Goal: Task Accomplishment & Management: Contribute content

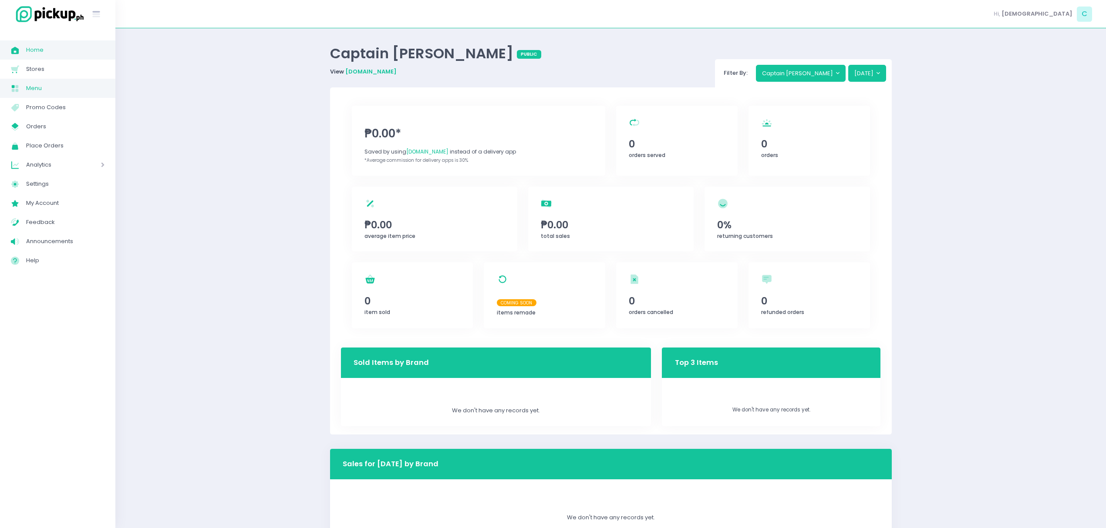
click at [26, 88] on span "Menu" at bounding box center [65, 88] width 78 height 11
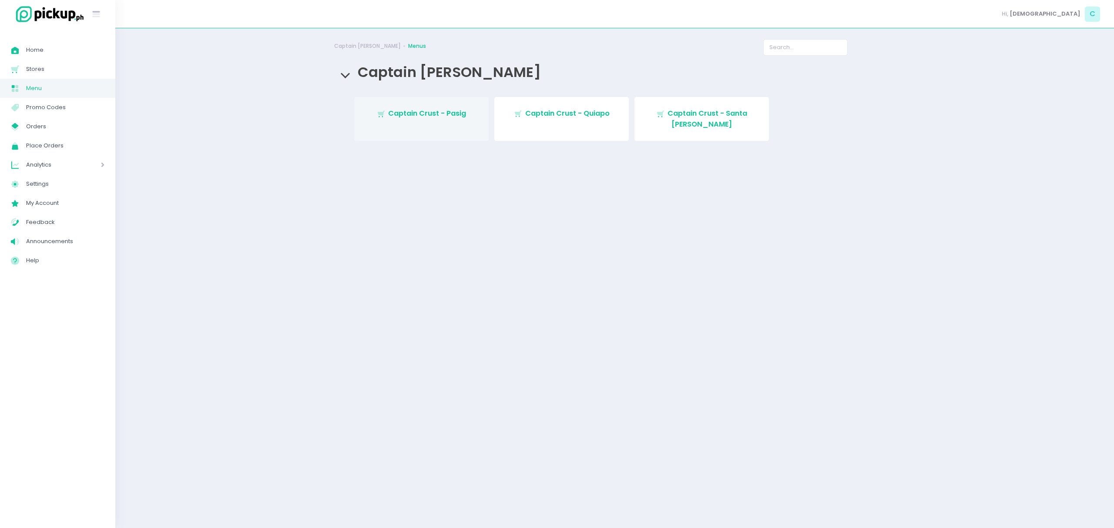
click at [424, 120] on link "Stockholm-icons / Shopping / Cart1 Created with Sketch. Captain Crust - Pasig" at bounding box center [421, 119] width 135 height 44
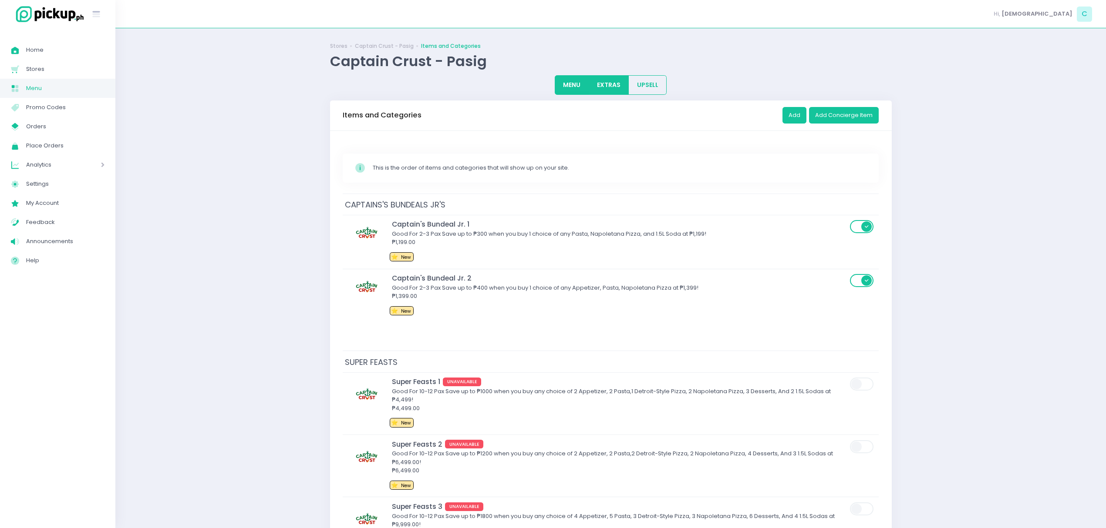
click at [607, 93] on button "EXTRAS" at bounding box center [608, 85] width 40 height 20
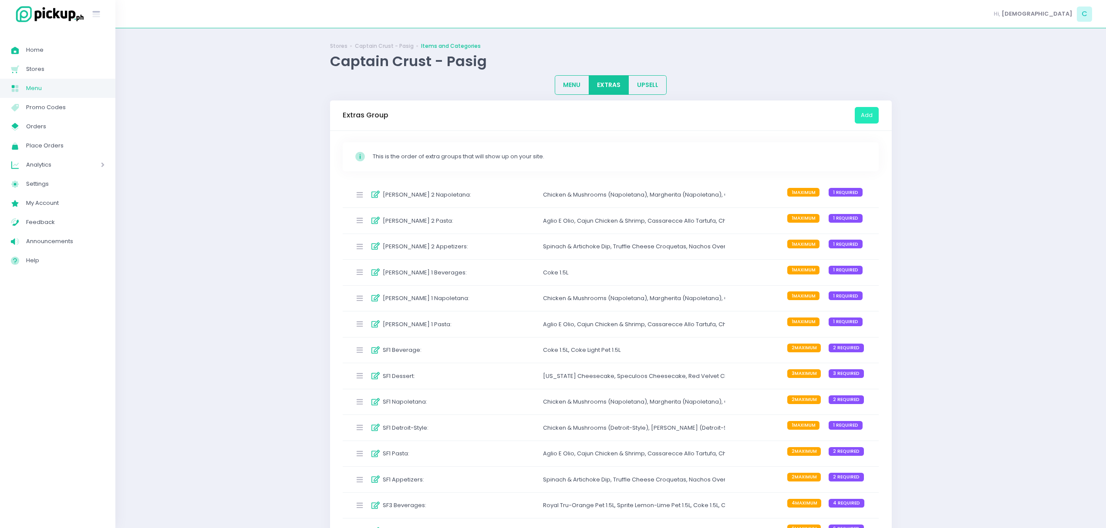
click at [866, 121] on button "Add" at bounding box center [866, 115] width 24 height 17
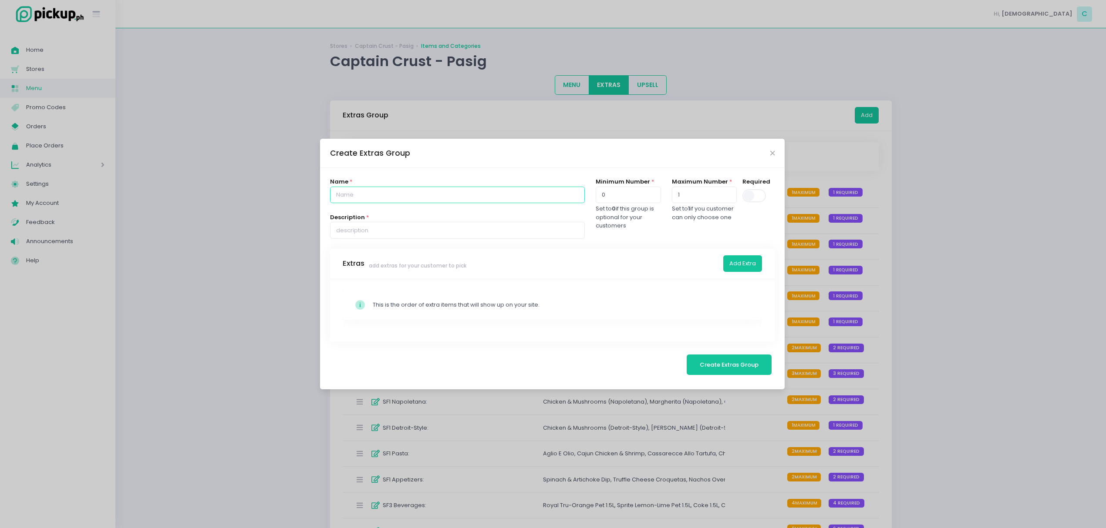
click at [567, 202] on input "text" at bounding box center [457, 195] width 255 height 17
type input "Extras"
type input "Choose any"
click at [640, 199] on input "0" at bounding box center [627, 195] width 65 height 17
type input "0"
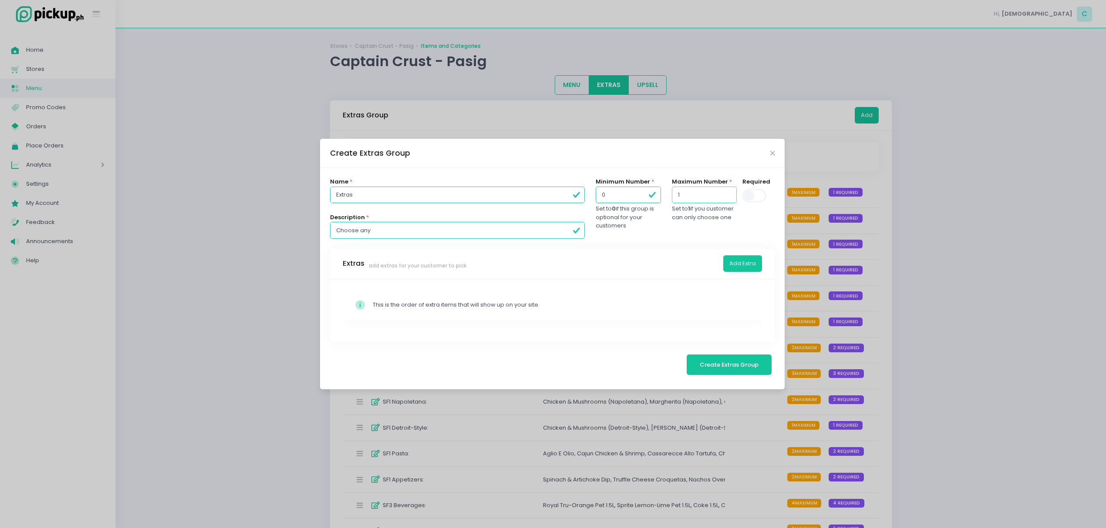
click at [720, 192] on input "1" at bounding box center [704, 195] width 65 height 17
click at [739, 268] on button "Add Extra" at bounding box center [742, 264] width 39 height 17
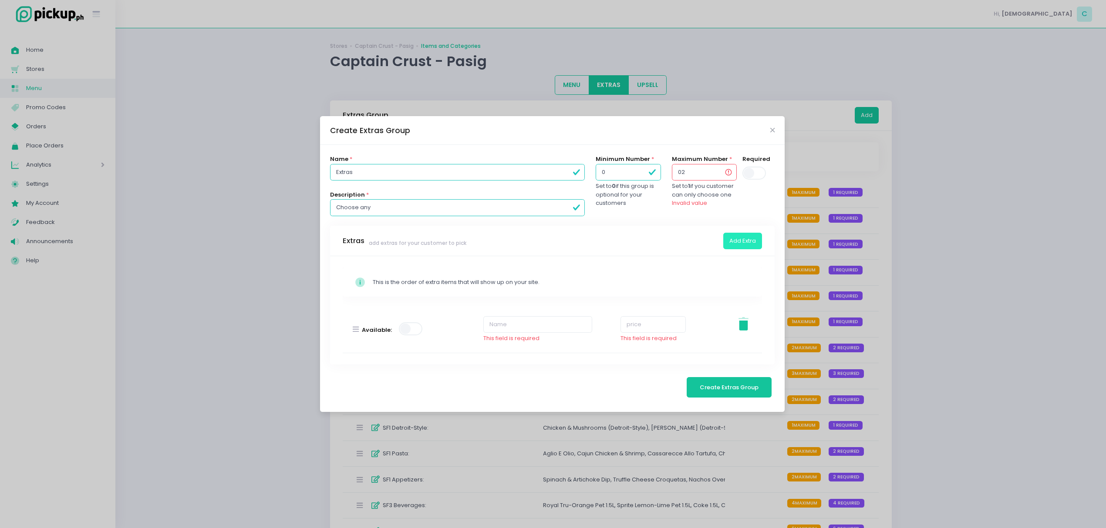
click at [737, 235] on button "Add Extra" at bounding box center [742, 241] width 39 height 17
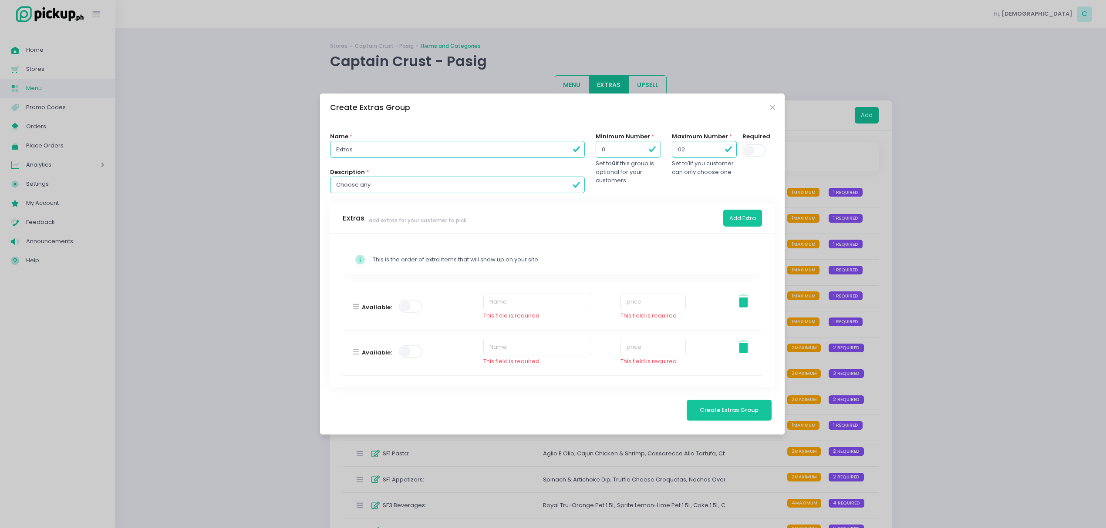
click at [679, 148] on input "02" at bounding box center [704, 149] width 65 height 17
type input "2"
paste input "mozzarella"
click at [538, 300] on input "mozzarella" at bounding box center [537, 302] width 109 height 17
type input "Mozzarella"
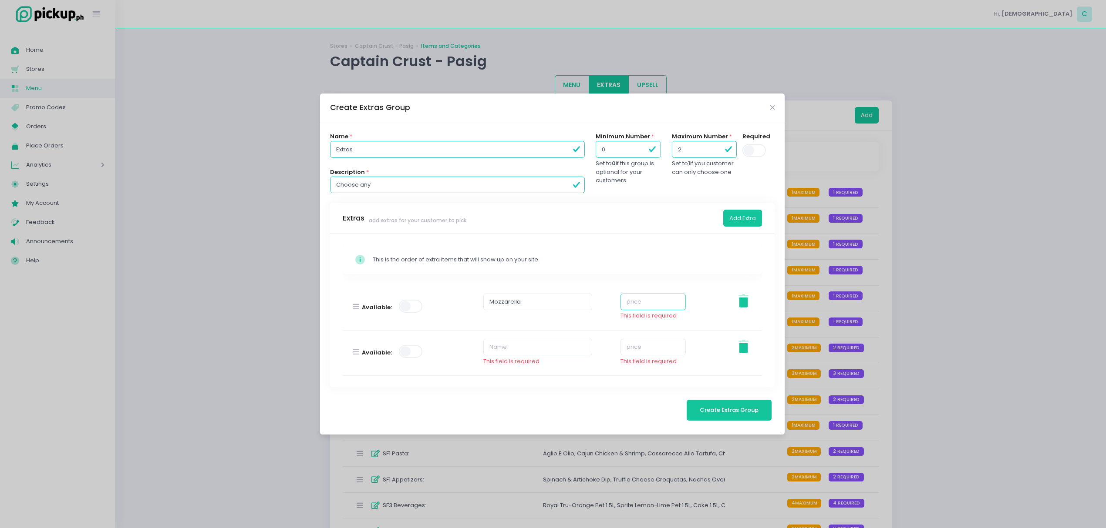
click at [662, 300] on input "number" at bounding box center [652, 302] width 65 height 17
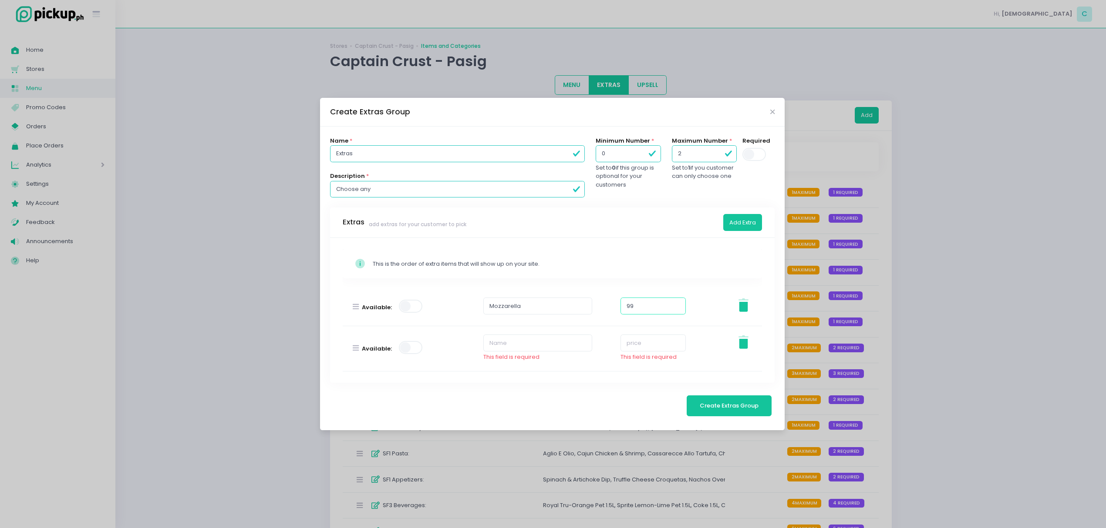
type input "99"
click at [553, 343] on input "text" at bounding box center [537, 343] width 109 height 17
type input "Pepperoni"
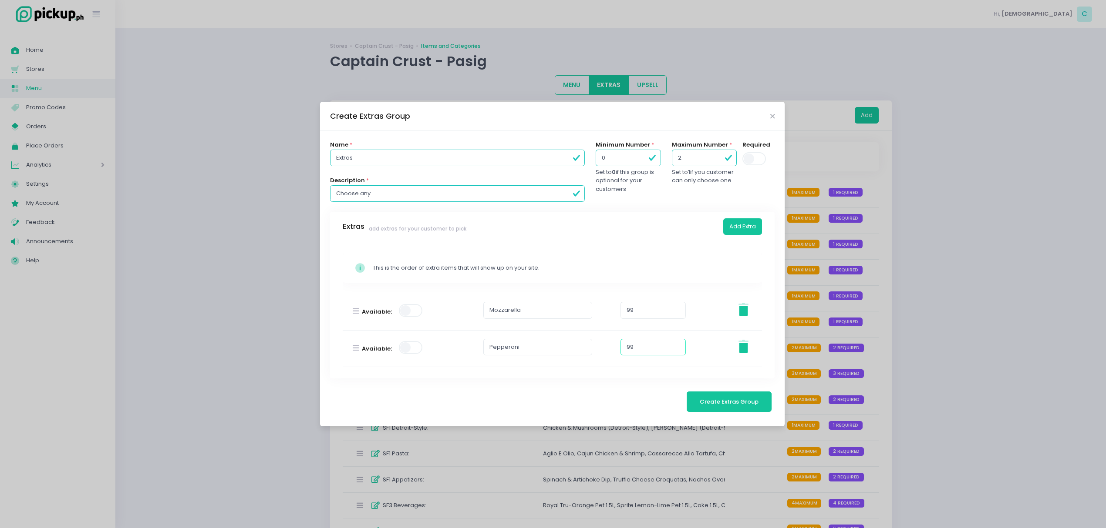
type input "99"
click at [406, 312] on span at bounding box center [411, 310] width 25 height 13
click at [410, 351] on span at bounding box center [411, 347] width 25 height 13
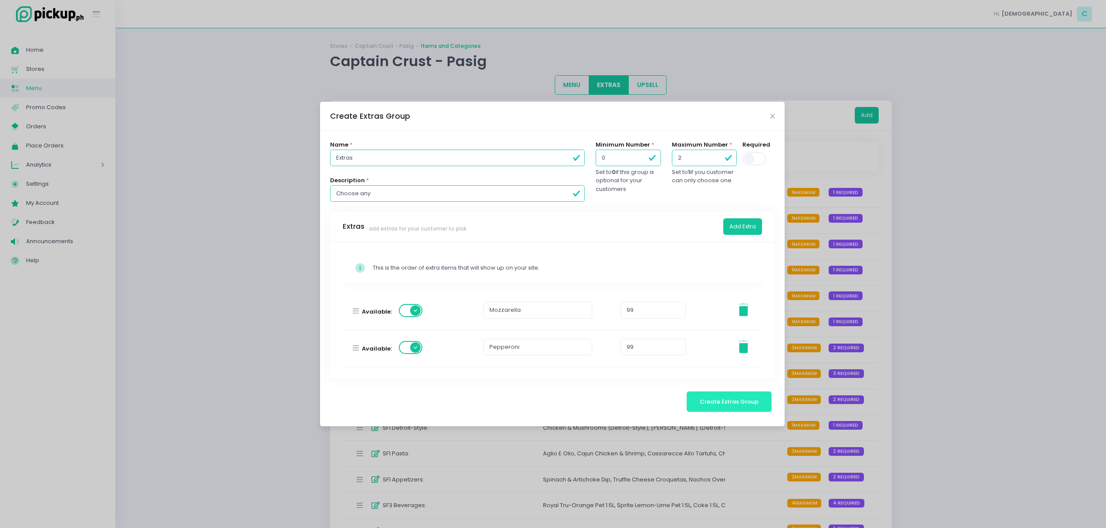
click at [732, 403] on span "Create Extras Group" at bounding box center [728, 402] width 59 height 8
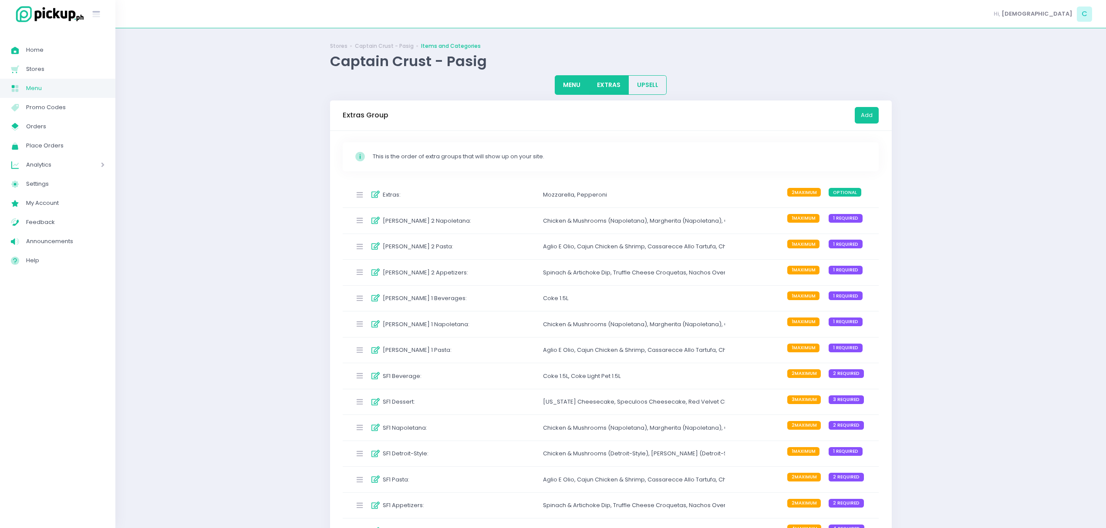
click at [575, 84] on button "MENU" at bounding box center [572, 85] width 34 height 20
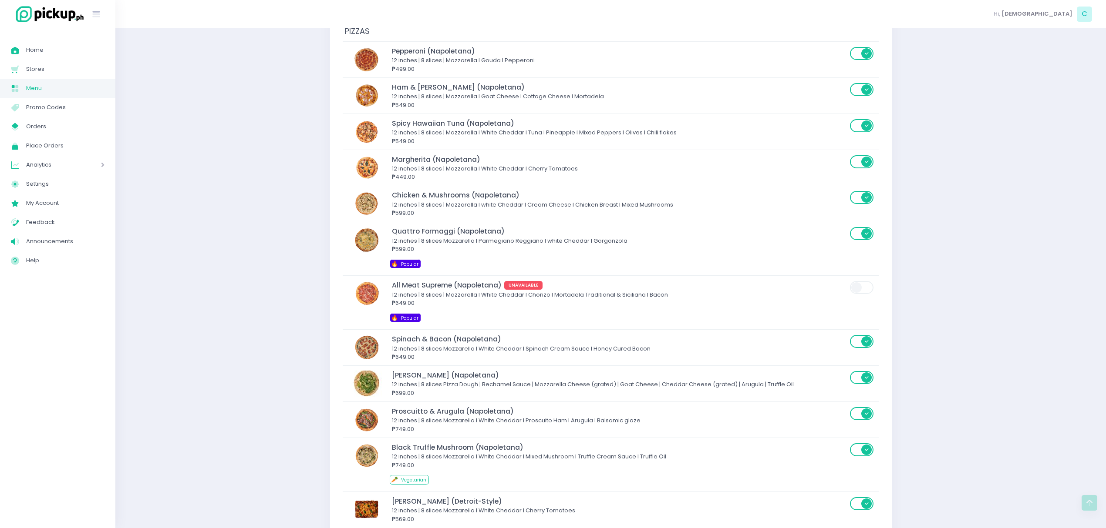
scroll to position [1971, 0]
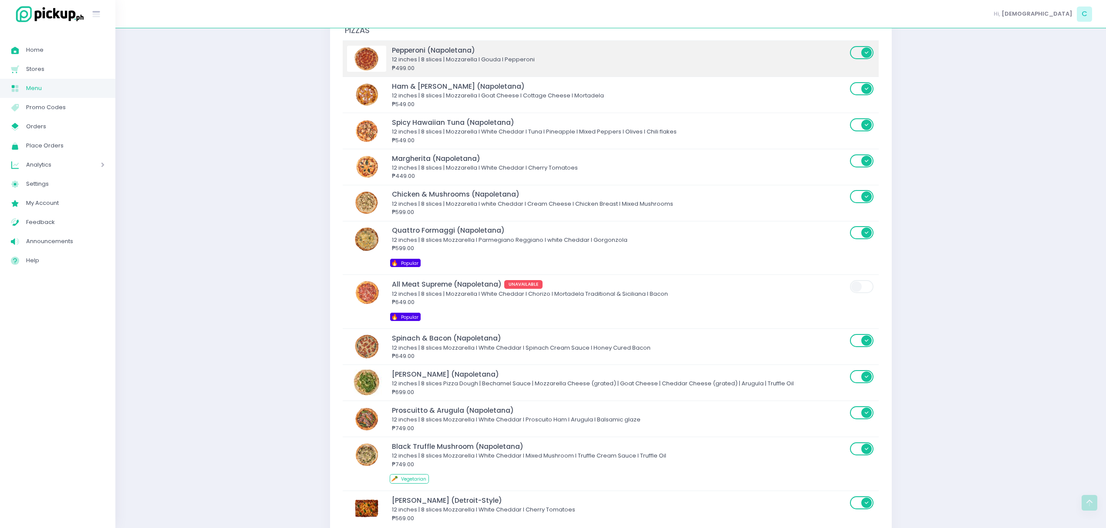
click at [577, 63] on div "12 inches | 8 slices | Mozzarella I Gouda I Pepperoni" at bounding box center [619, 59] width 455 height 9
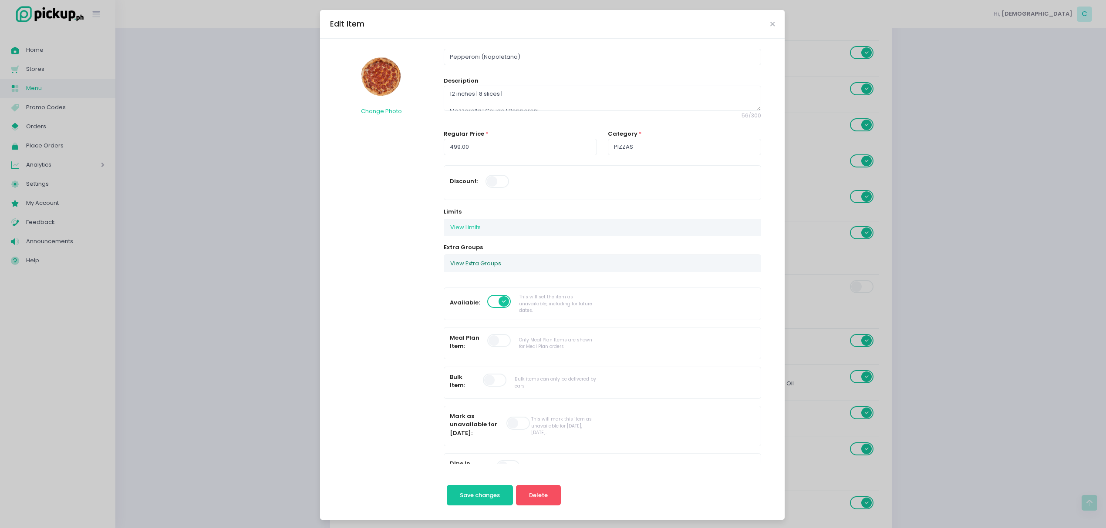
click at [472, 261] on button "View Extra Groups" at bounding box center [475, 263] width 63 height 17
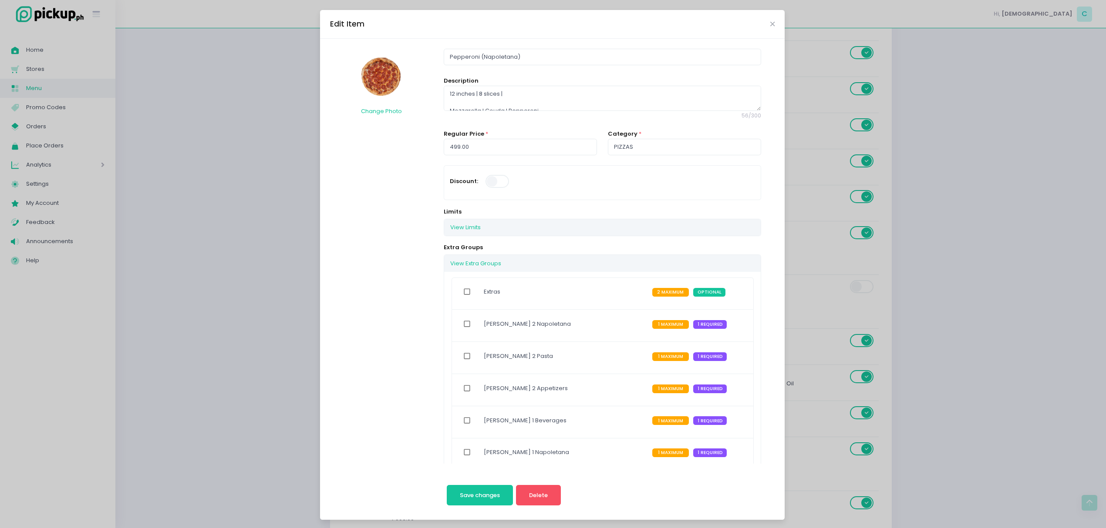
click at [464, 293] on input "checkbox" at bounding box center [467, 292] width 17 height 20
checkbox input "true"
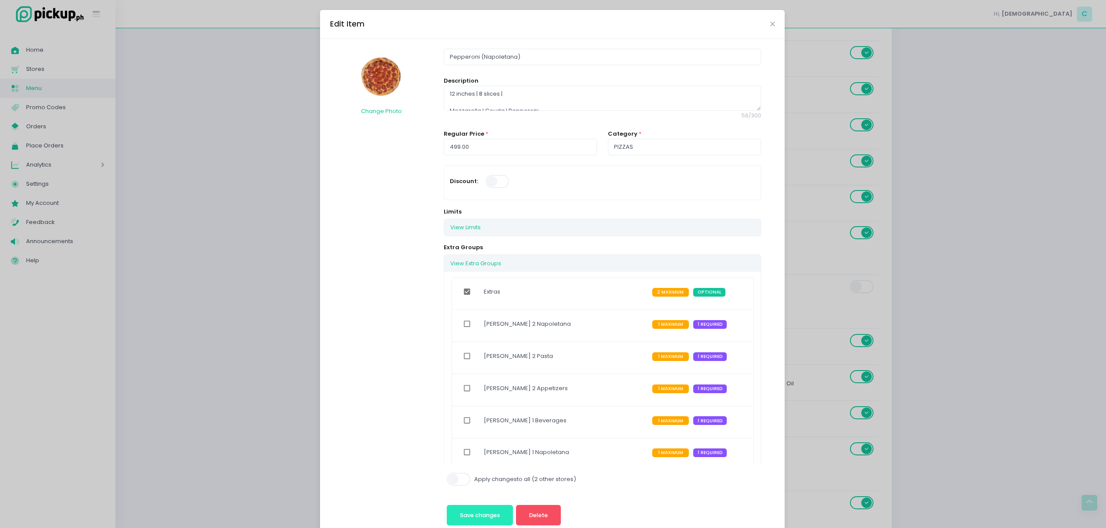
click at [483, 511] on button "Save changes" at bounding box center [480, 515] width 67 height 21
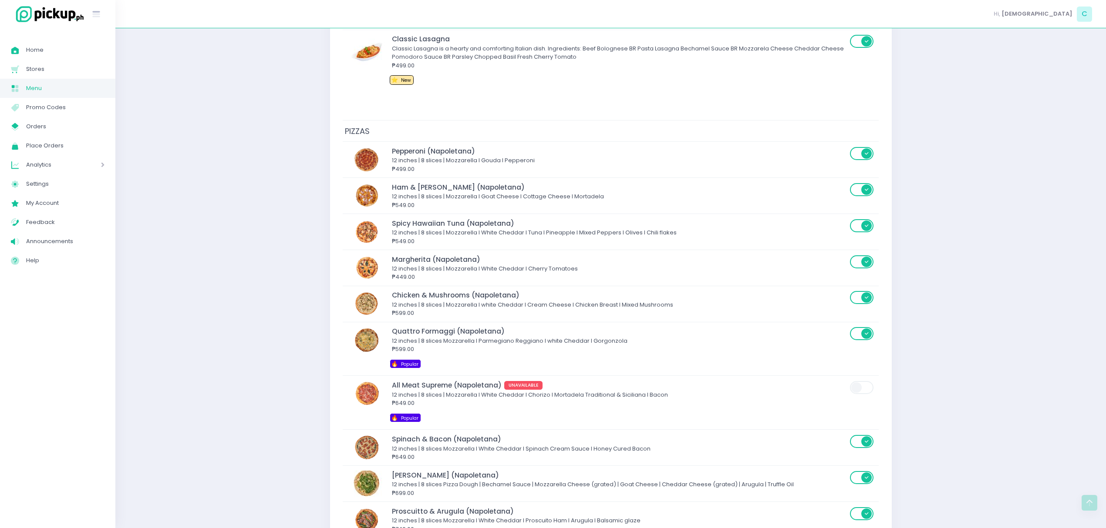
scroll to position [1870, 0]
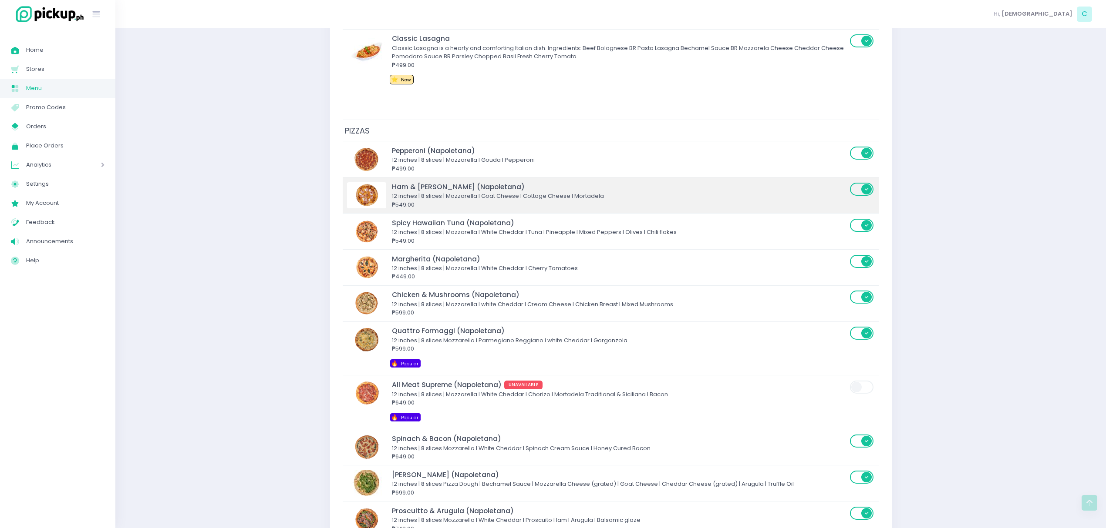
click at [488, 206] on div "₱549.00" at bounding box center [619, 205] width 455 height 9
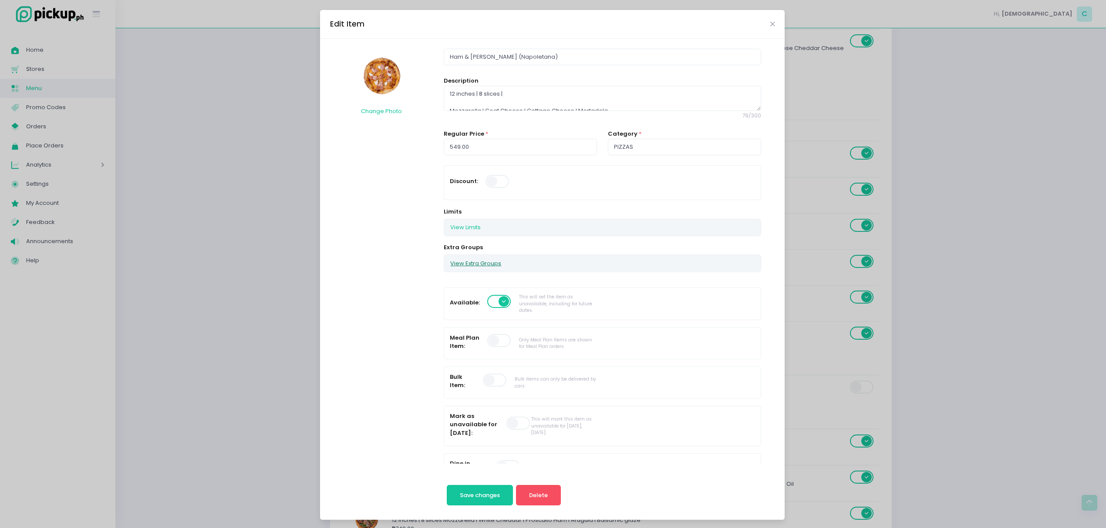
click at [463, 270] on button "View Extra Groups" at bounding box center [475, 263] width 63 height 17
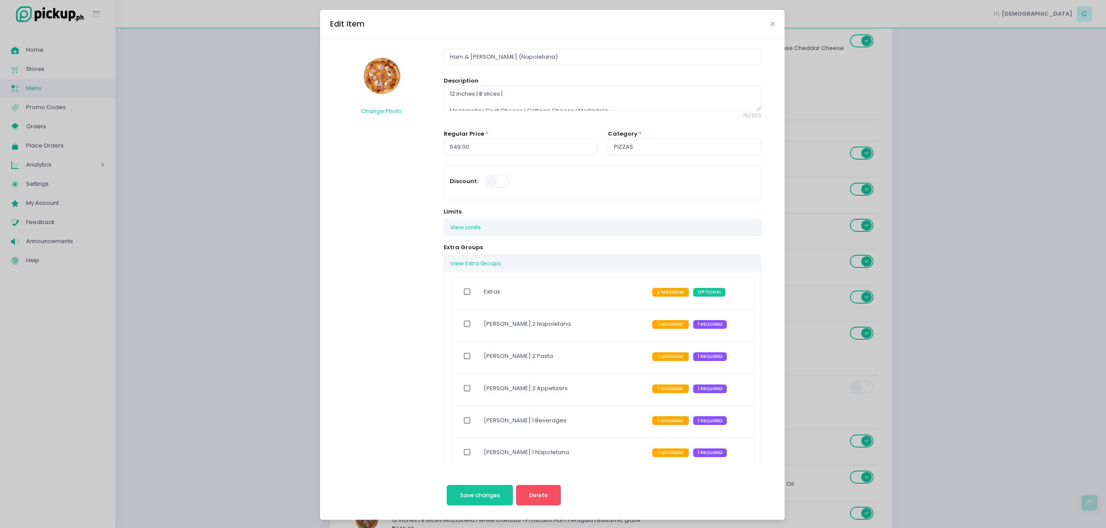
click at [461, 291] on input "checkbox" at bounding box center [467, 292] width 17 height 20
checkbox input "true"
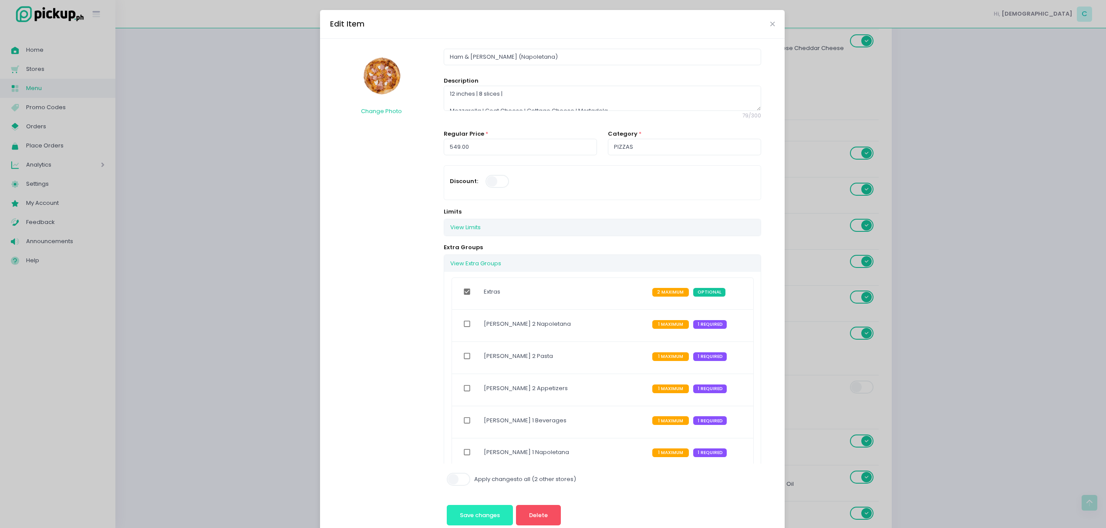
click at [473, 508] on button "Save changes" at bounding box center [480, 515] width 67 height 21
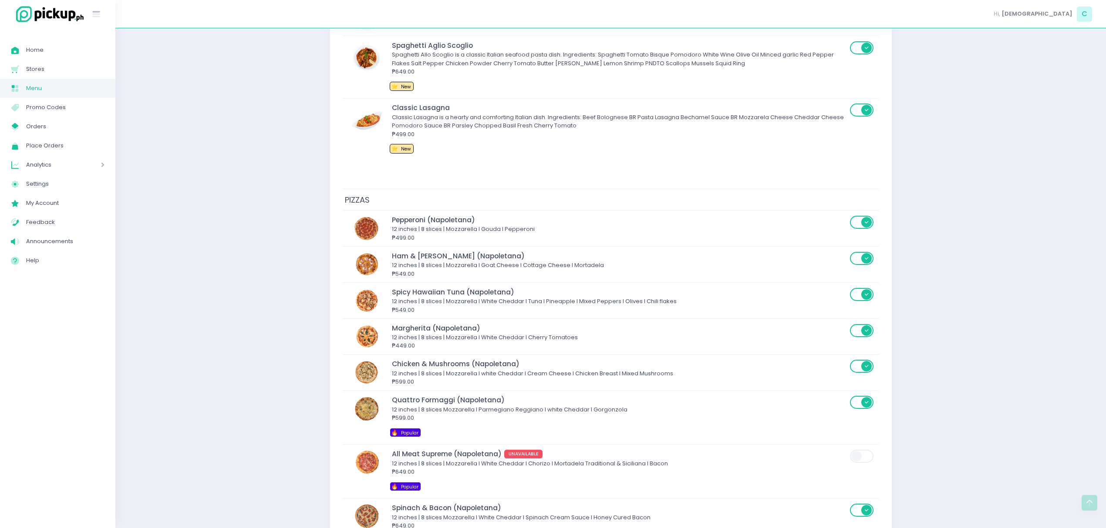
scroll to position [1927, 0]
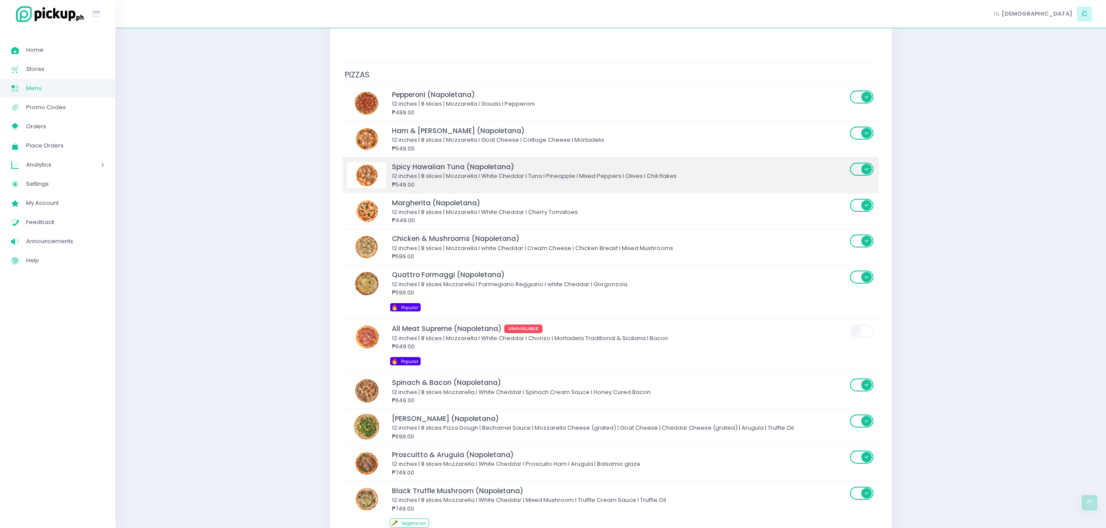
click at [460, 193] on td "Spicy Hawaiian Tuna (Napoletana) 12 inches | 8 slices | Mozzarella I White Ched…" at bounding box center [611, 175] width 536 height 36
click at [460, 179] on div "12 inches | 8 slices | Mozzarella I White Cheddar I Tuna I Pineapple I Mixed Pe…" at bounding box center [619, 176] width 455 height 9
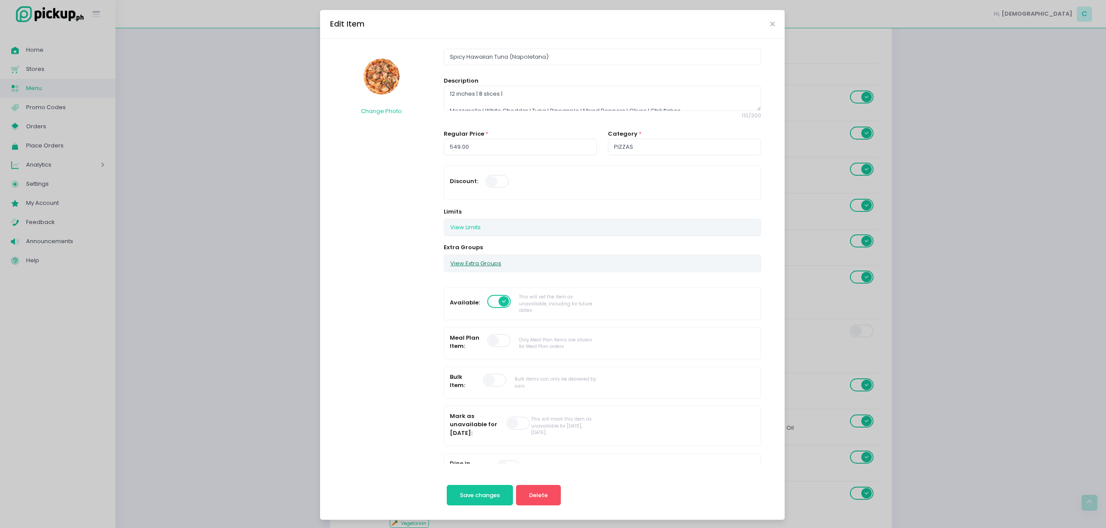
click at [471, 259] on button "View Extra Groups" at bounding box center [475, 263] width 63 height 17
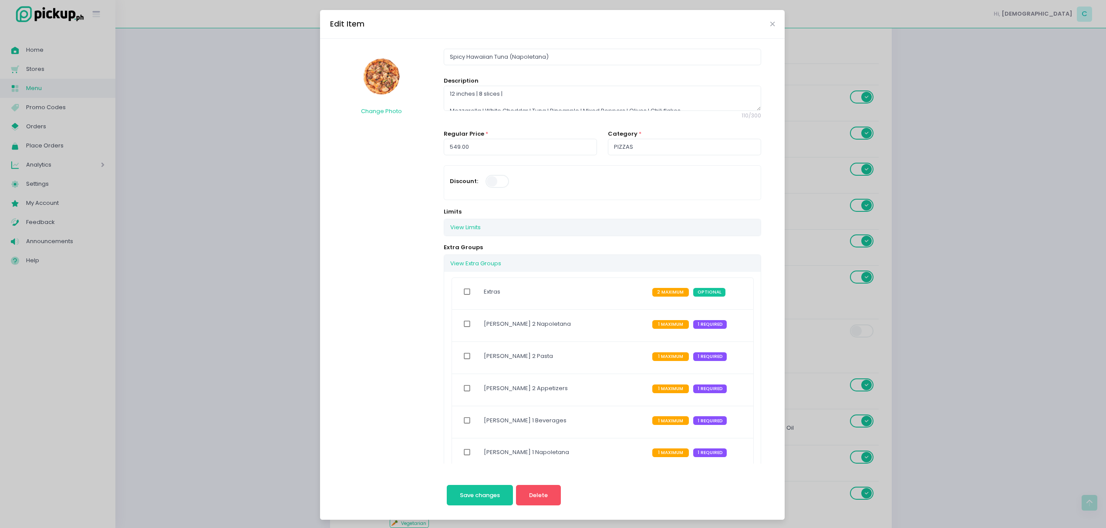
click at [462, 296] on input "checkbox" at bounding box center [467, 292] width 17 height 20
checkbox input "true"
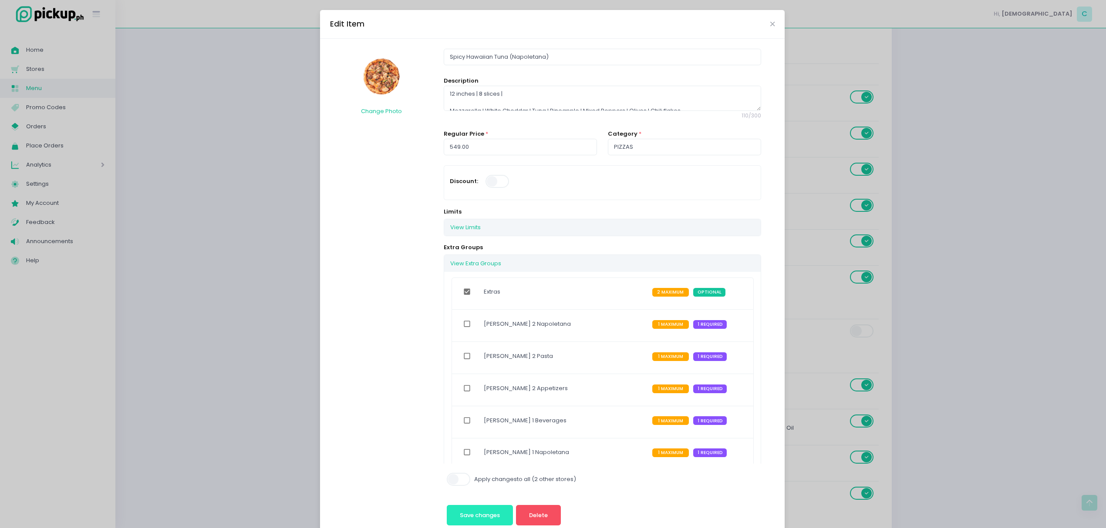
click at [472, 511] on button "Save changes" at bounding box center [480, 515] width 67 height 21
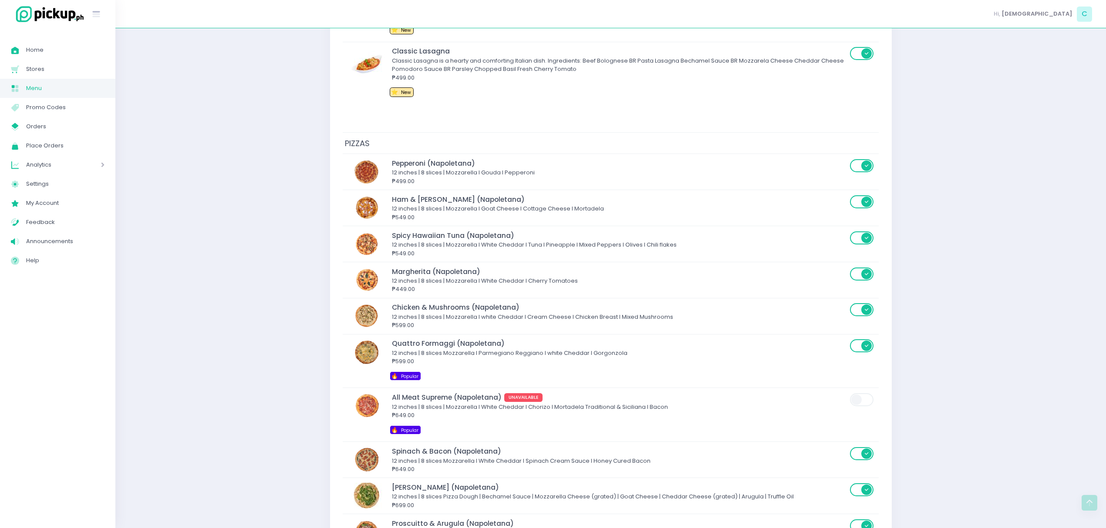
scroll to position [1858, 0]
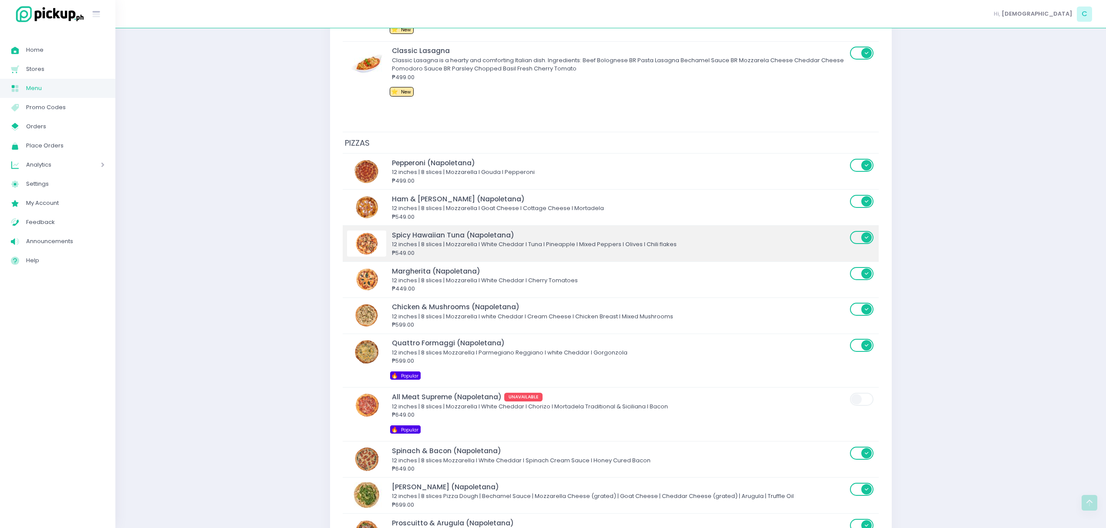
click at [468, 249] on div "12 inches | 8 slices | Mozzarella I White Cheddar I Tuna I Pineapple I Mixed Pe…" at bounding box center [619, 244] width 455 height 9
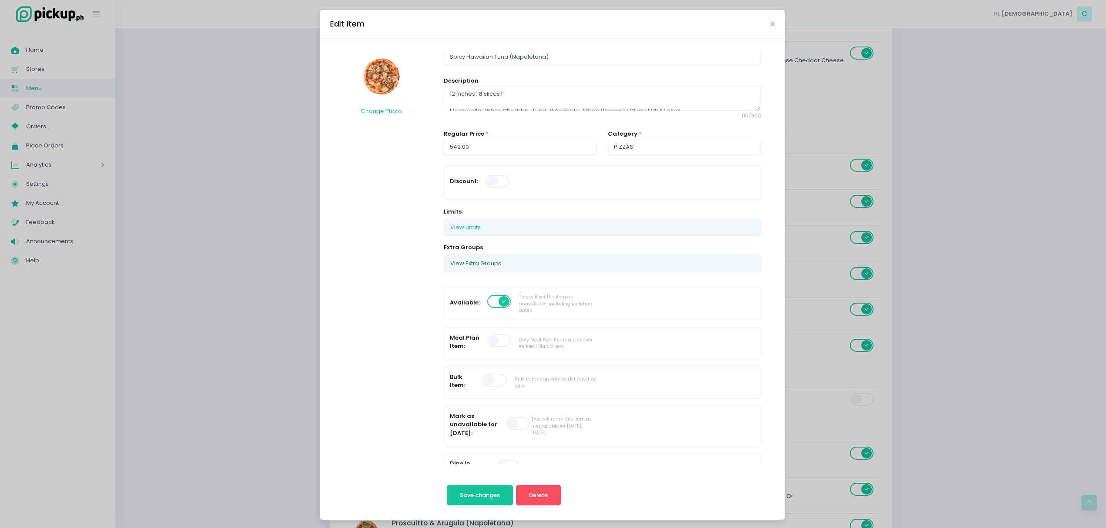
click at [472, 259] on button "View Extra Groups" at bounding box center [475, 263] width 63 height 17
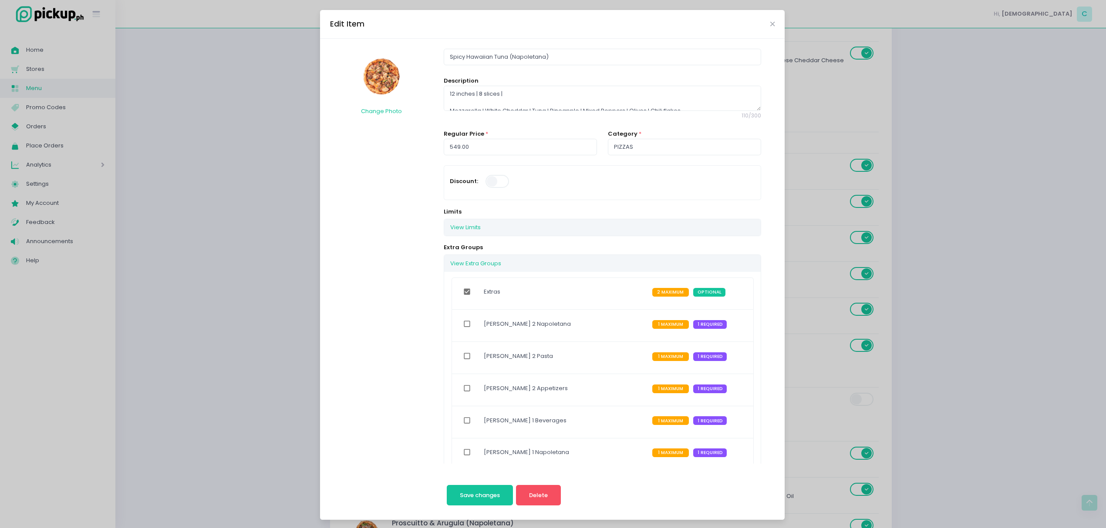
click at [248, 336] on div "Edit Item Change Photo Spicy Hawaiian Tuna (Napoletana) Description 12 inches |…" at bounding box center [553, 264] width 1106 height 528
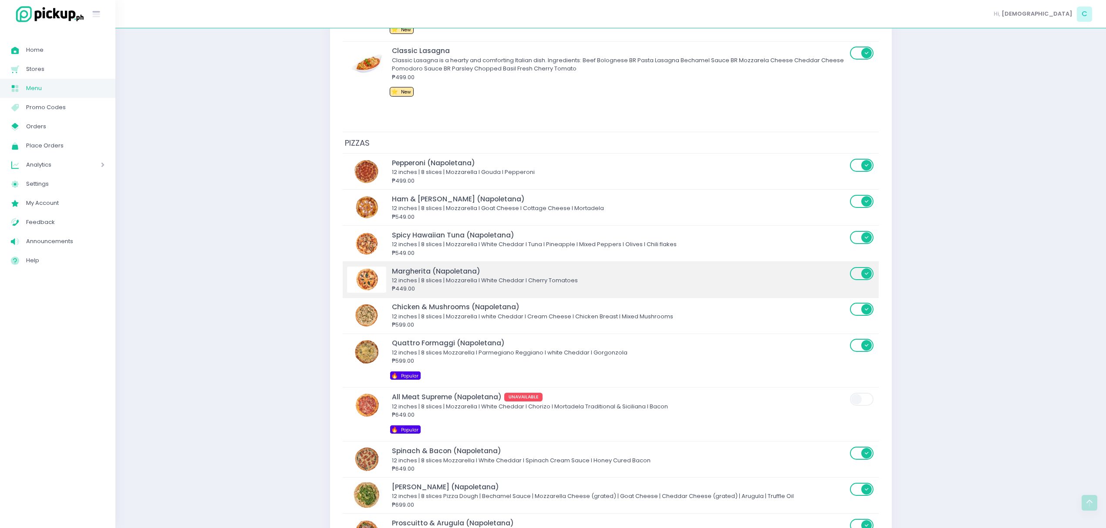
click at [471, 285] on div "12 inches | 8 slices | Mozzarella I White Cheddar I Cherry Tomatoes" at bounding box center [619, 280] width 455 height 9
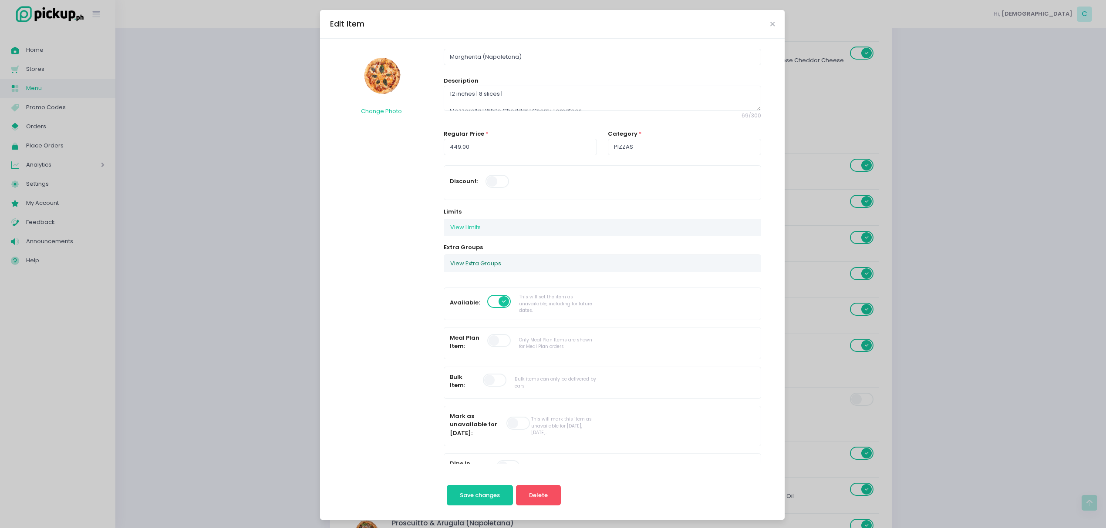
click at [469, 267] on button "View Extra Groups" at bounding box center [475, 263] width 63 height 17
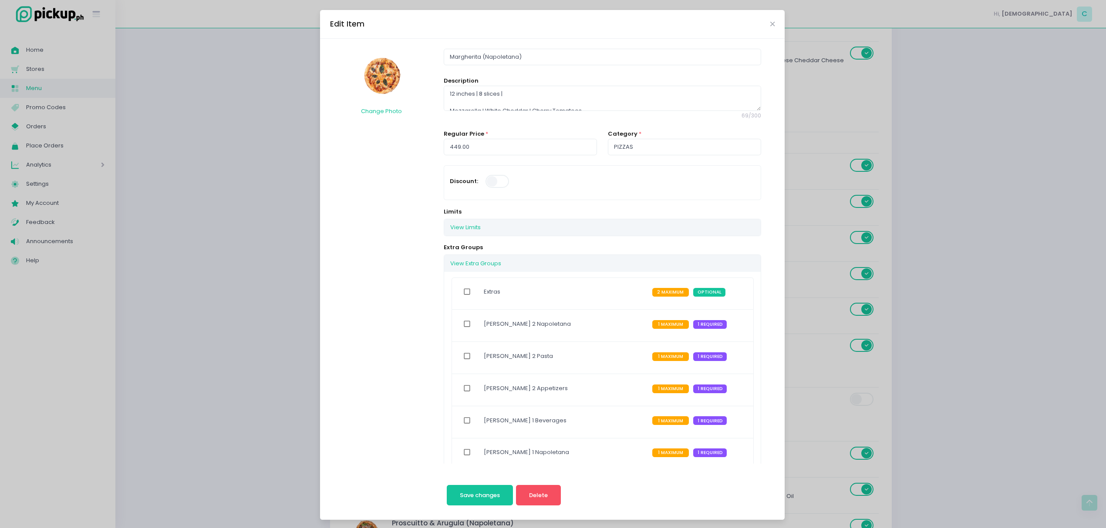
click at [461, 292] on input "checkbox" at bounding box center [467, 292] width 17 height 20
checkbox input "true"
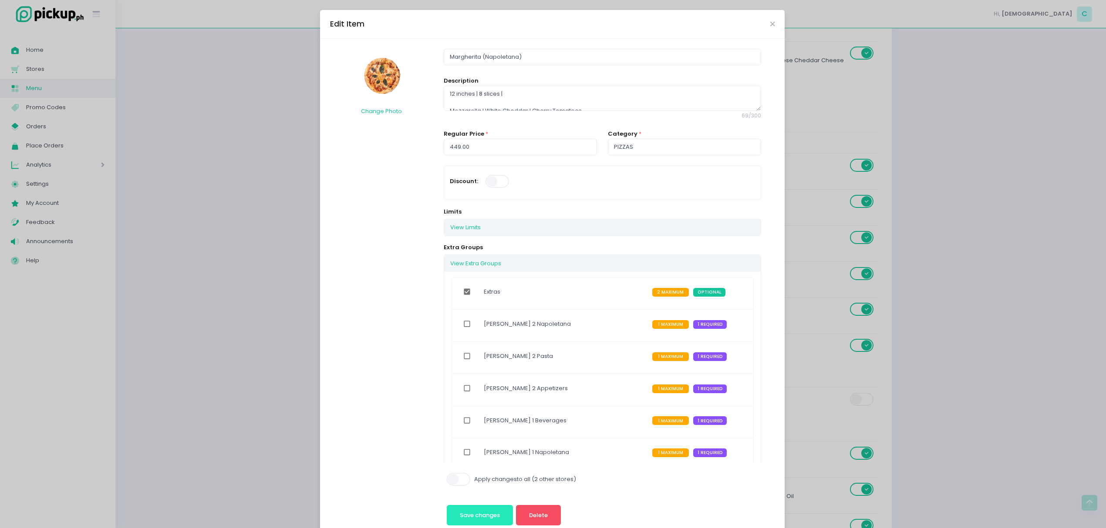
click at [486, 507] on button "Save changes" at bounding box center [480, 515] width 67 height 21
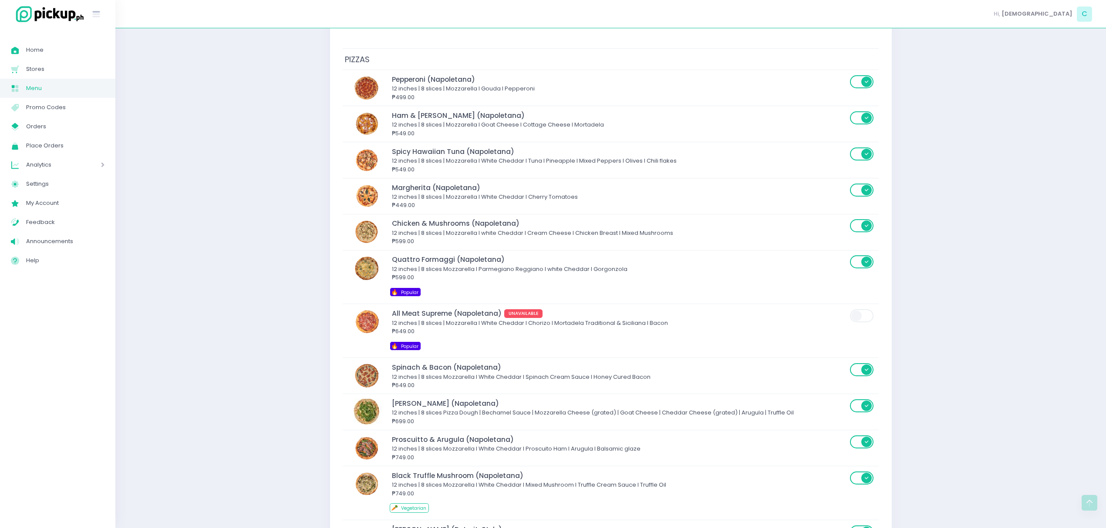
scroll to position [1949, 0]
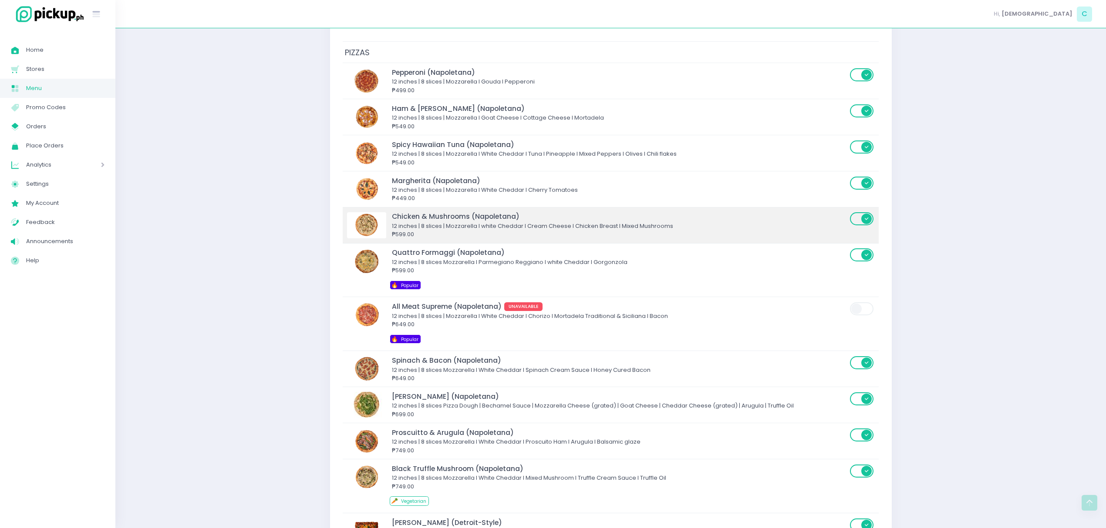
click at [460, 222] on div "Chicken & Mushrooms (Napoletana)" at bounding box center [619, 217] width 455 height 10
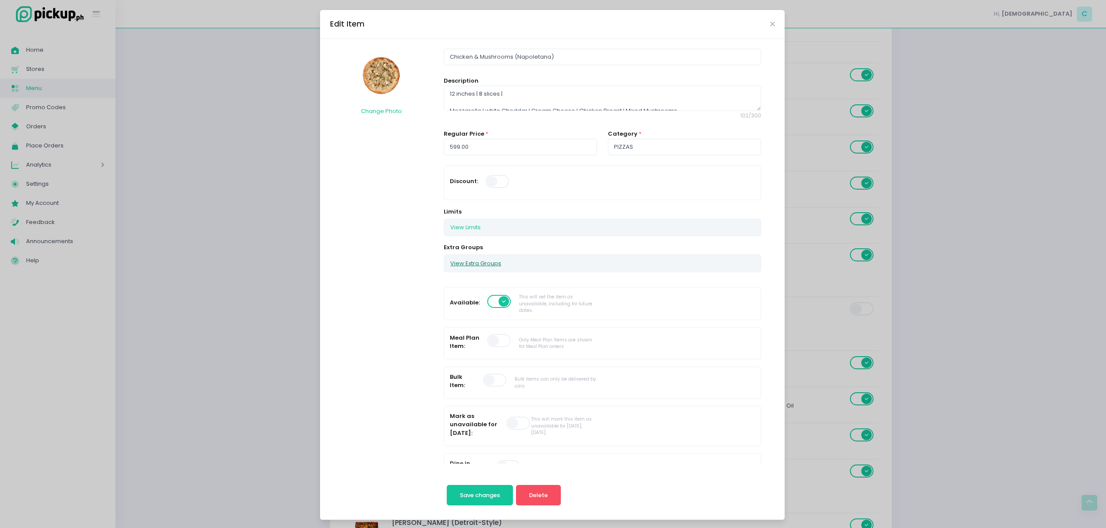
click at [474, 258] on button "View Extra Groups" at bounding box center [475, 263] width 63 height 17
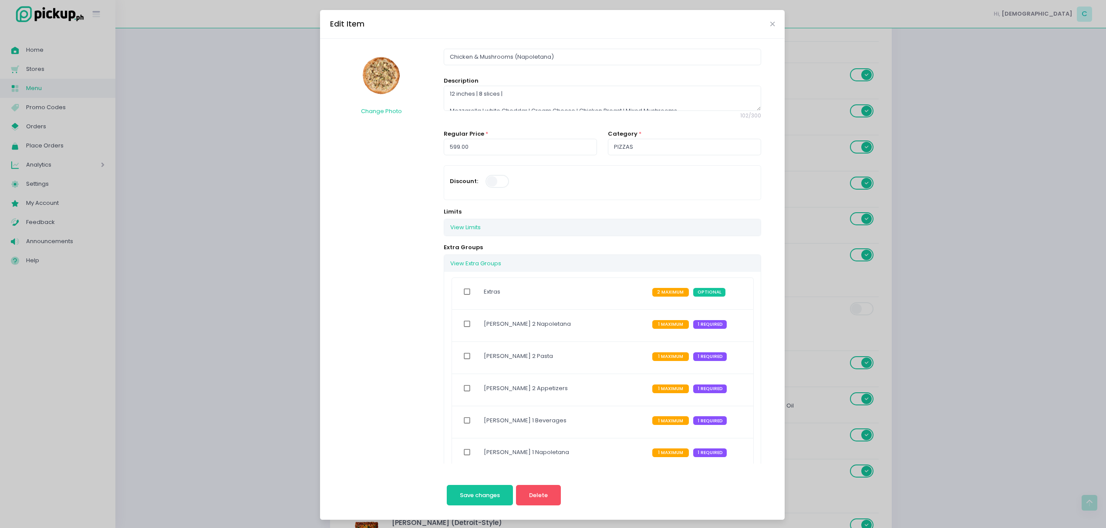
click at [463, 293] on input "checkbox" at bounding box center [467, 292] width 17 height 20
checkbox input "true"
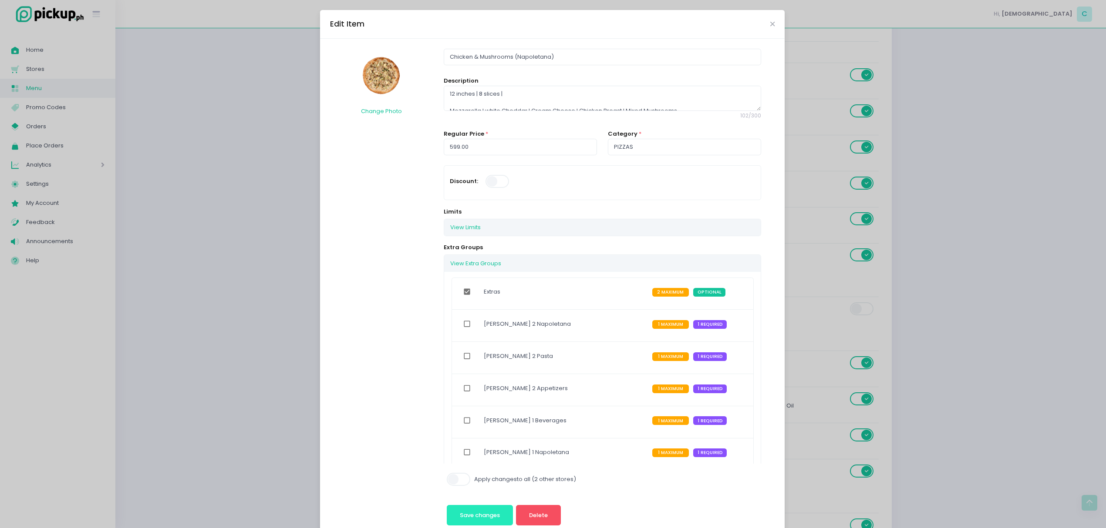
click at [475, 511] on button "Save changes" at bounding box center [480, 515] width 67 height 21
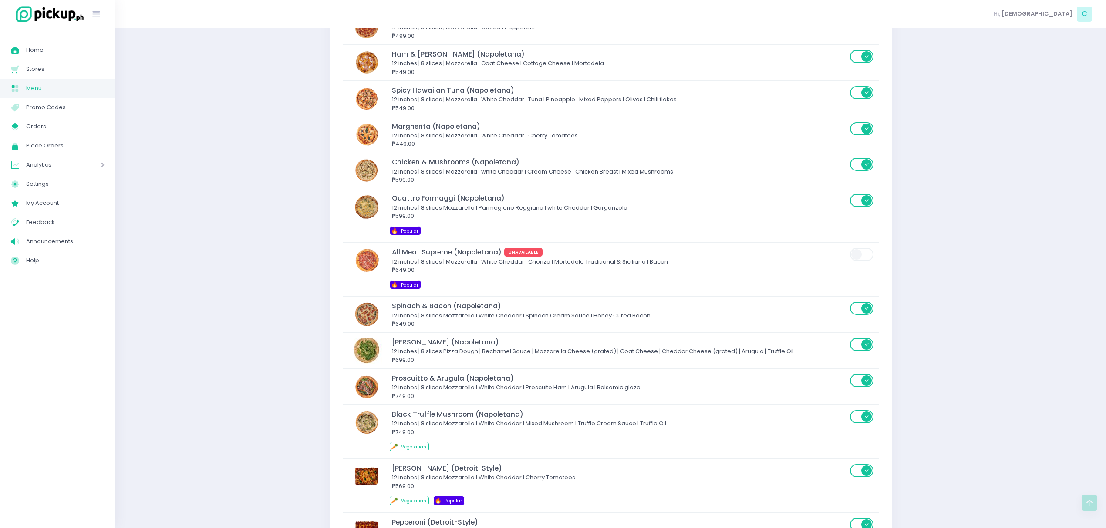
scroll to position [2004, 0]
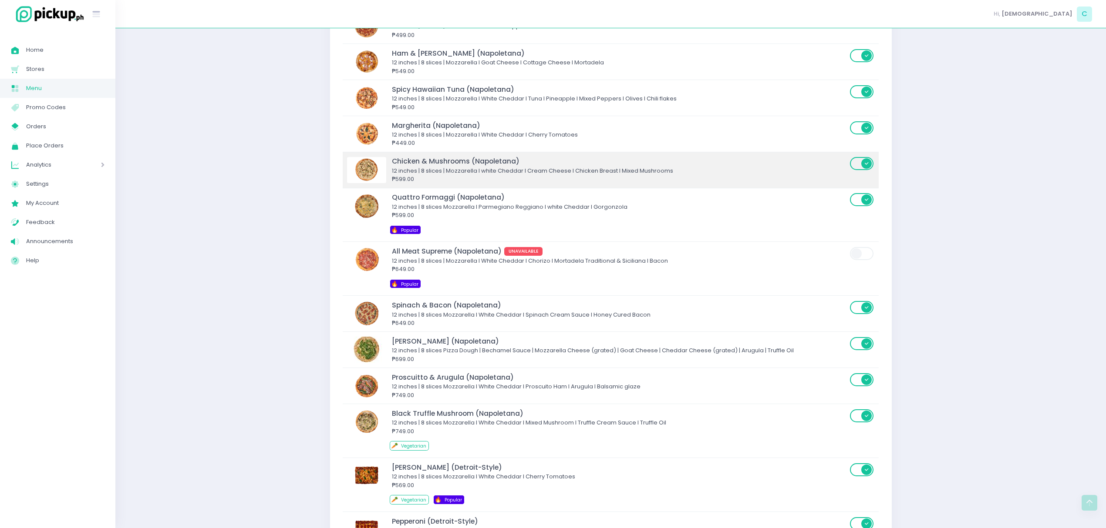
click at [439, 175] on div "12 inches | 8 slices | Mozzarella I white Cheddar I Cream Cheese I Chicken Brea…" at bounding box center [619, 171] width 455 height 9
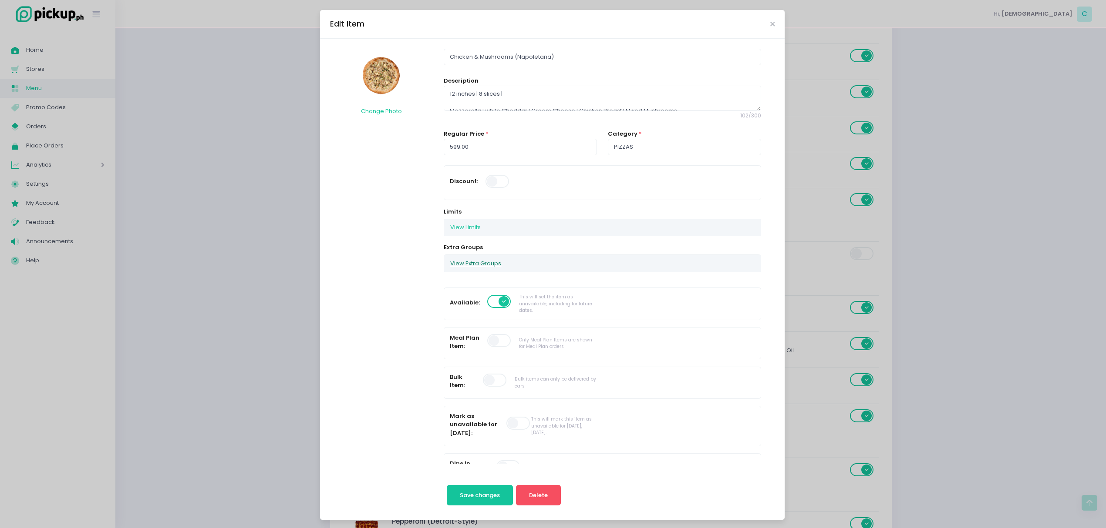
click at [481, 259] on button "View Extra Groups" at bounding box center [475, 263] width 63 height 17
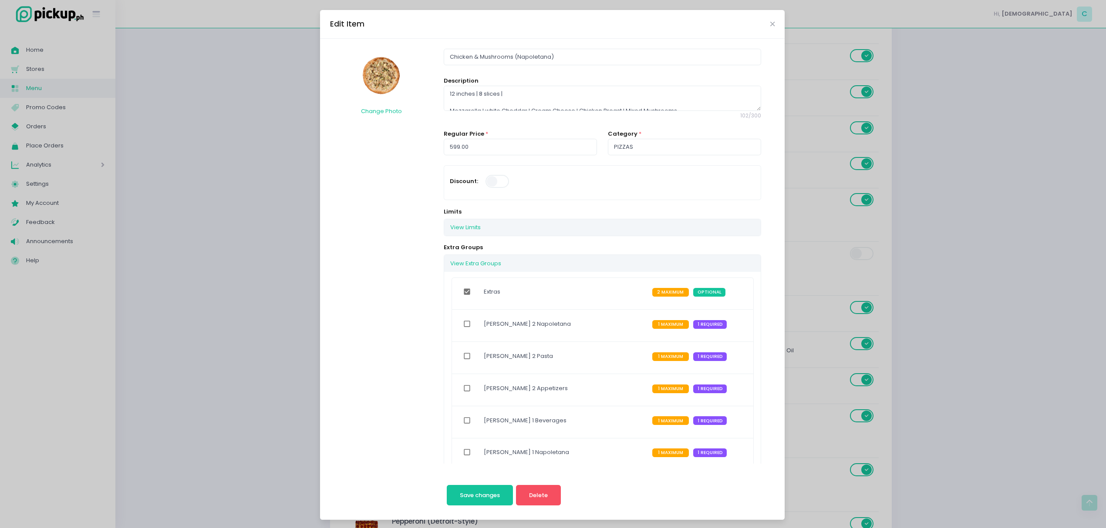
click at [244, 257] on div "Edit Item Change Photo Chicken & Mushrooms (Napoletana) Description 12 inches |…" at bounding box center [553, 264] width 1106 height 528
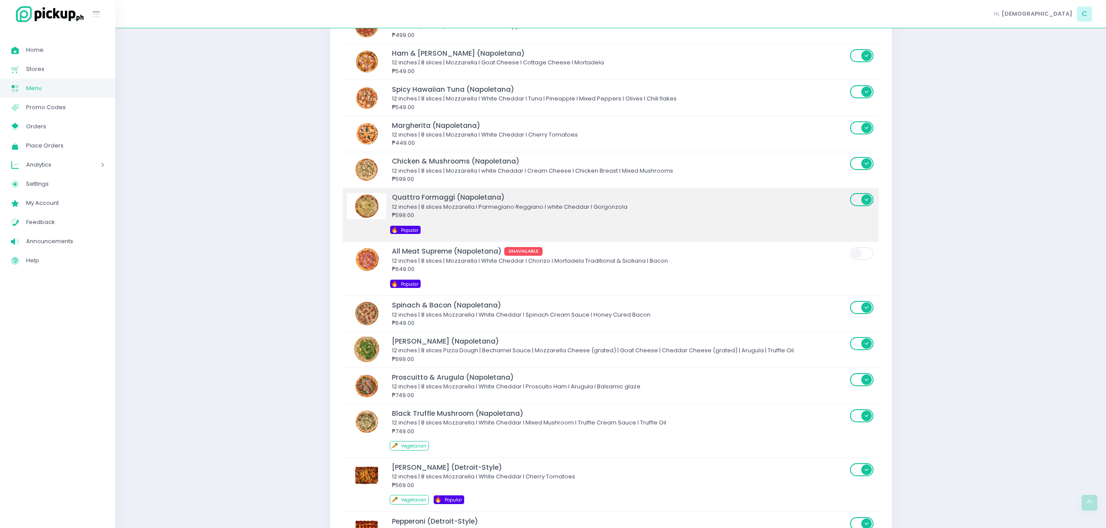
click at [411, 220] on div "₱599.00" at bounding box center [619, 215] width 455 height 9
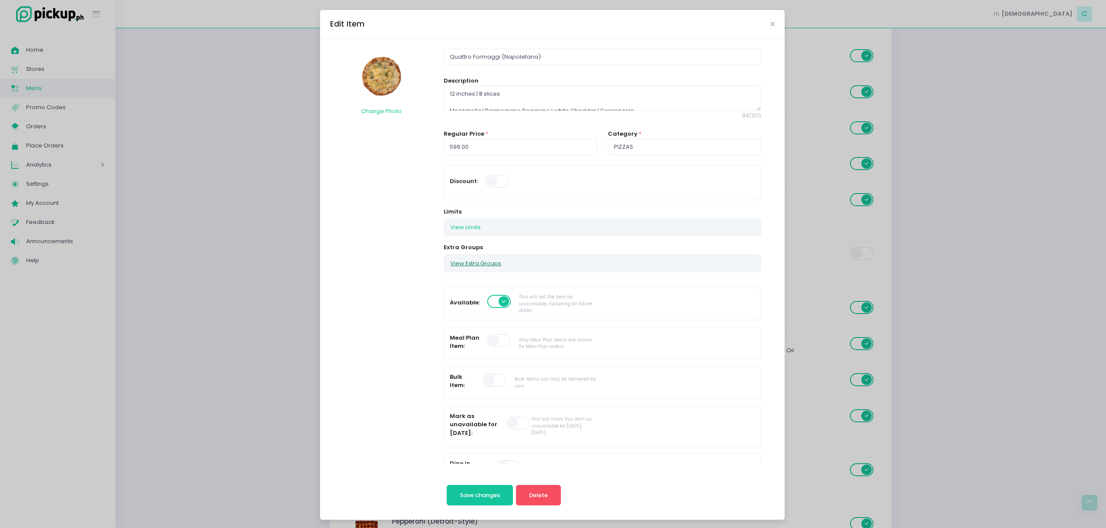
click at [470, 266] on button "View Extra Groups" at bounding box center [475, 263] width 63 height 17
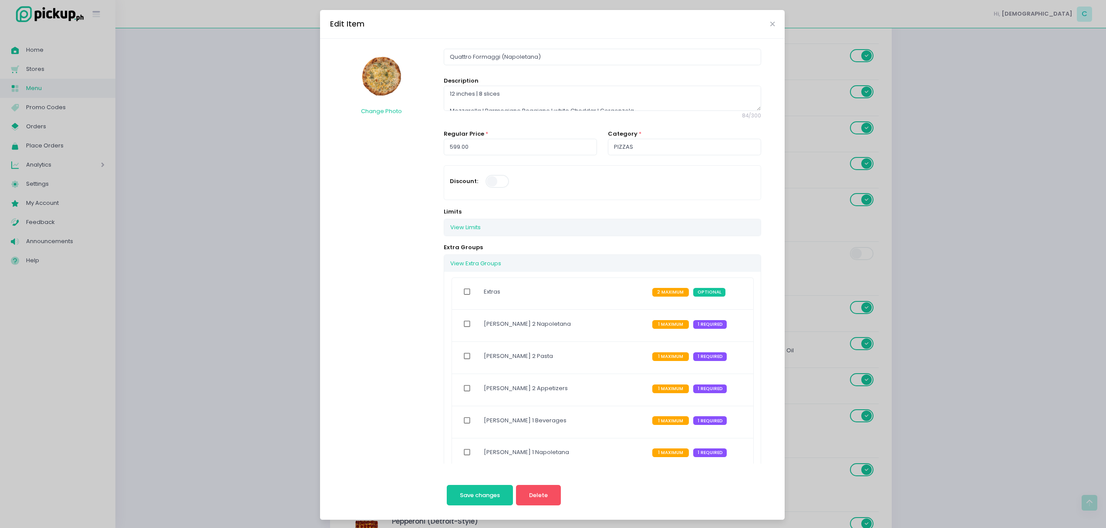
click at [463, 289] on input "checkbox" at bounding box center [467, 292] width 17 height 20
checkbox input "true"
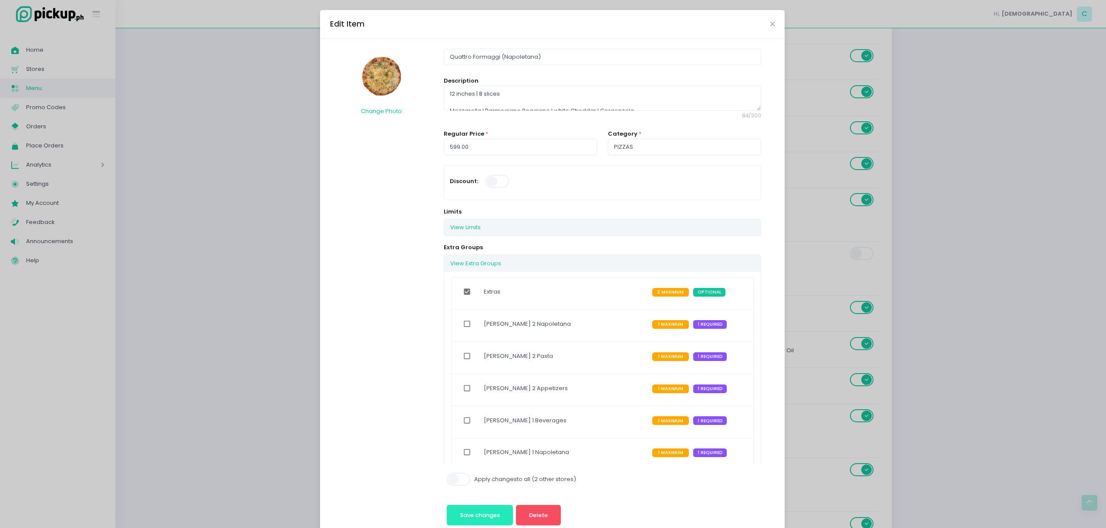
click at [479, 509] on button "Save changes" at bounding box center [480, 515] width 67 height 21
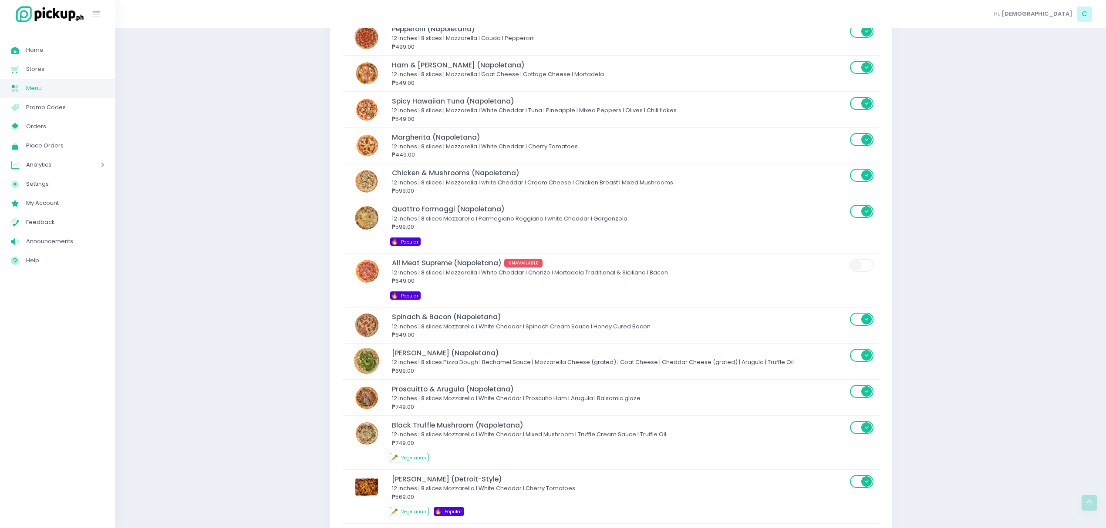
scroll to position [1993, 0]
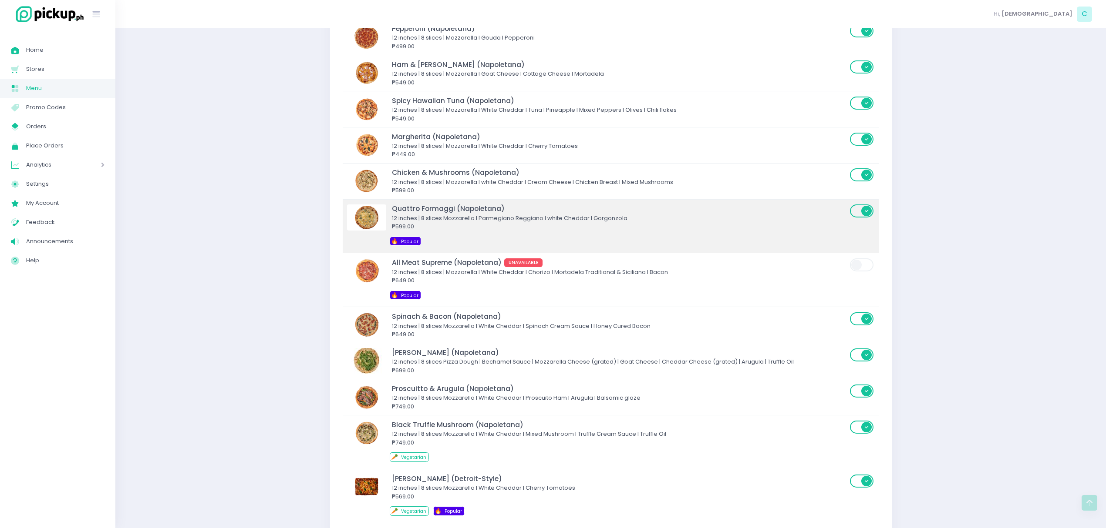
click at [397, 231] on div "₱599.00" at bounding box center [619, 226] width 455 height 9
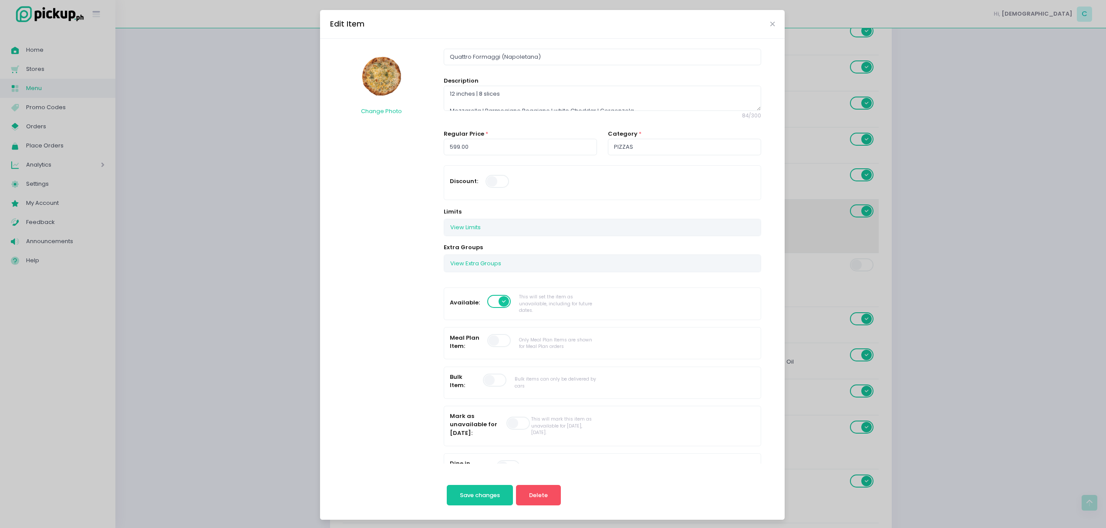
click at [397, 235] on div "Change Photo" at bounding box center [381, 496] width 114 height 894
click at [466, 258] on button "View Extra Groups" at bounding box center [475, 263] width 63 height 17
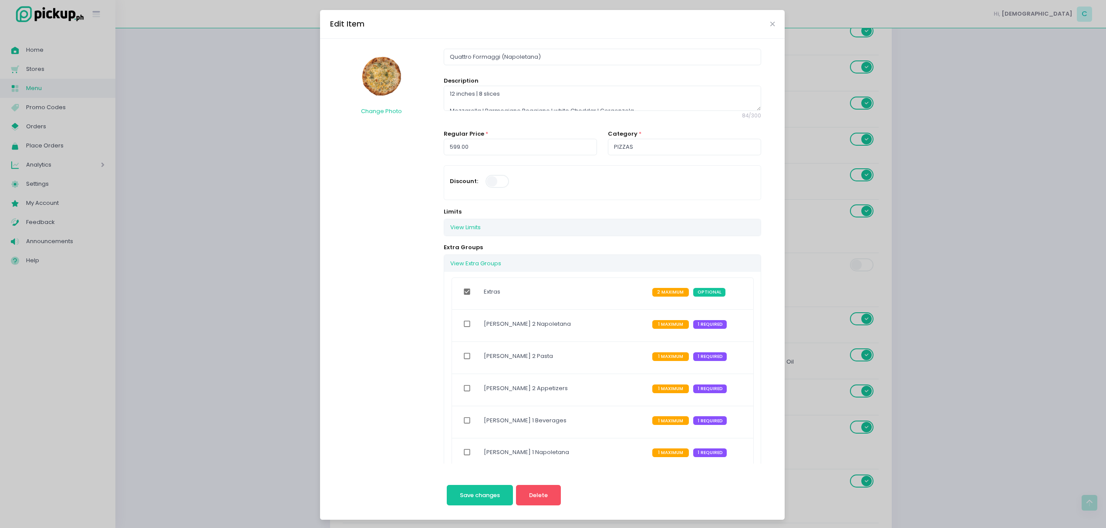
click at [220, 266] on div "Edit Item Change Photo Quattro Formaggi (Napoletana) Description 12 inches | 8 …" at bounding box center [553, 264] width 1106 height 528
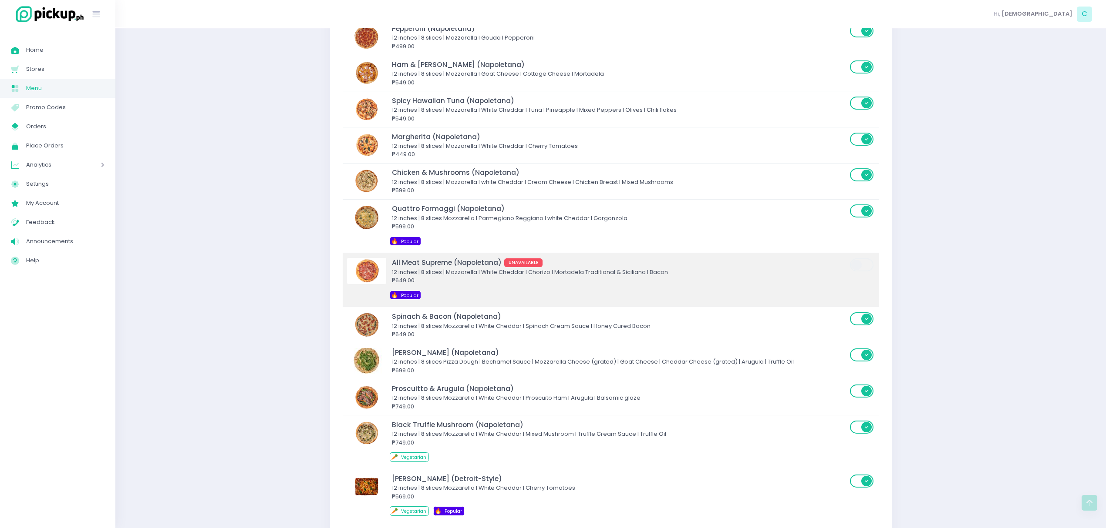
click at [442, 277] on div "12 inches | 8 slices | Mozzarella I White Cheddar I Chorizo I Mortadela Traditi…" at bounding box center [619, 272] width 455 height 9
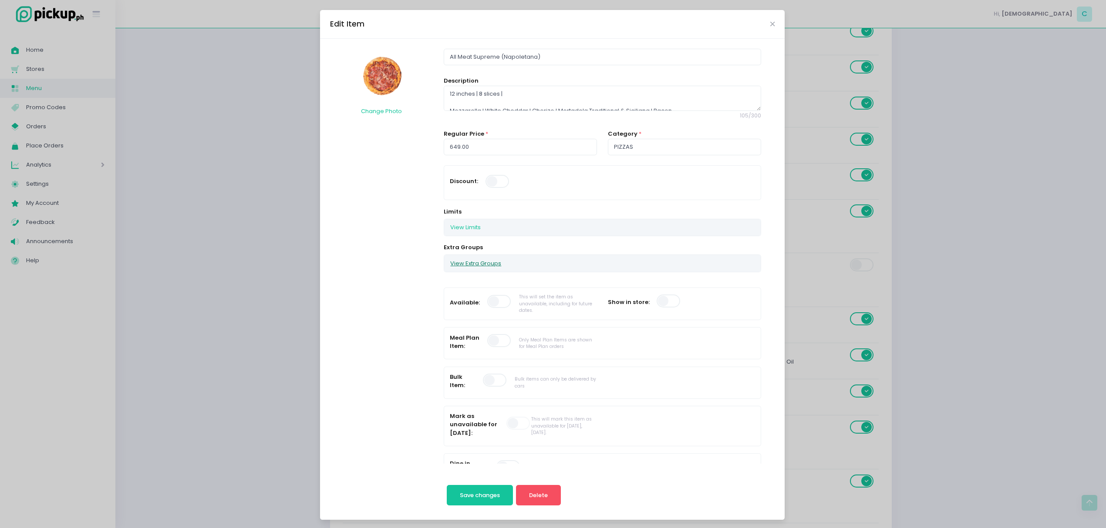
click at [486, 269] on button "View Extra Groups" at bounding box center [475, 263] width 63 height 17
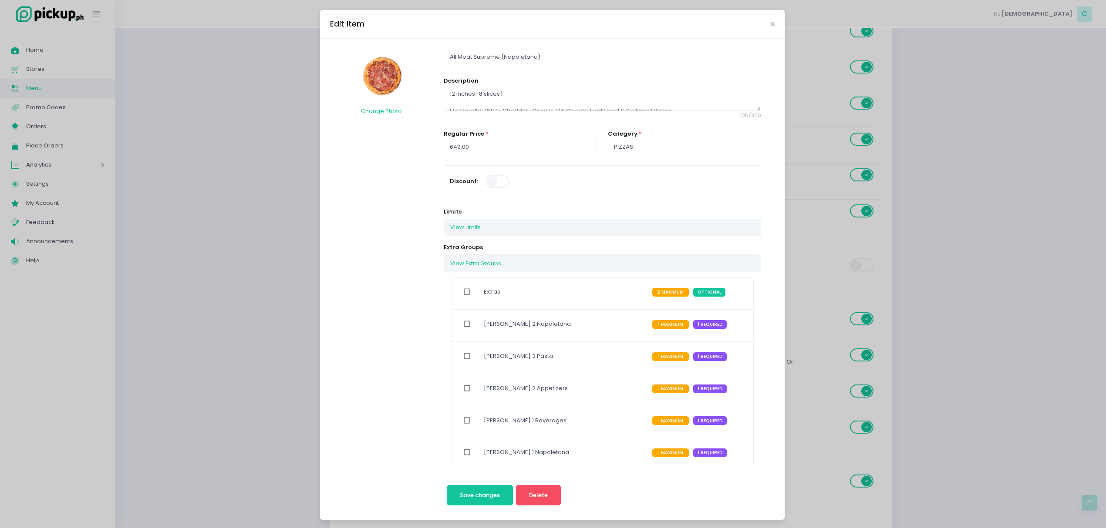
click at [465, 289] on input "checkbox" at bounding box center [467, 292] width 17 height 20
checkbox input "true"
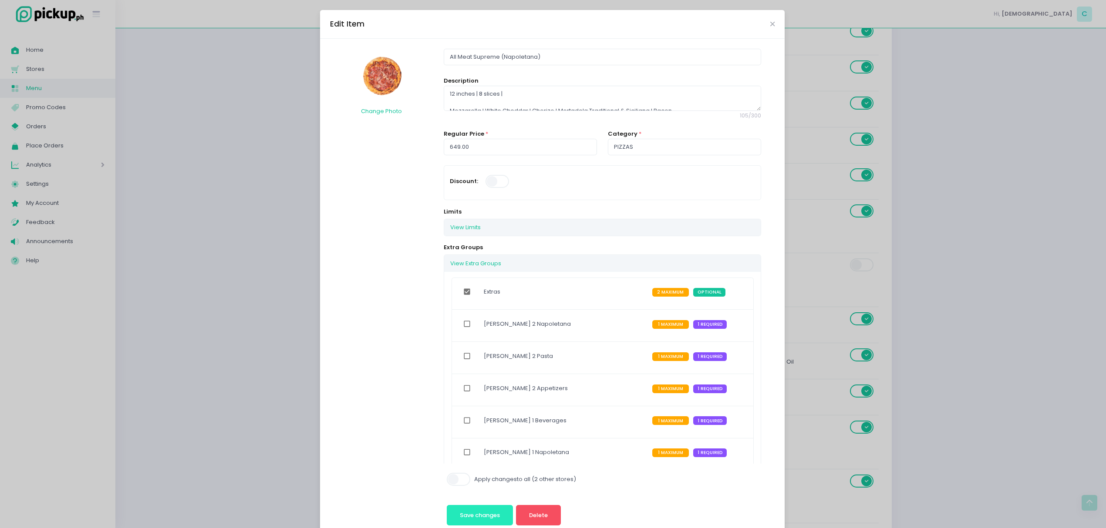
click at [465, 517] on span "Save changes" at bounding box center [480, 515] width 40 height 8
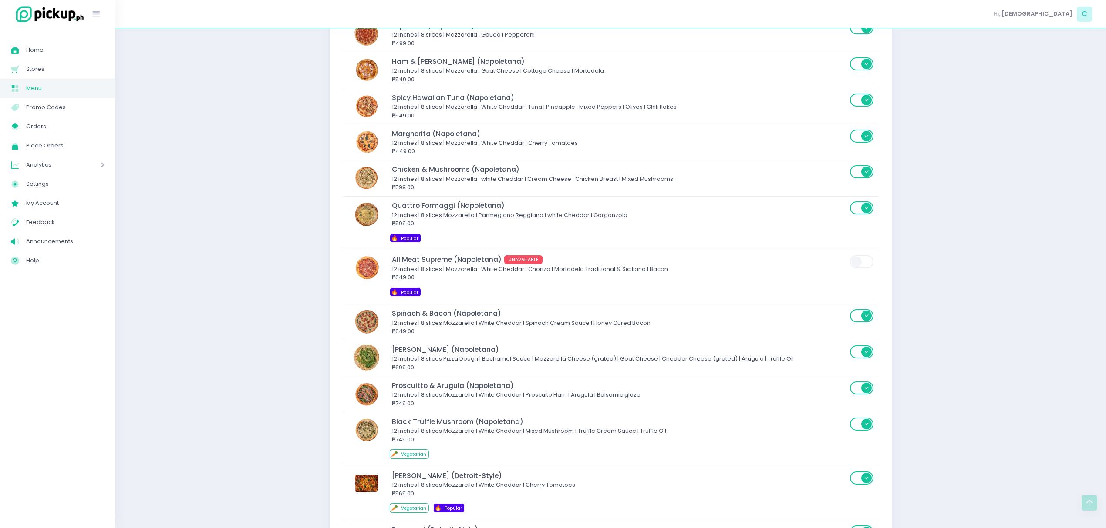
scroll to position [1997, 0]
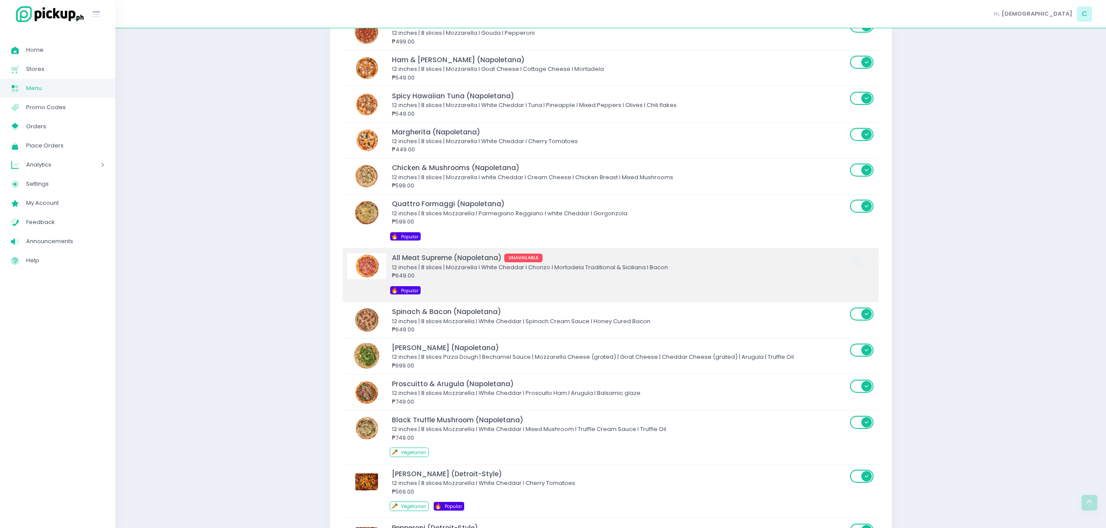
click at [407, 272] on div "12 inches | 8 slices | Mozzarella I White Cheddar I Chorizo I Mortadela Traditi…" at bounding box center [619, 267] width 455 height 9
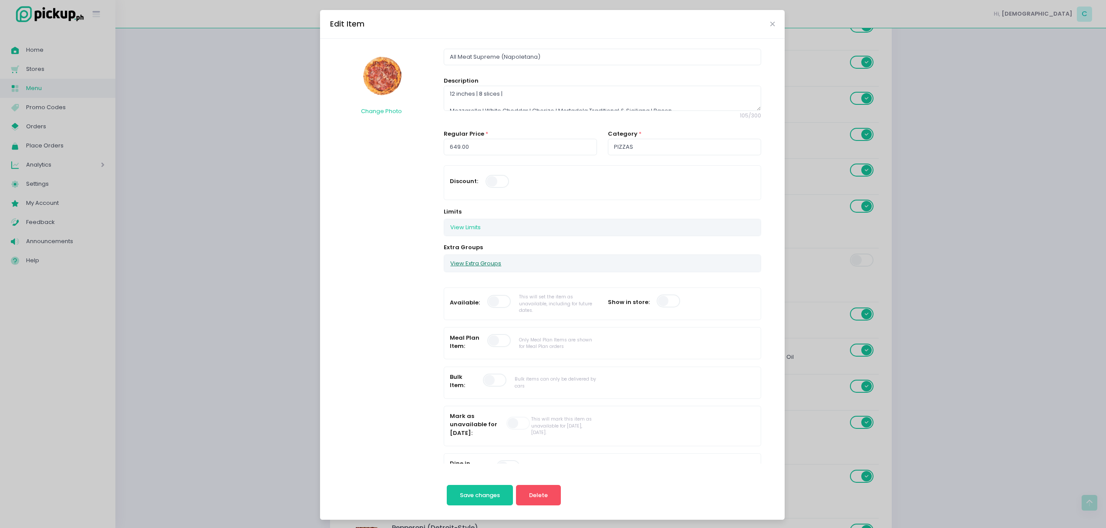
click at [483, 267] on button "View Extra Groups" at bounding box center [475, 263] width 63 height 17
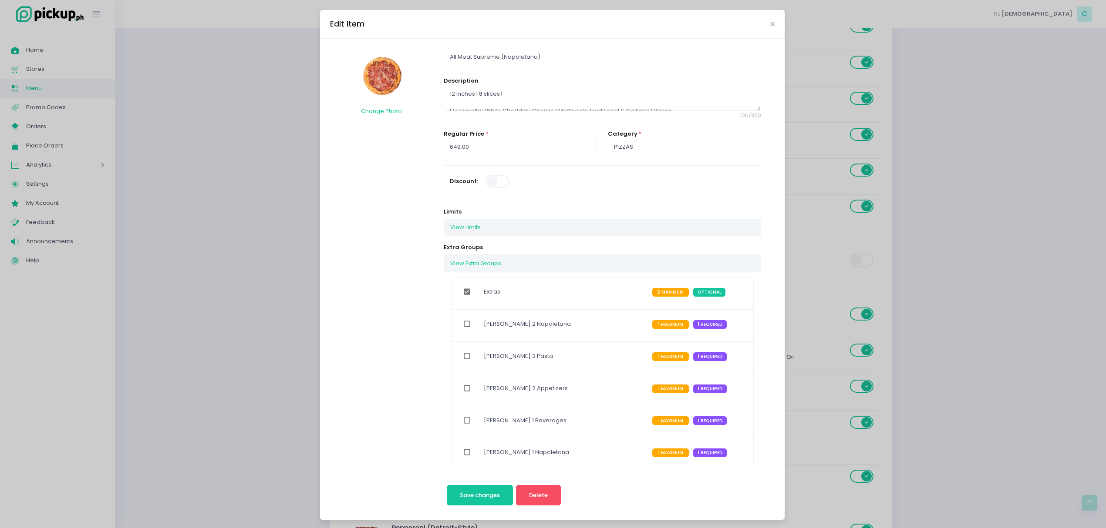
click at [300, 305] on div "Edit Item Change Photo All Meat Supreme (Napoletana) Description 12 inches | 8 …" at bounding box center [553, 264] width 1106 height 528
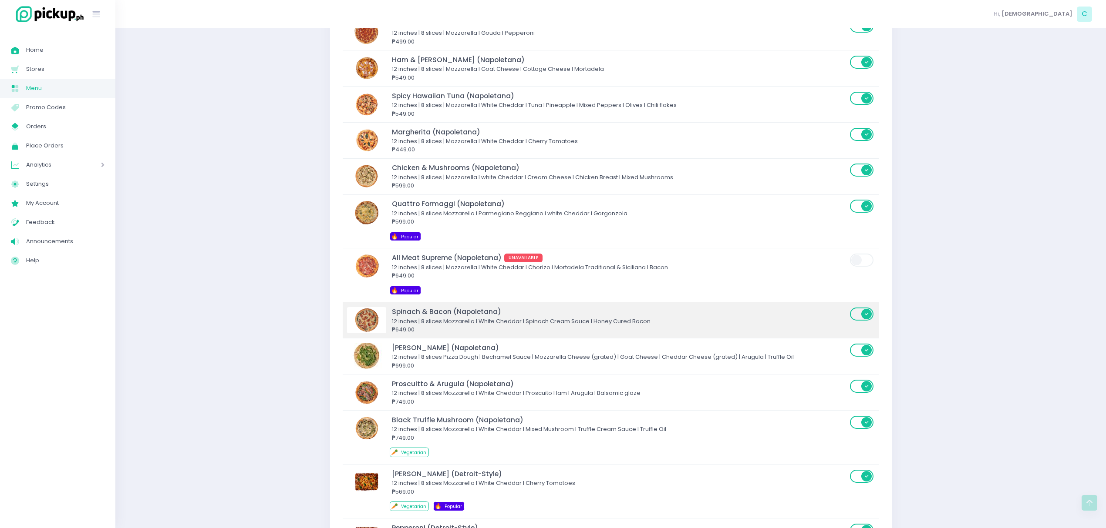
click at [411, 326] on div "12 inches | 8 slices Mozzarella I White Cheddar I Spinach Cream Sauce I Honey C…" at bounding box center [619, 321] width 455 height 9
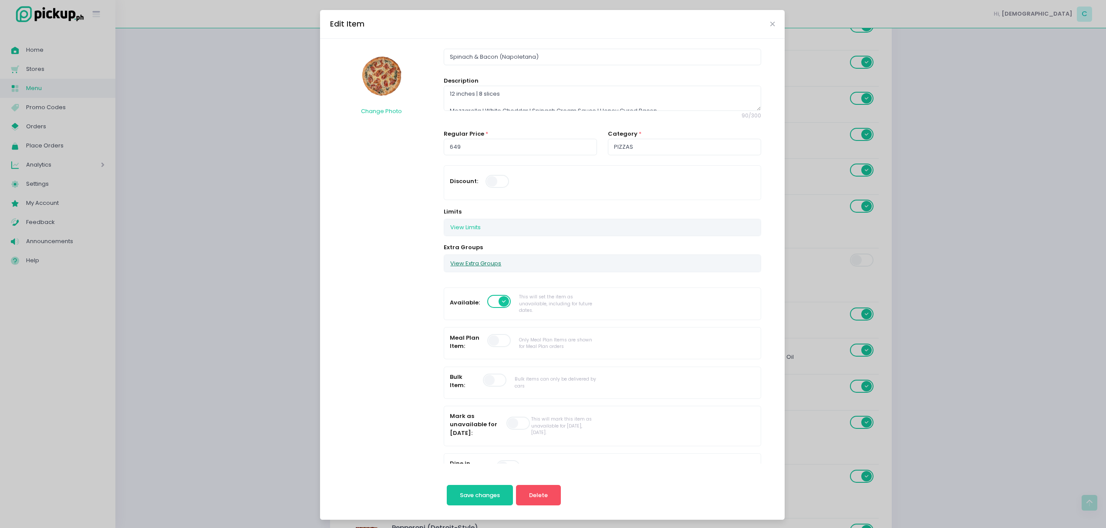
click at [470, 265] on button "View Extra Groups" at bounding box center [475, 263] width 63 height 17
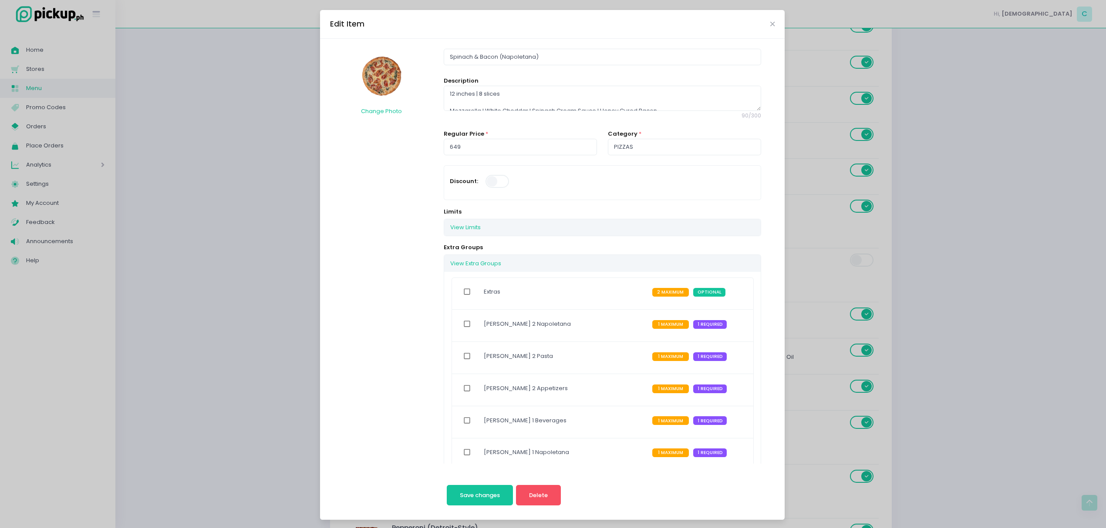
click at [459, 289] on input "checkbox" at bounding box center [467, 292] width 17 height 20
checkbox input "true"
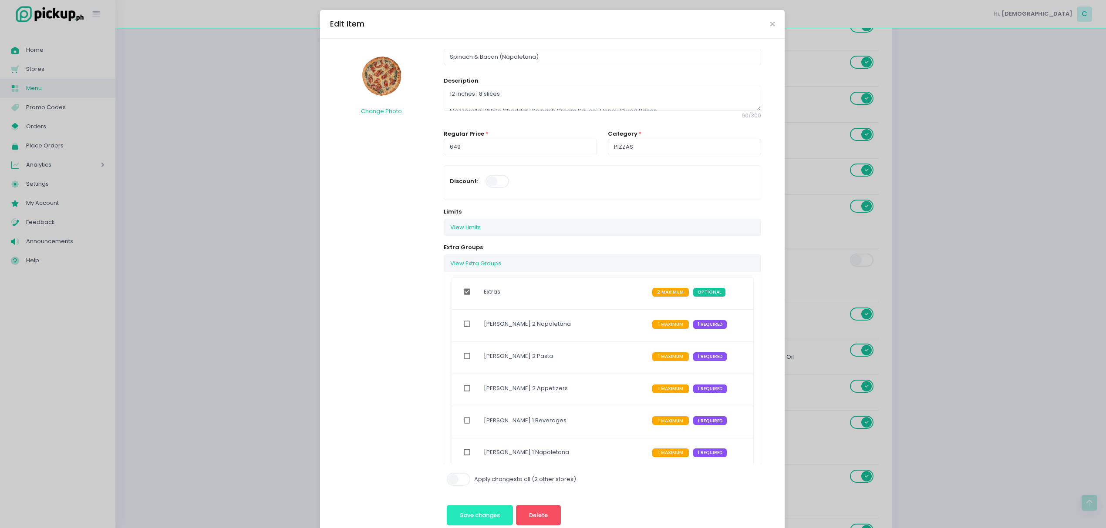
click at [479, 510] on button "Save changes" at bounding box center [480, 515] width 67 height 21
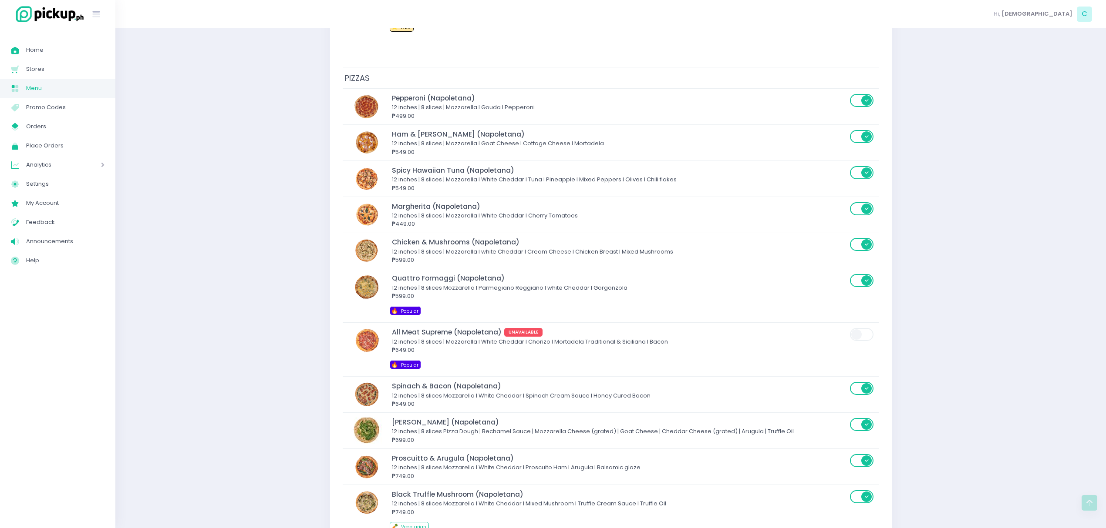
scroll to position [1952, 0]
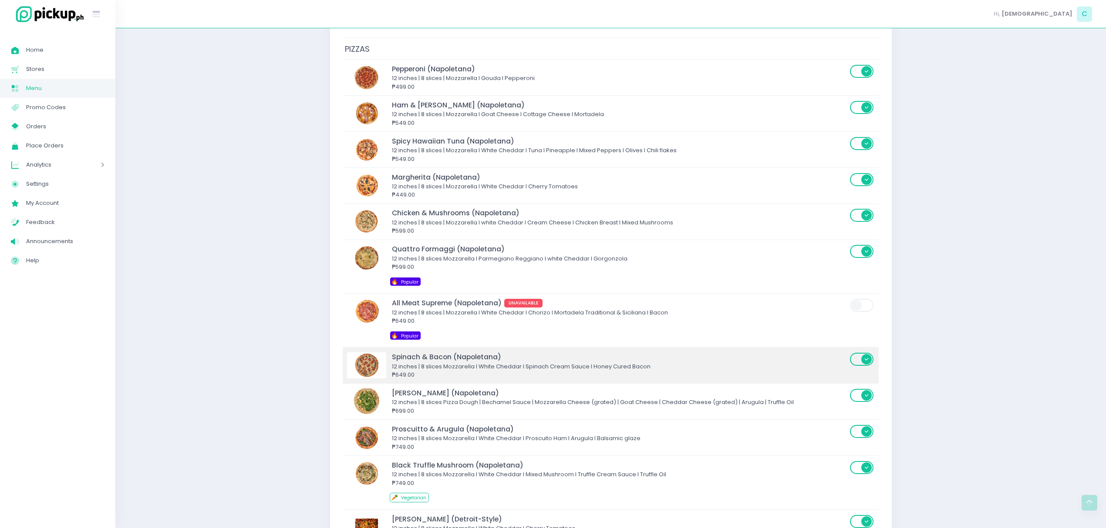
click at [429, 362] on div "Spinach & Bacon (Napoletana)" at bounding box center [619, 357] width 455 height 10
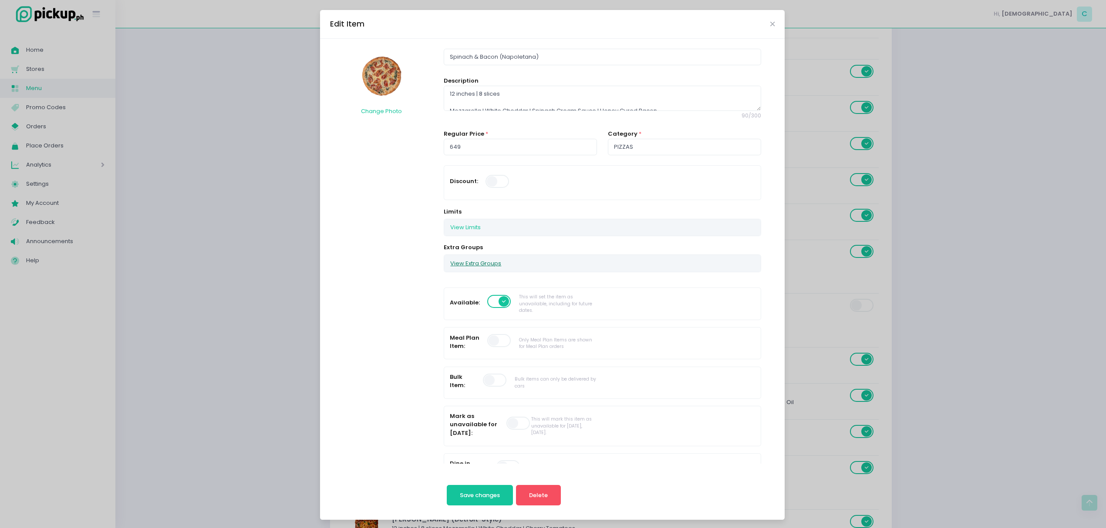
click at [464, 267] on button "View Extra Groups" at bounding box center [475, 263] width 63 height 17
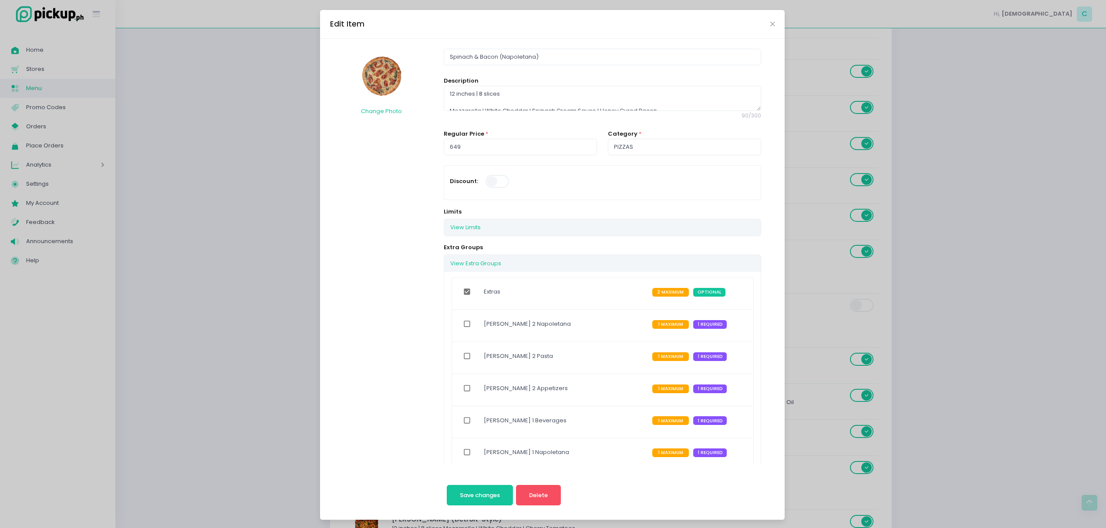
click at [288, 326] on div "Edit Item Change Photo Spinach & Bacon (Napoletana) Description 12 inches | 8 s…" at bounding box center [553, 264] width 1106 height 528
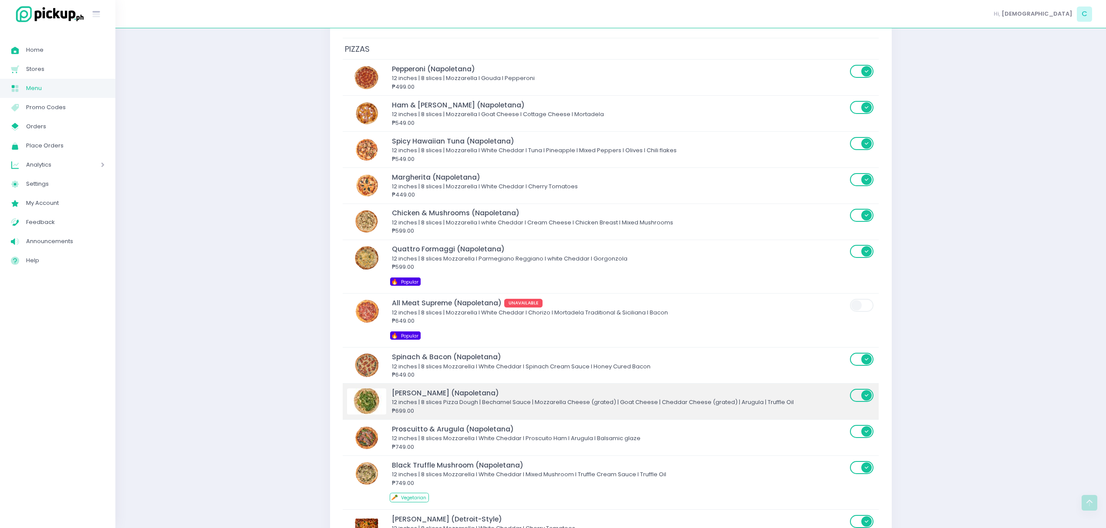
click at [426, 406] on div "12 inches | 8 slices Pizza Dough | Bechamel Sauce | Mozzarella Cheese (grated) …" at bounding box center [619, 402] width 455 height 9
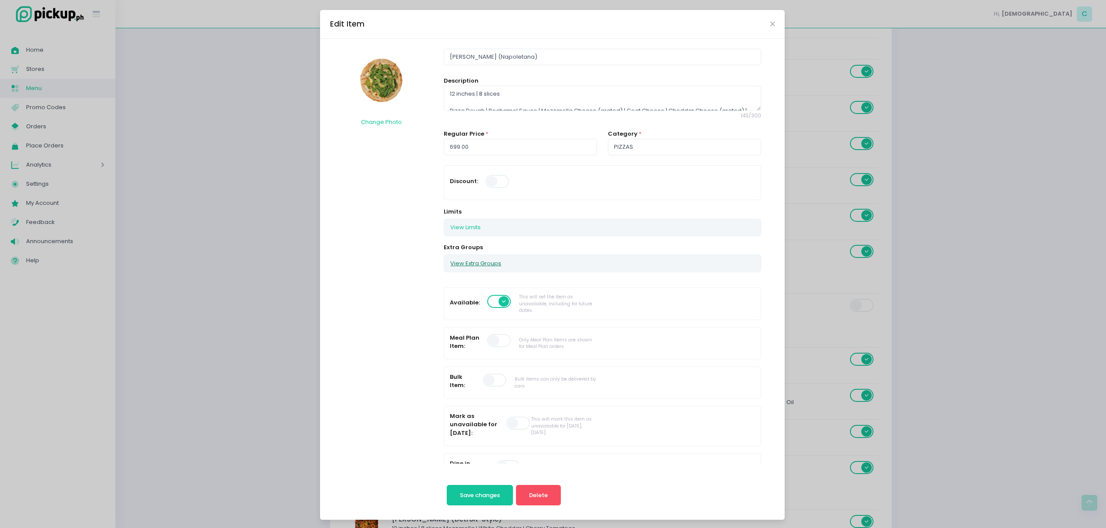
click at [476, 264] on button "View Extra Groups" at bounding box center [475, 263] width 63 height 17
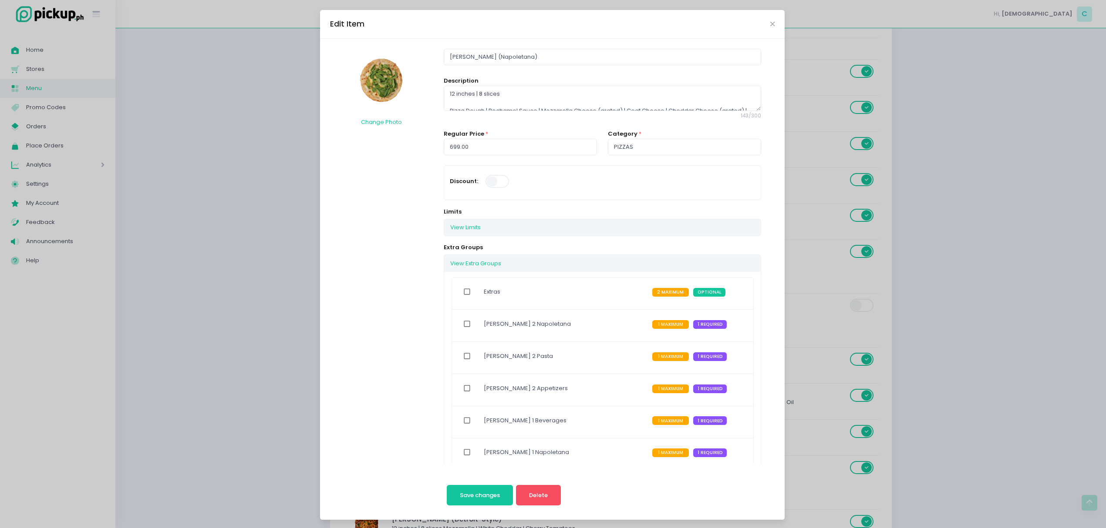
click at [478, 289] on div "Extras" at bounding box center [565, 293] width 174 height 23
drag, startPoint x: 465, startPoint y: 293, endPoint x: 464, endPoint y: 299, distance: 5.3
click at [464, 299] on input "checkbox" at bounding box center [467, 292] width 17 height 20
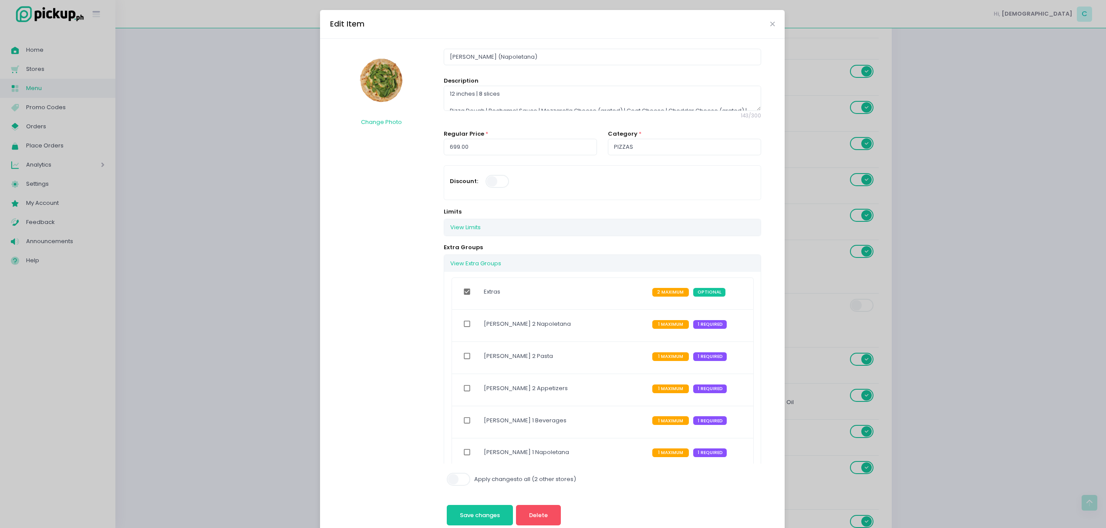
click at [464, 299] on input "checkbox" at bounding box center [467, 292] width 17 height 20
checkbox input "true"
click at [483, 515] on span "Save changes" at bounding box center [480, 515] width 40 height 8
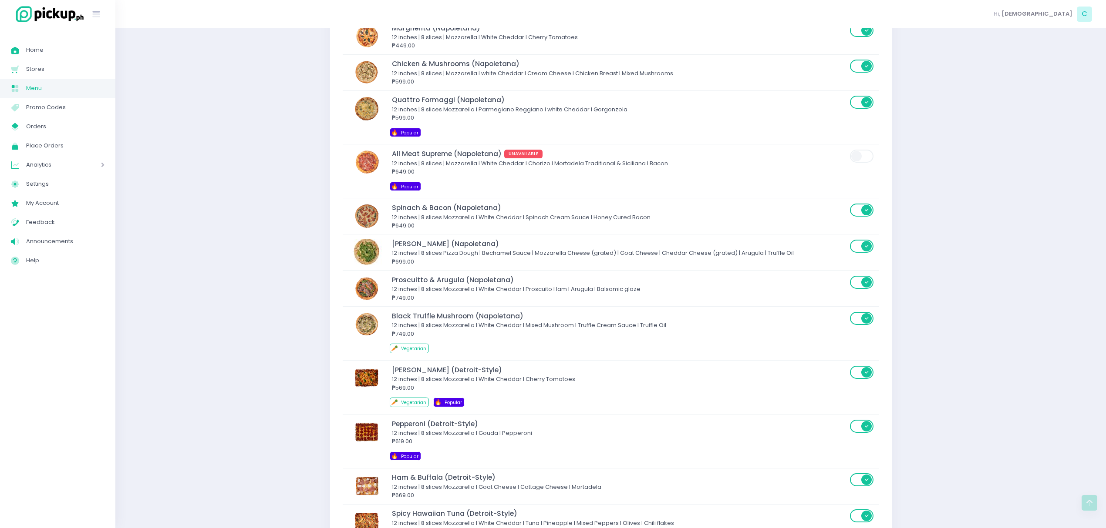
scroll to position [2102, 0]
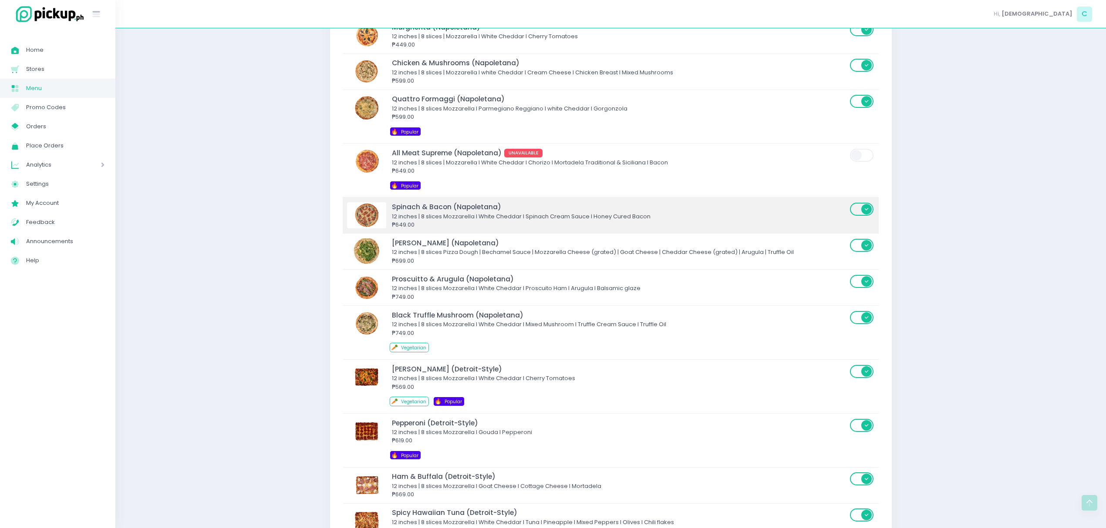
click at [380, 223] on img at bounding box center [366, 215] width 39 height 26
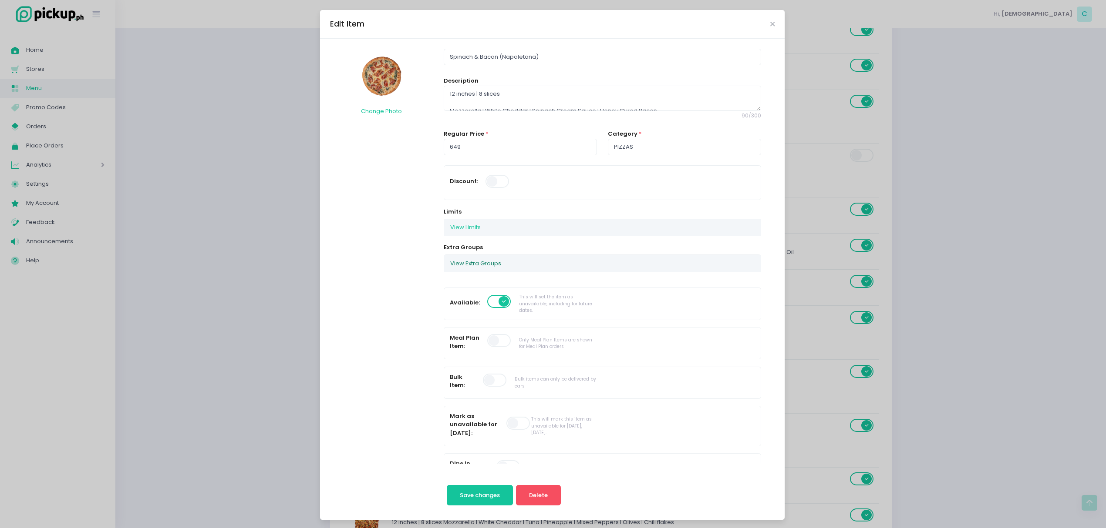
click at [462, 261] on button "View Extra Groups" at bounding box center [475, 263] width 63 height 17
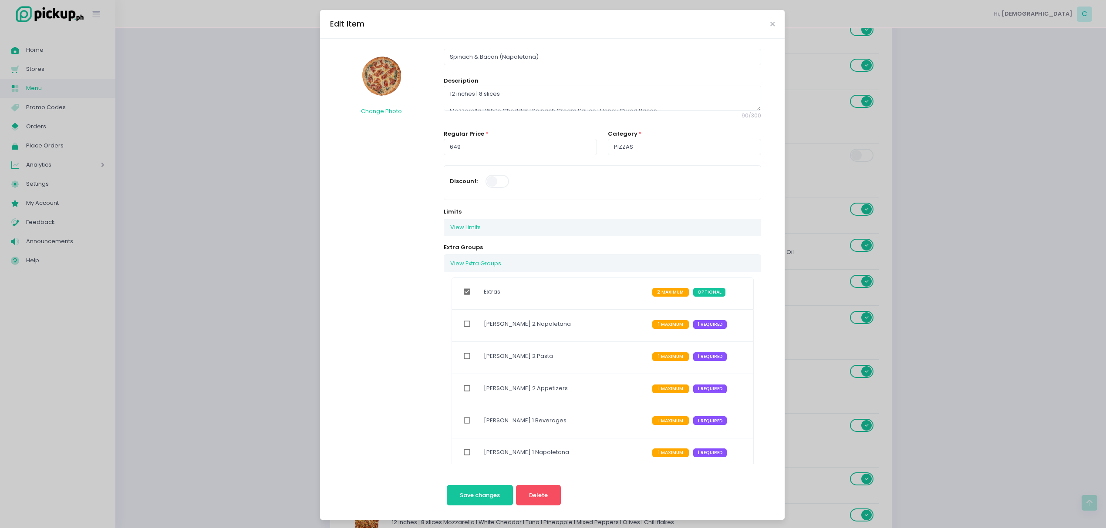
click at [245, 319] on div "Edit Item Change Photo Spinach & Bacon (Napoletana) Description 12 inches | 8 s…" at bounding box center [553, 264] width 1106 height 528
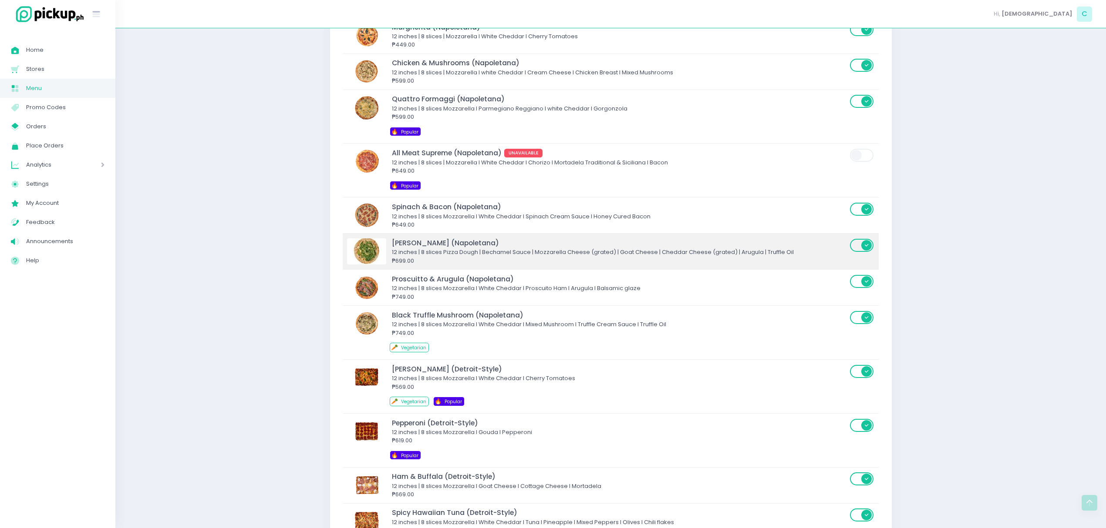
click at [420, 266] on div "₱699.00" at bounding box center [619, 261] width 455 height 9
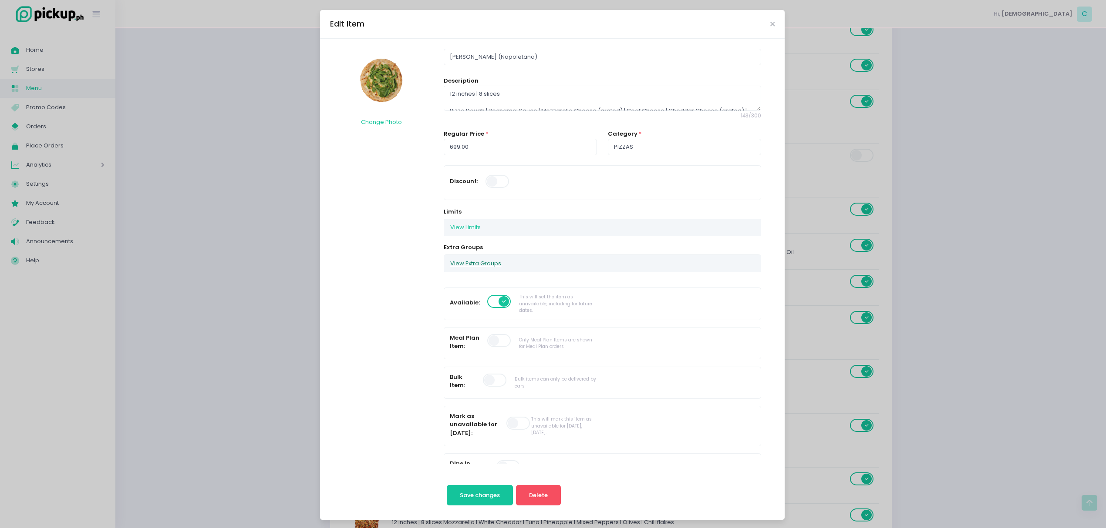
click at [454, 265] on button "View Extra Groups" at bounding box center [475, 263] width 63 height 17
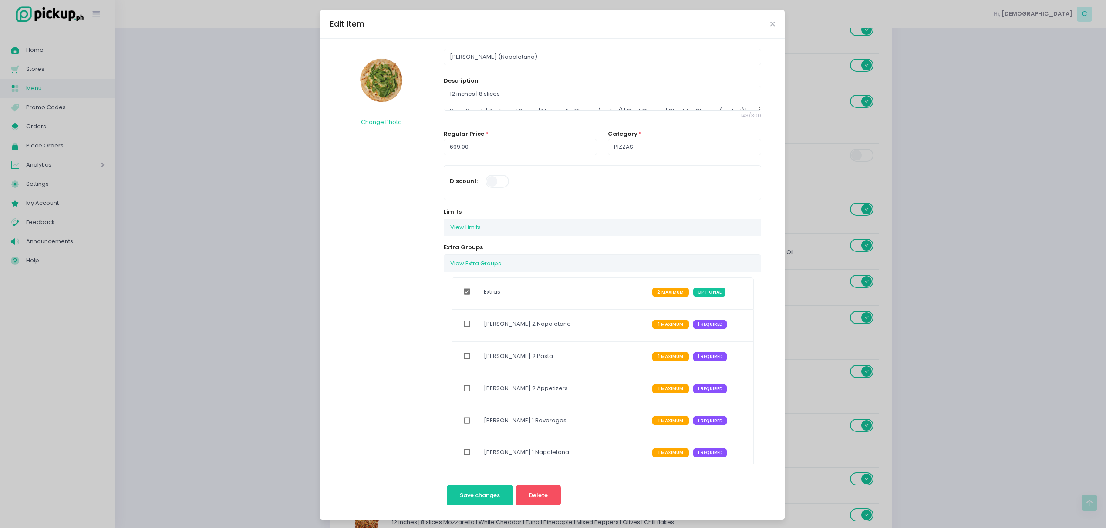
click at [258, 297] on div "Edit Item Change Photo [PERSON_NAME] (Napoletana) Description 12 inches | 8 sli…" at bounding box center [553, 264] width 1106 height 528
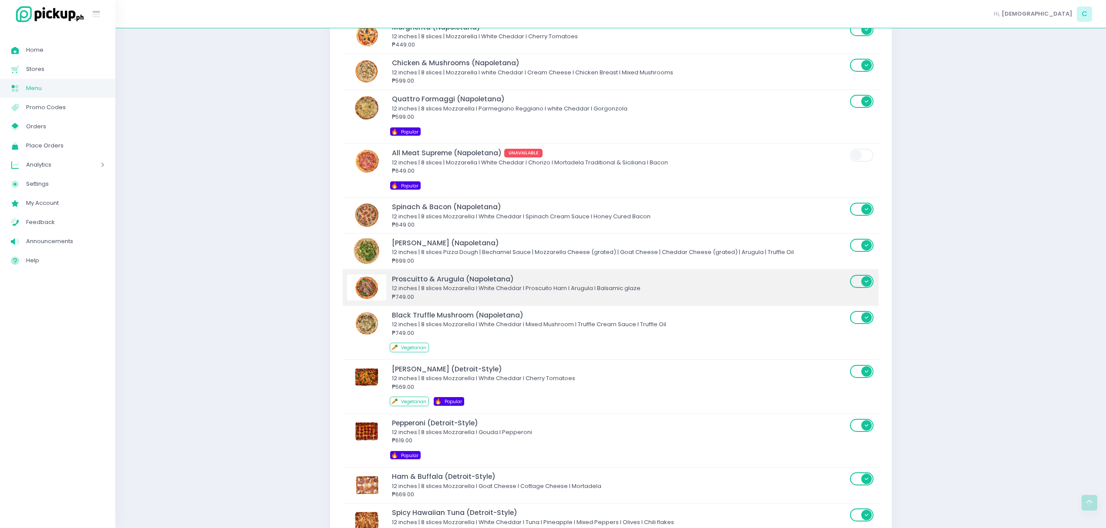
click at [410, 292] on div "12 inches | 8 slices Mozzarella I White Cheddar I Proscuito Ham I Arugula I Bal…" at bounding box center [619, 288] width 455 height 9
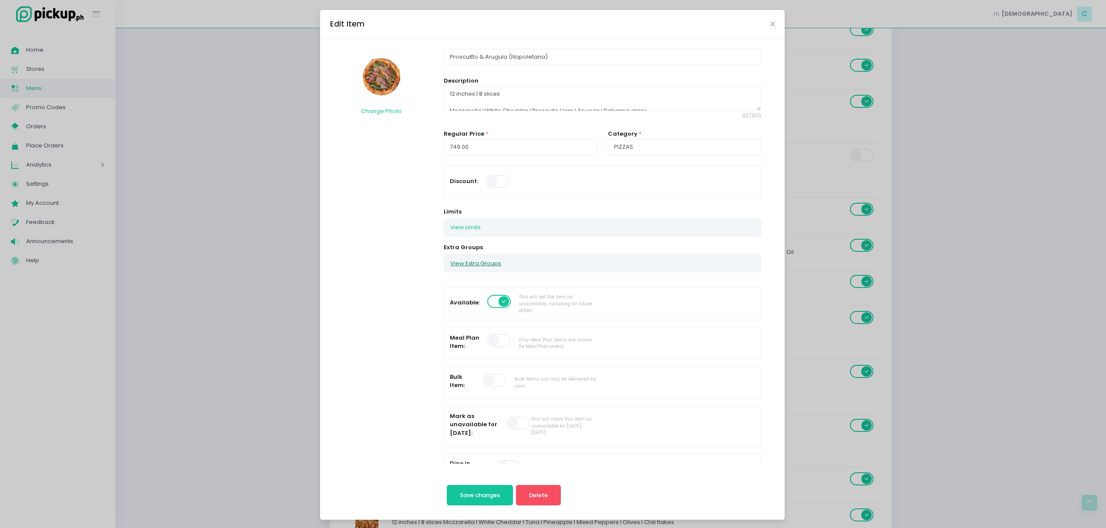
click at [474, 261] on button "View Extra Groups" at bounding box center [475, 263] width 63 height 17
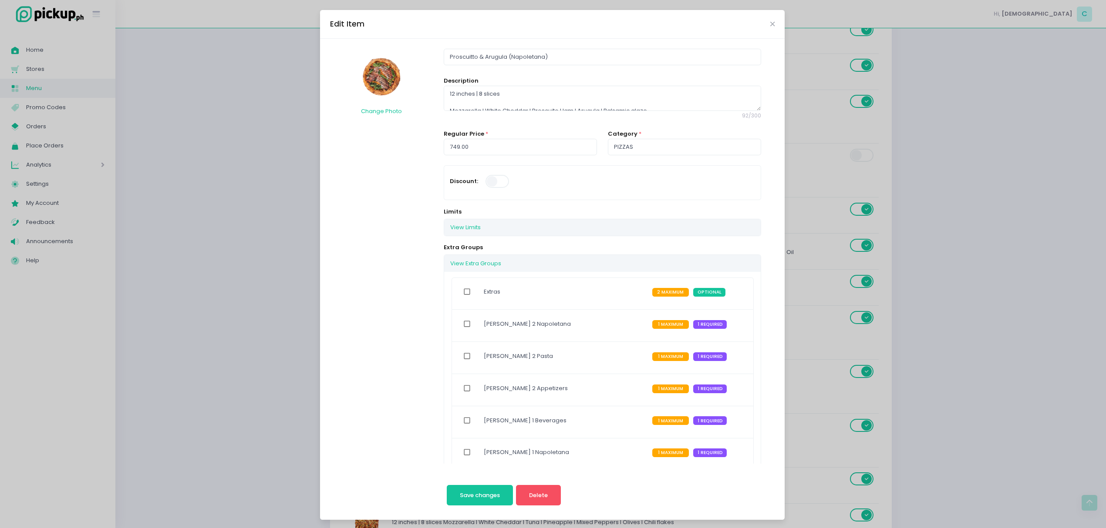
click at [459, 294] on input "checkbox" at bounding box center [467, 292] width 17 height 20
checkbox input "true"
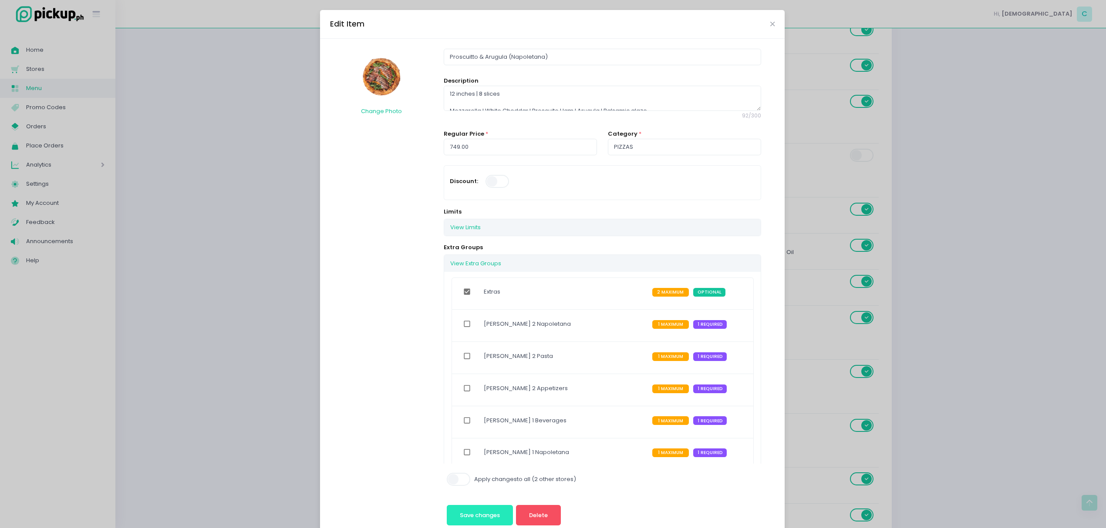
click at [480, 511] on button "Save changes" at bounding box center [480, 515] width 67 height 21
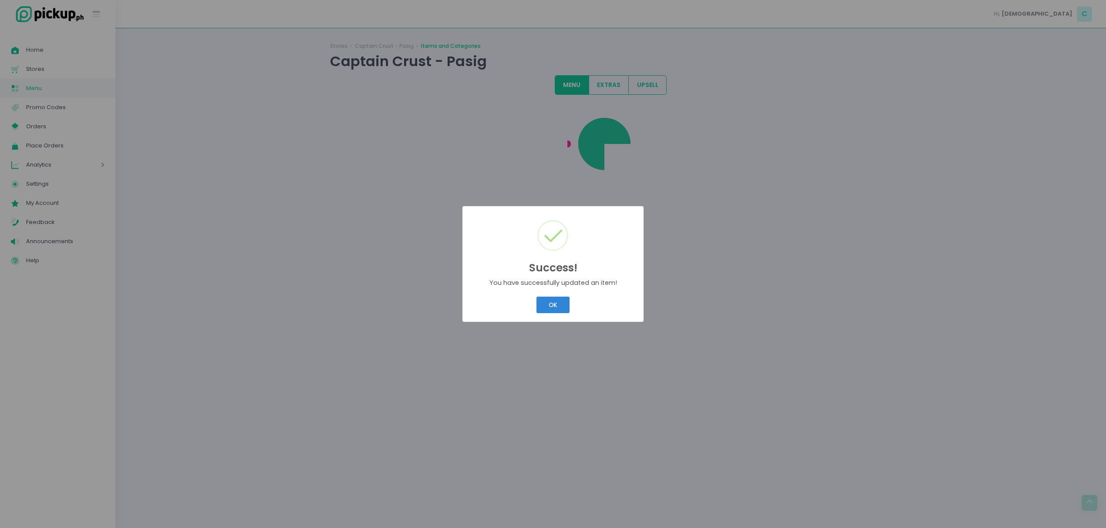
scroll to position [0, 0]
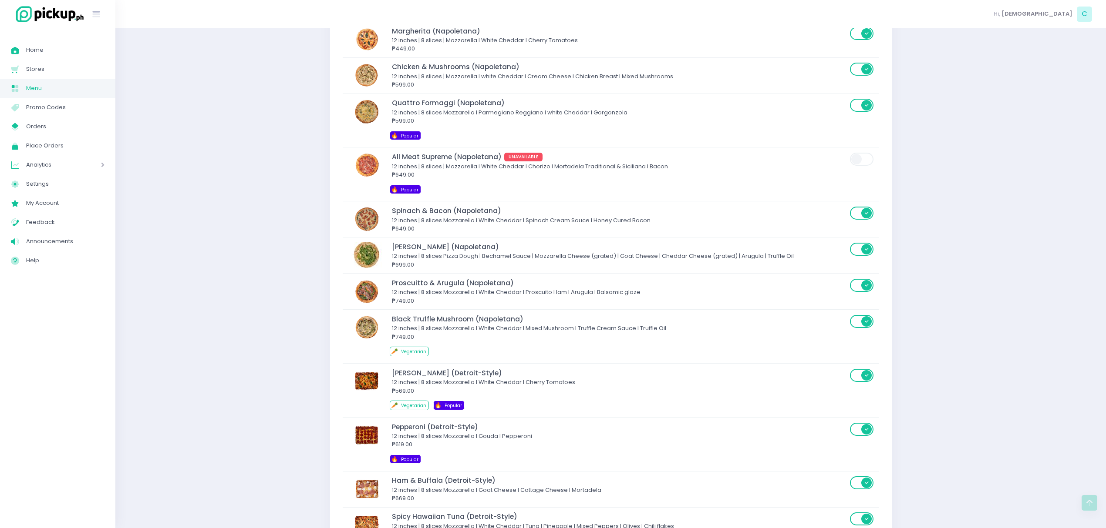
scroll to position [2098, 0]
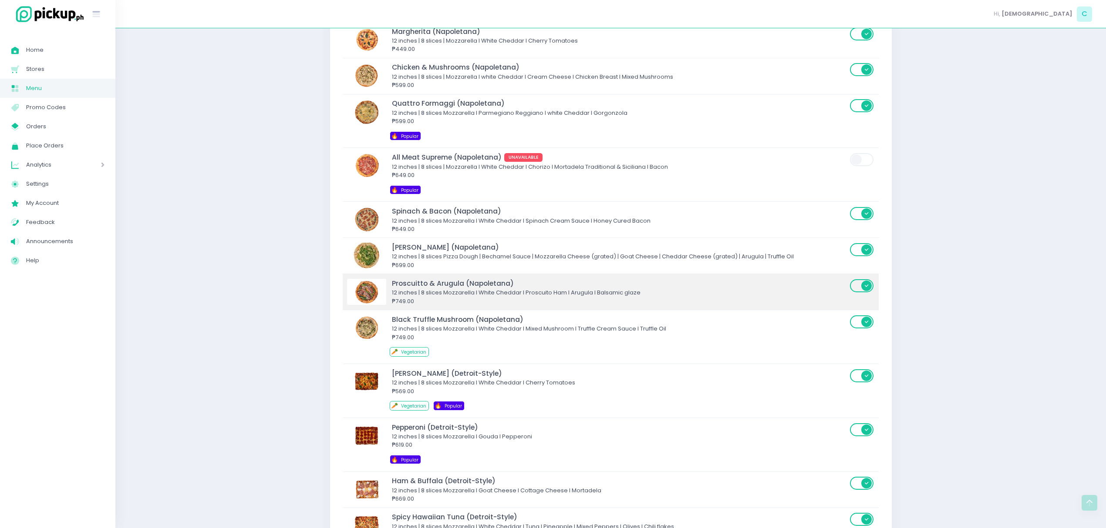
click at [407, 297] on div "12 inches | 8 slices Mozzarella I White Cheddar I Proscuito Ham I Arugula I Bal…" at bounding box center [619, 293] width 455 height 9
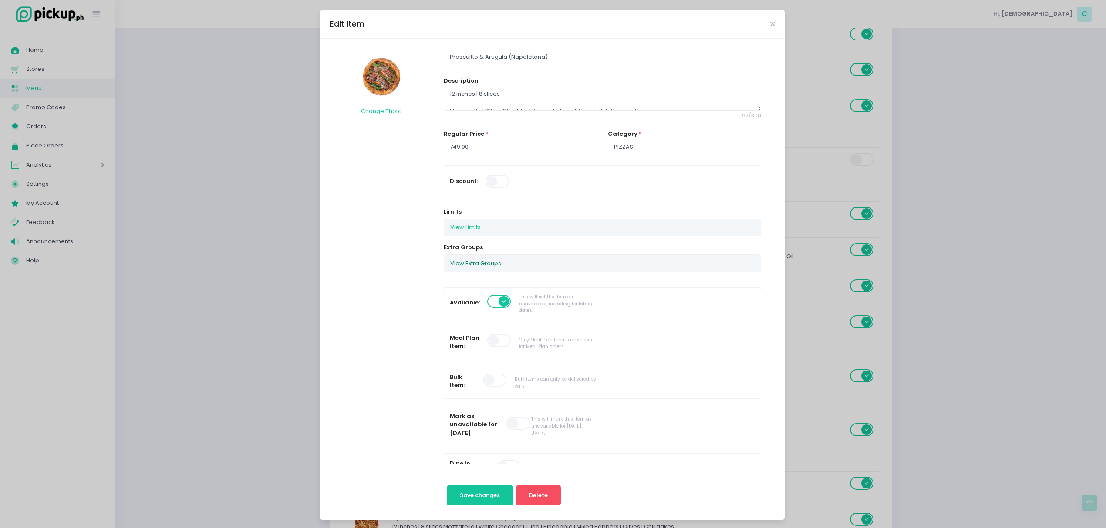
click at [466, 268] on button "View Extra Groups" at bounding box center [475, 263] width 63 height 17
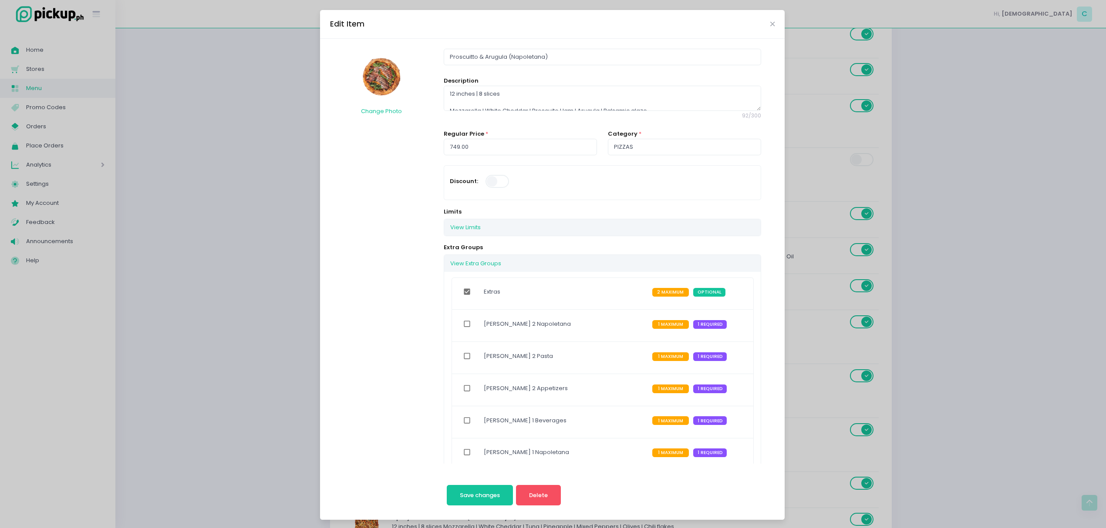
click at [292, 314] on div "Edit Item Change Photo Proscuitto & [PERSON_NAME] (Napoletana) Description 12 i…" at bounding box center [553, 264] width 1106 height 528
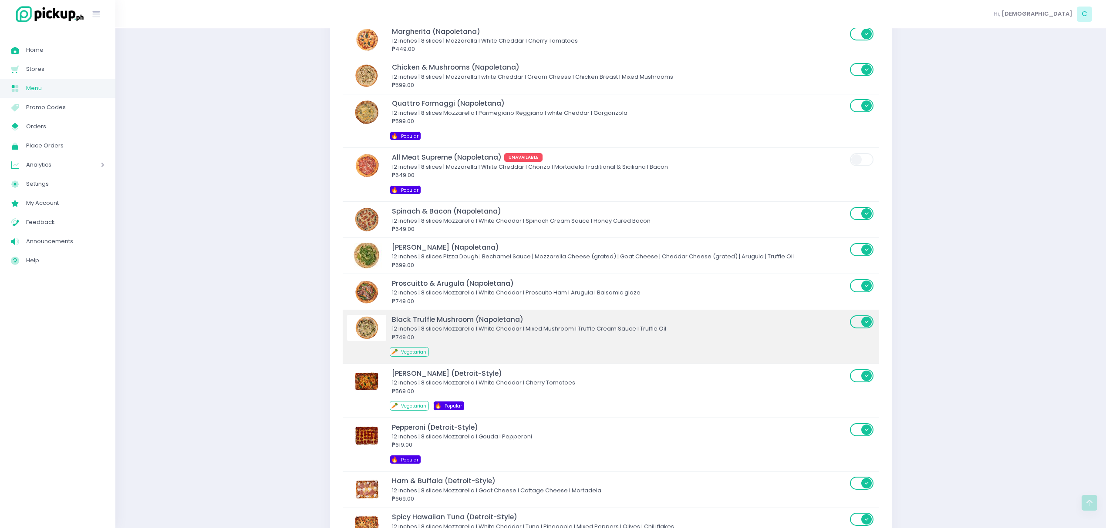
click at [415, 333] on div "12 inches | 8 slices Mozzarella I White Cheddar I Mixed Mushroom I Truffle Crea…" at bounding box center [619, 329] width 455 height 9
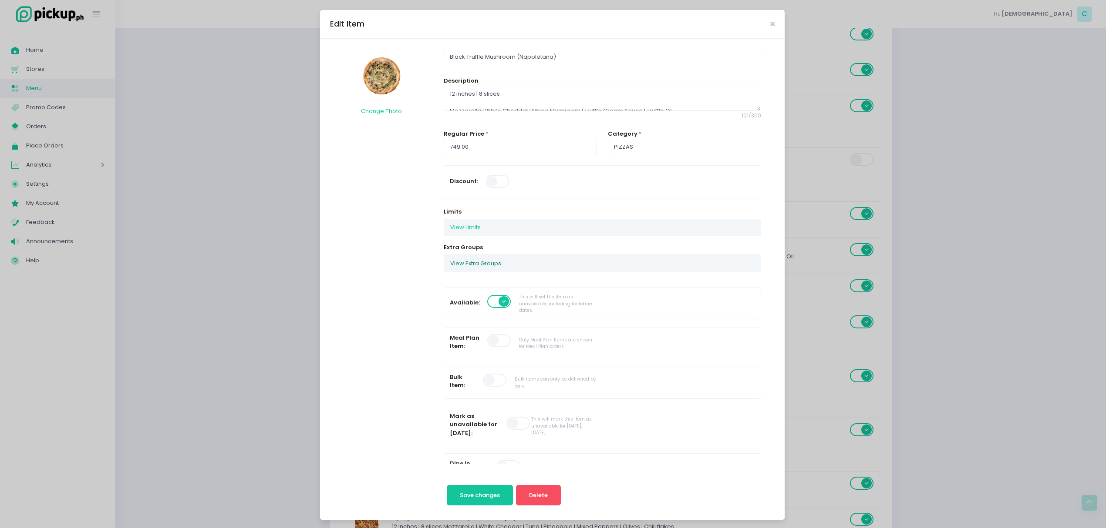
click at [482, 262] on button "View Extra Groups" at bounding box center [475, 263] width 63 height 17
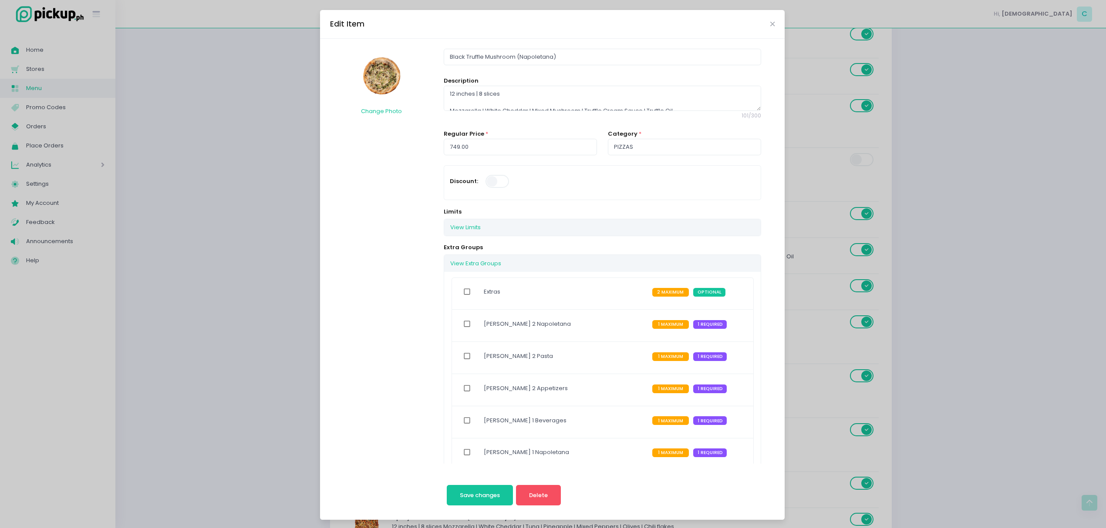
click at [460, 296] on input "checkbox" at bounding box center [467, 292] width 17 height 20
checkbox input "true"
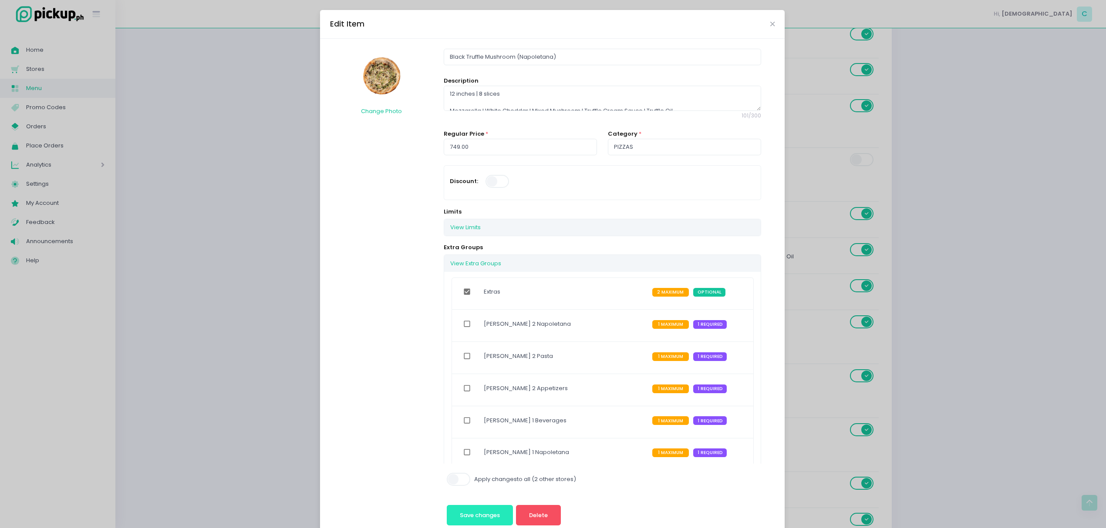
click at [474, 514] on span "Save changes" at bounding box center [480, 515] width 40 height 8
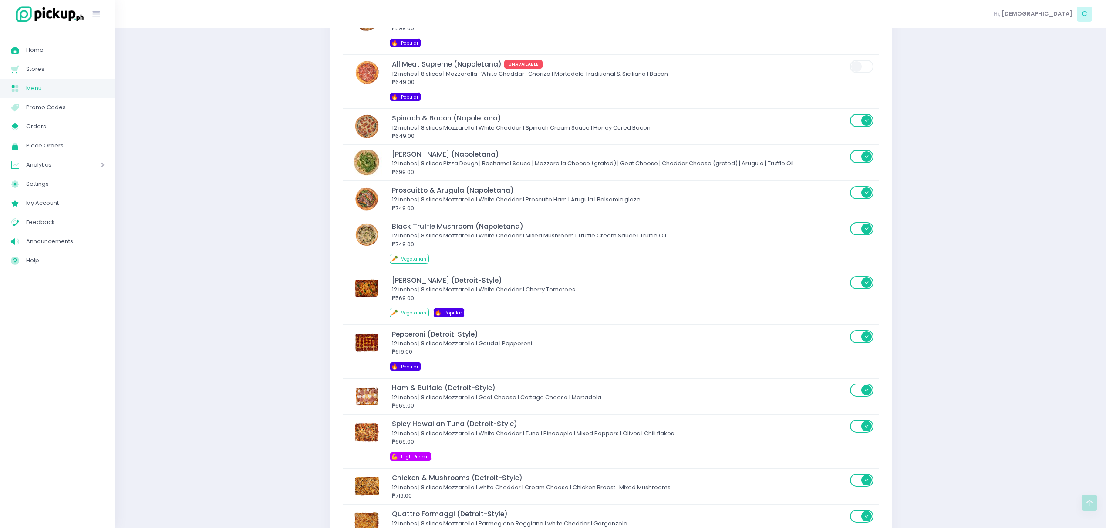
scroll to position [2189, 0]
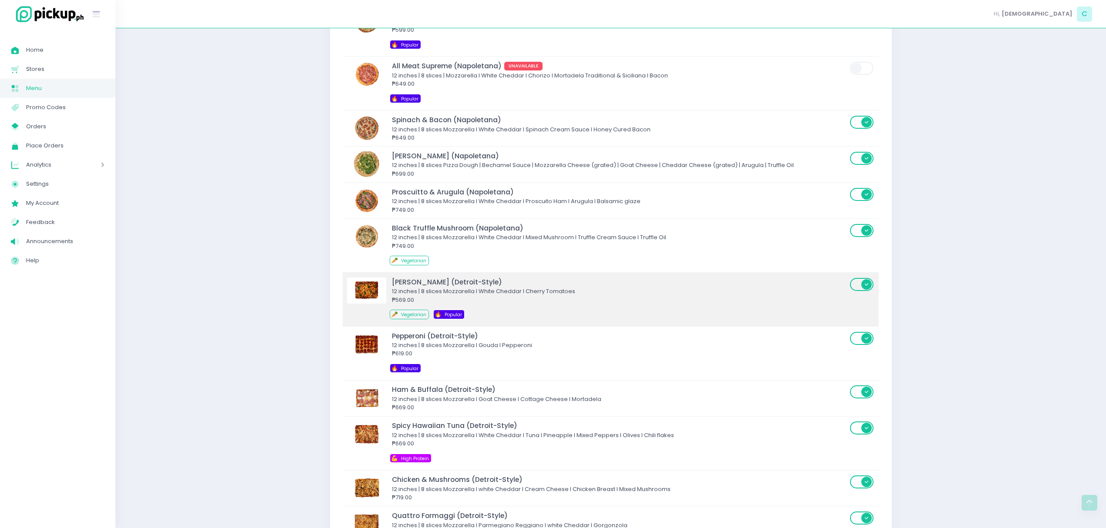
click at [400, 296] on div "12 inches | 8 slices Mozzarella I White Cheddar I Cherry Tomatoes" at bounding box center [619, 291] width 455 height 9
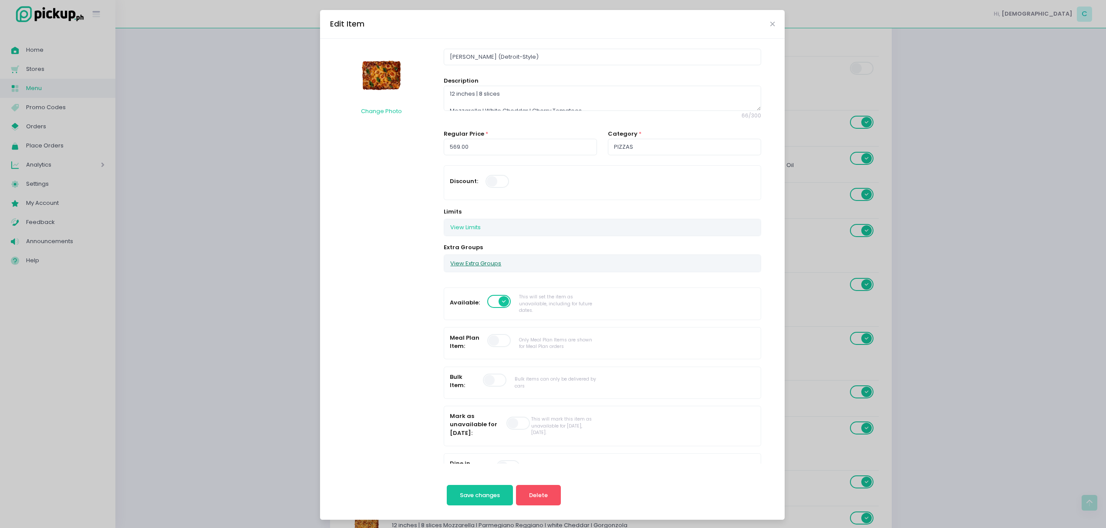
click at [469, 259] on button "View Extra Groups" at bounding box center [475, 263] width 63 height 17
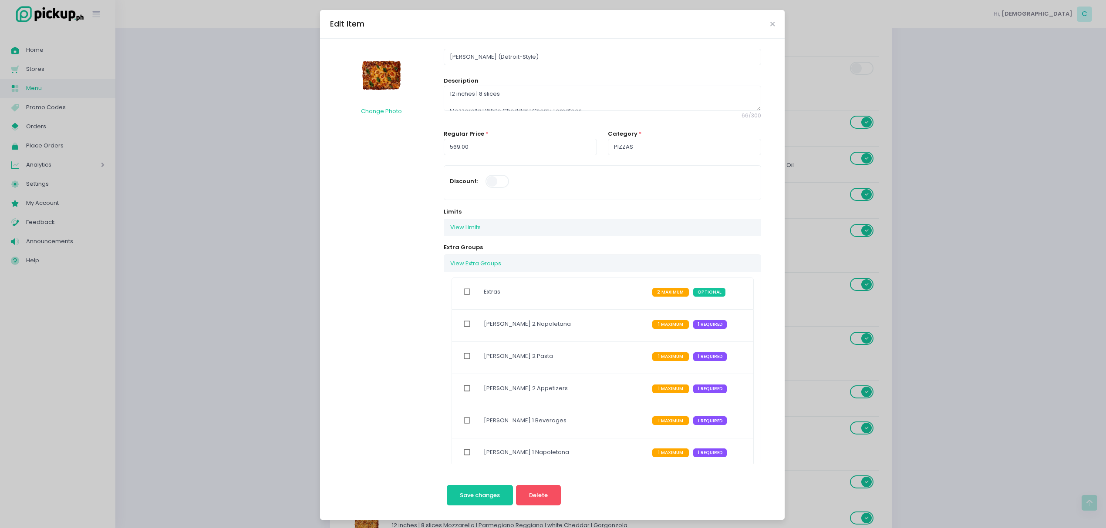
click at [464, 293] on input "checkbox" at bounding box center [467, 292] width 17 height 20
checkbox input "true"
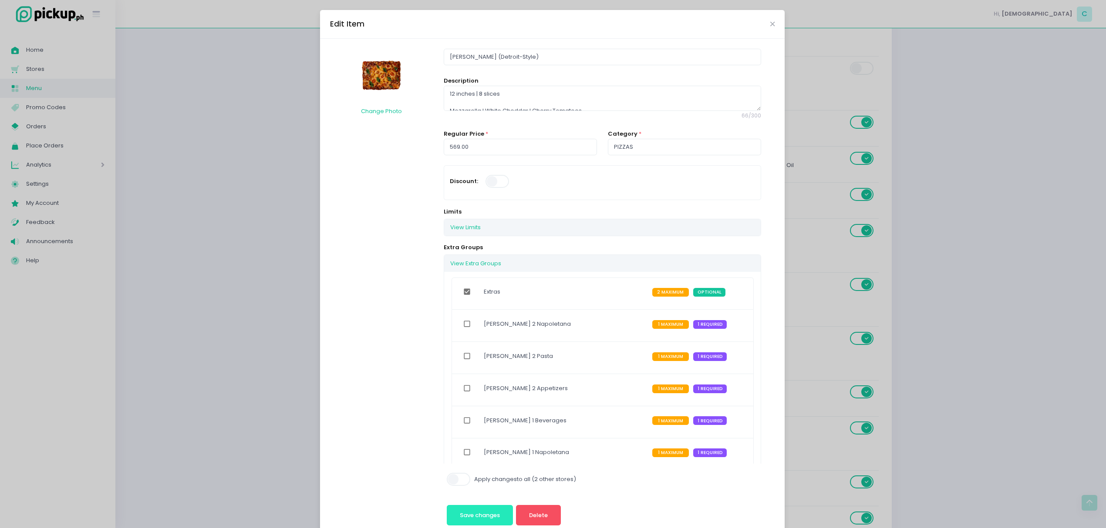
click at [477, 508] on button "Save changes" at bounding box center [480, 515] width 67 height 21
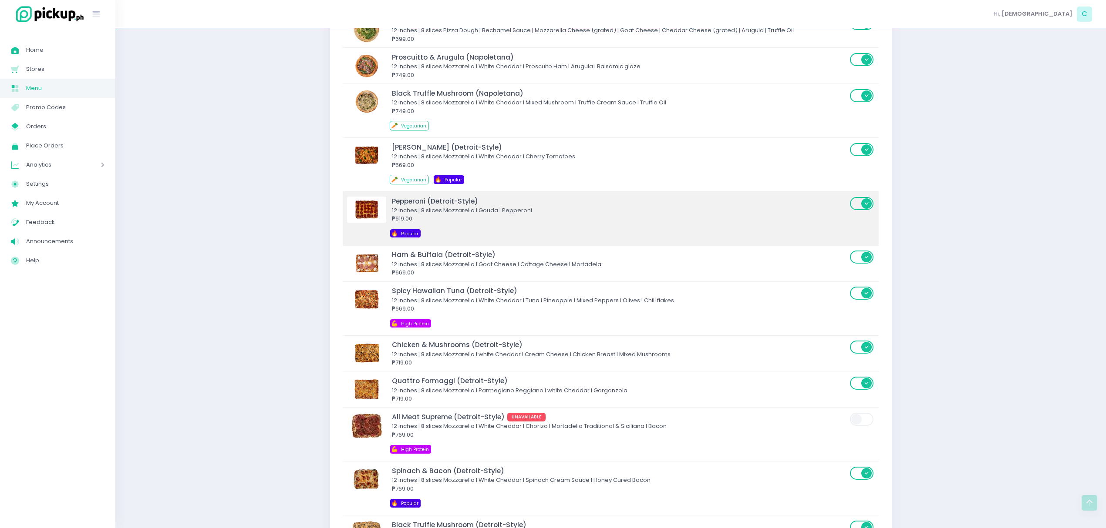
scroll to position [2324, 0]
click at [406, 216] on div "12 inches | 8 slices Mozzarella I Gouda I Pepperoni" at bounding box center [619, 211] width 455 height 9
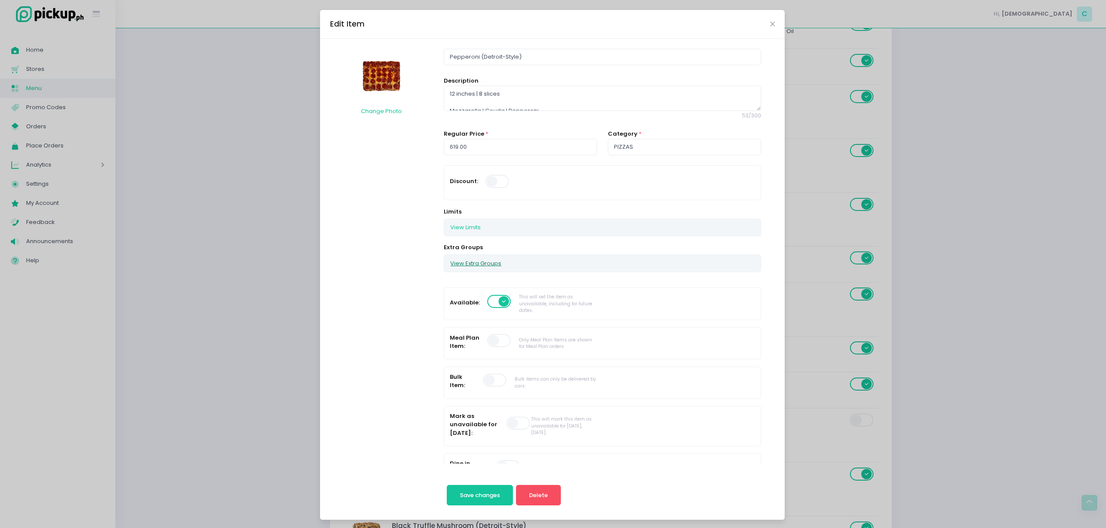
click at [466, 262] on button "View Extra Groups" at bounding box center [475, 263] width 63 height 17
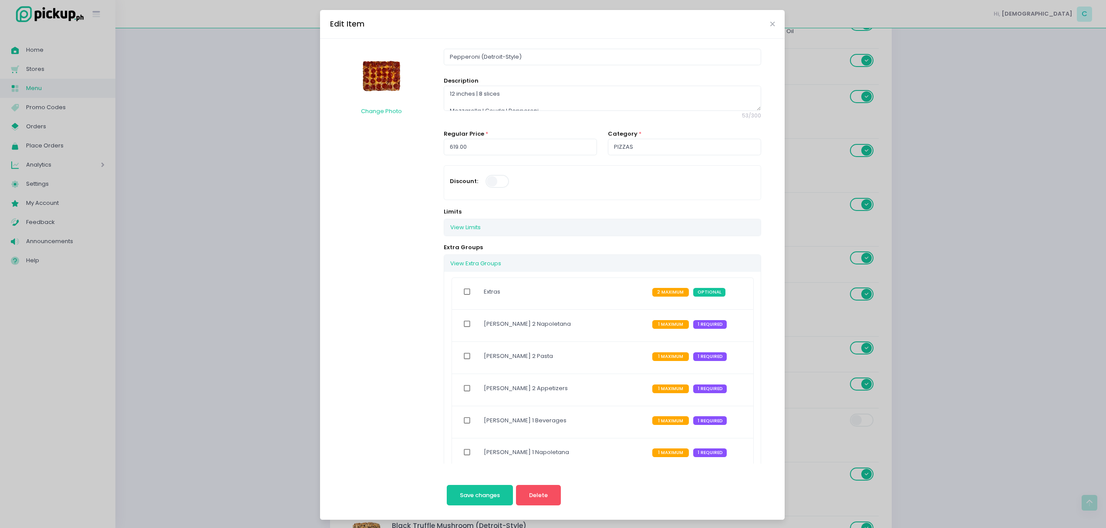
click at [462, 297] on input "checkbox" at bounding box center [467, 292] width 17 height 20
checkbox input "true"
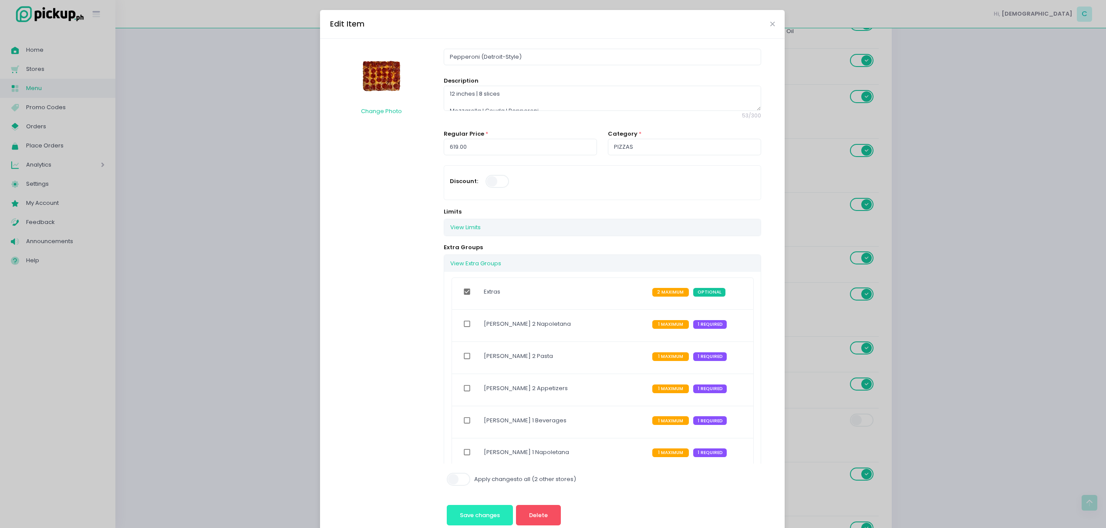
click at [482, 505] on button "Save changes" at bounding box center [480, 515] width 67 height 21
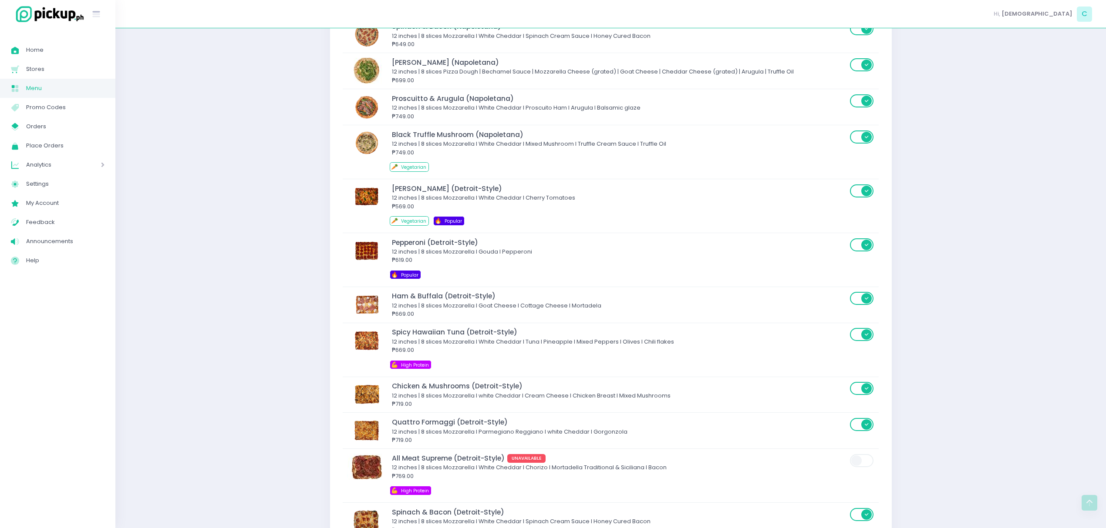
scroll to position [2283, 0]
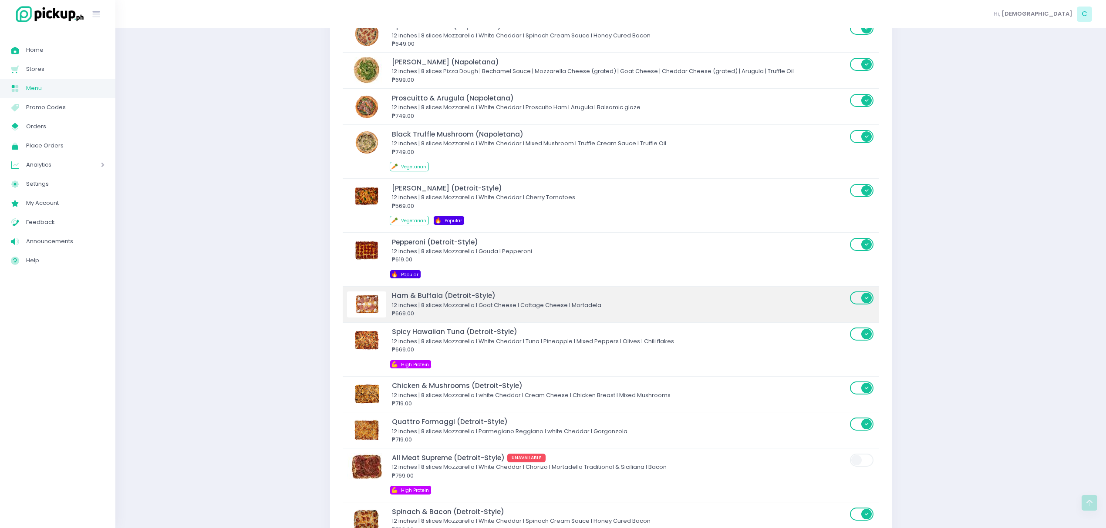
click at [492, 310] on div "12 inches | 8 slices Mozzarella I Goat Cheese I Cottage Cheese I Mortadela" at bounding box center [619, 305] width 455 height 9
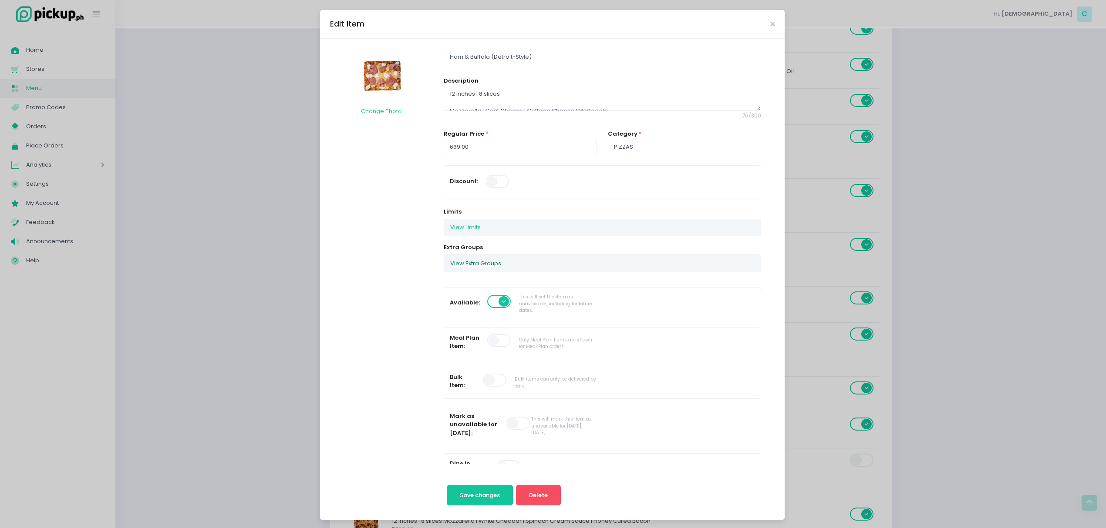
click at [472, 260] on button "View Extra Groups" at bounding box center [475, 263] width 63 height 17
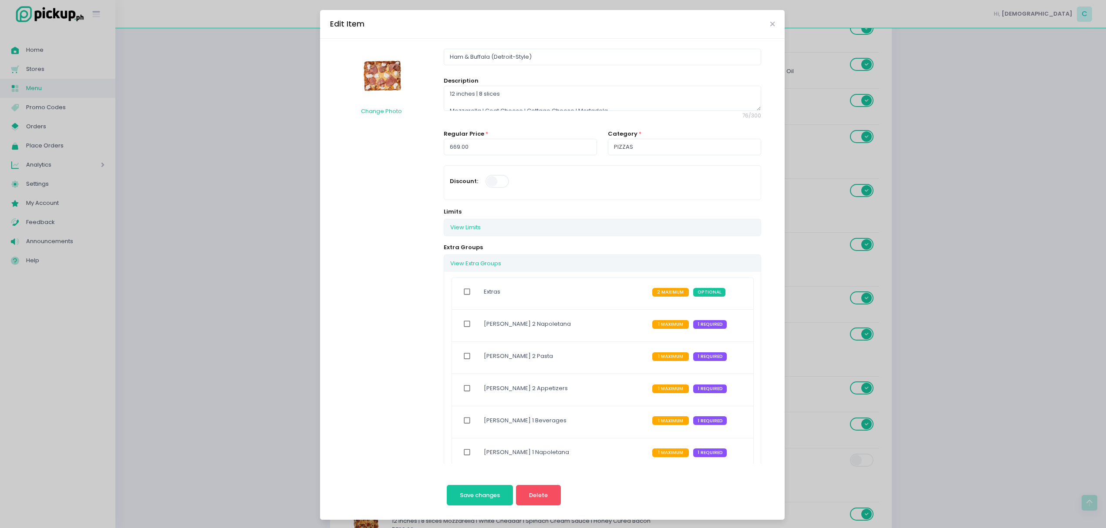
click at [462, 295] on input "checkbox" at bounding box center [467, 292] width 17 height 20
checkbox input "true"
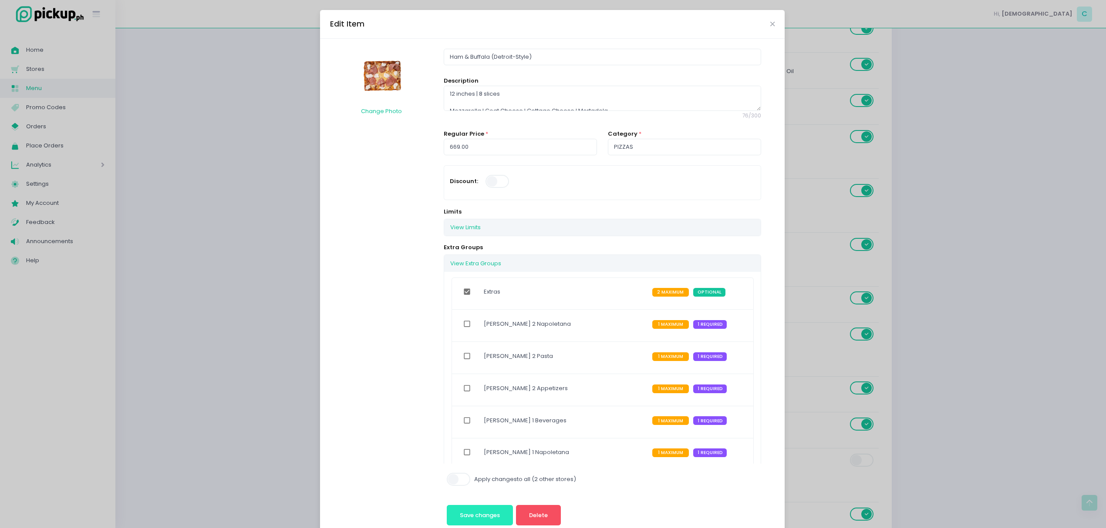
click at [486, 514] on span "Save changes" at bounding box center [480, 515] width 40 height 8
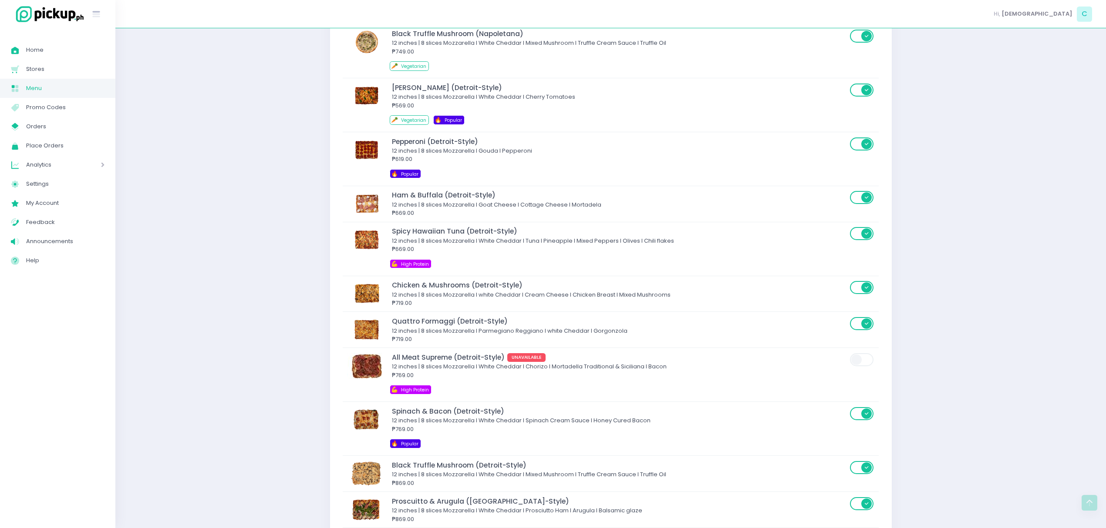
scroll to position [2384, 0]
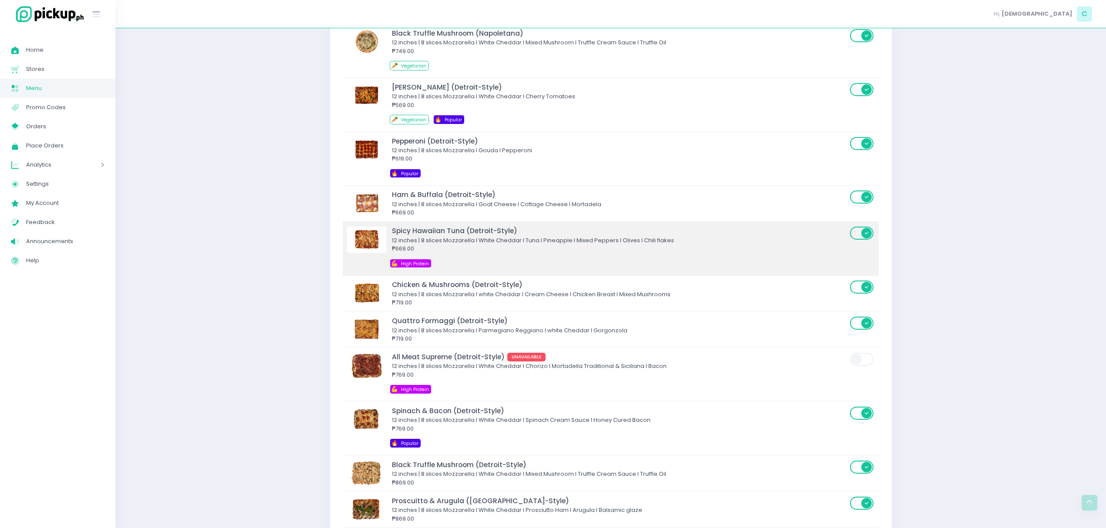
click at [461, 253] on div "₱669.00" at bounding box center [619, 249] width 455 height 9
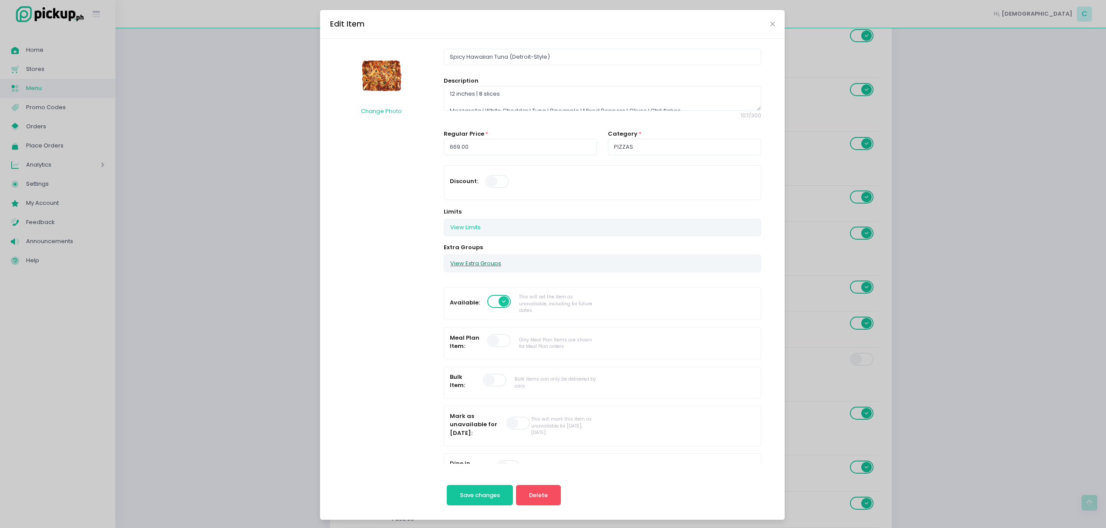
click at [459, 267] on button "View Extra Groups" at bounding box center [475, 263] width 63 height 17
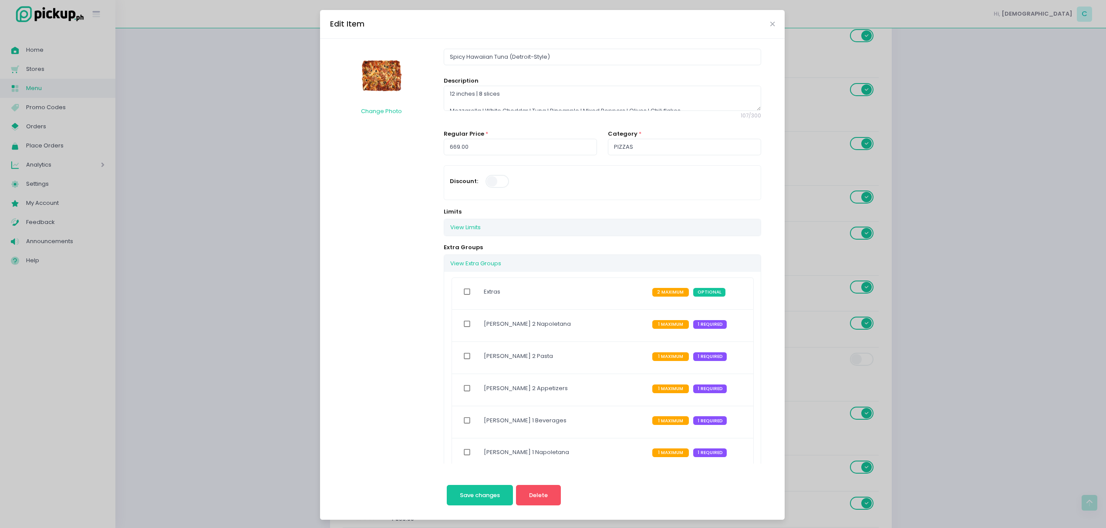
click at [460, 297] on input "checkbox" at bounding box center [467, 292] width 17 height 20
checkbox input "true"
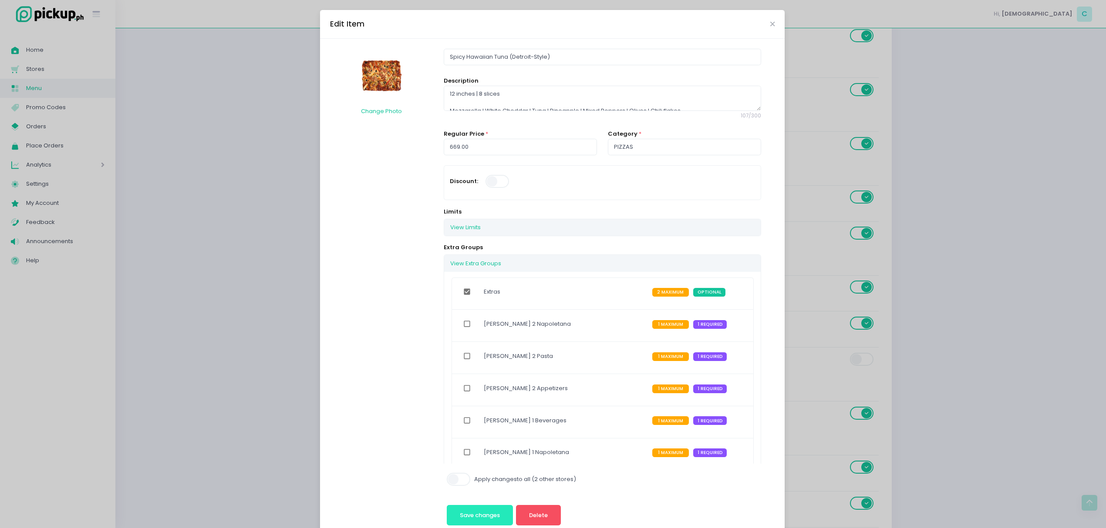
click at [474, 514] on span "Save changes" at bounding box center [480, 515] width 40 height 8
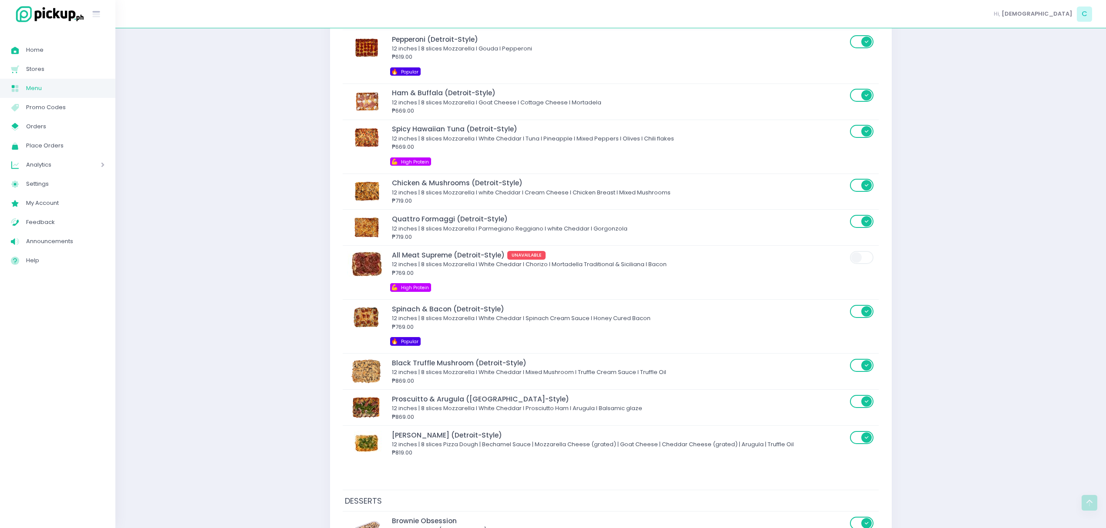
scroll to position [2485, 0]
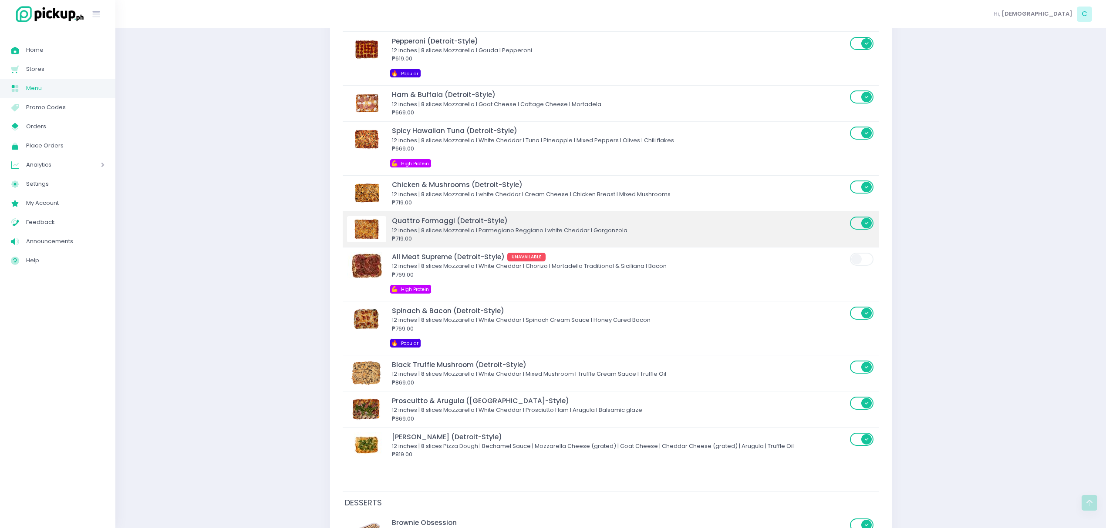
click at [468, 226] on div "Quattro Formaggi (Detroit-Style)" at bounding box center [619, 221] width 455 height 10
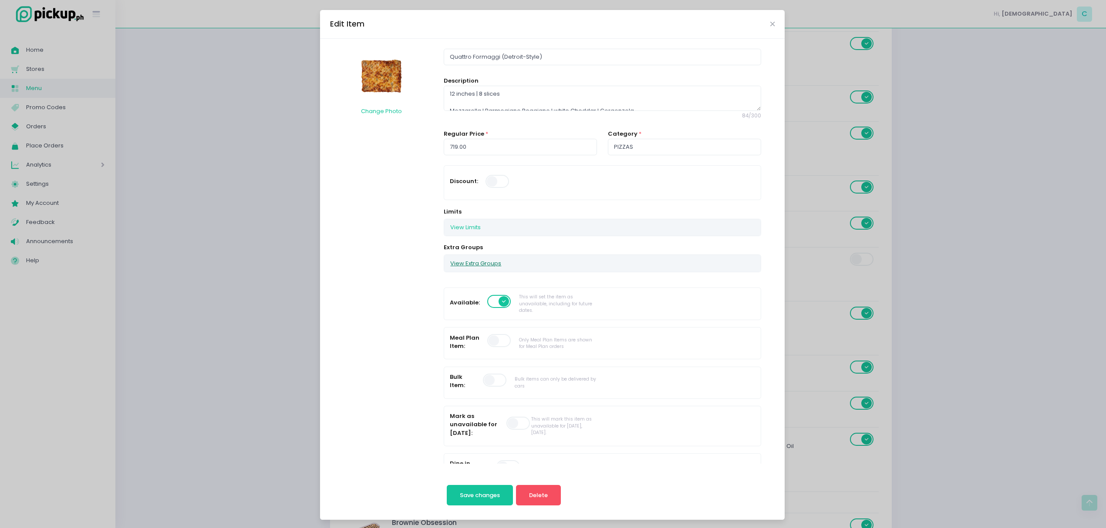
click at [464, 268] on button "View Extra Groups" at bounding box center [475, 263] width 63 height 17
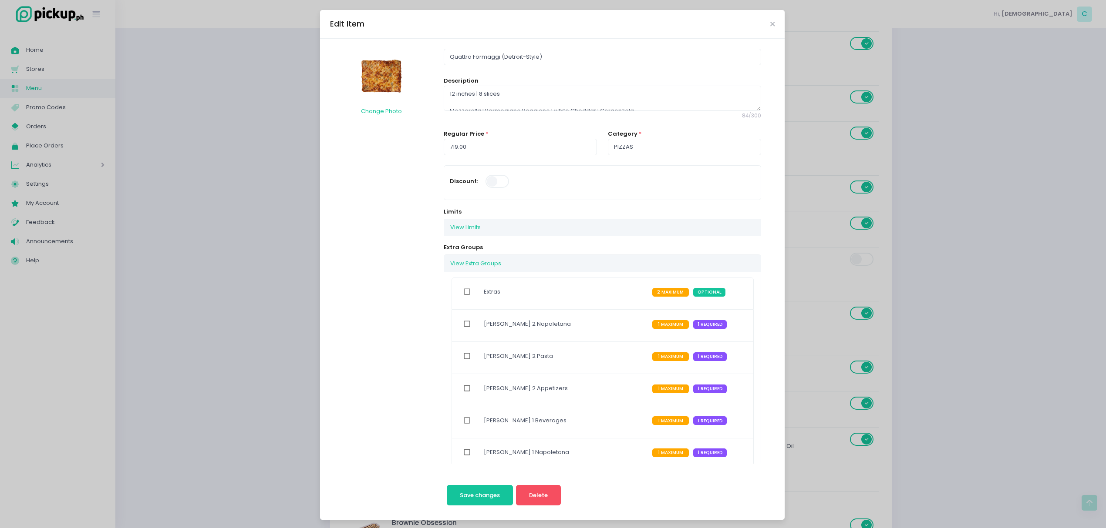
click at [462, 293] on input "checkbox" at bounding box center [467, 292] width 17 height 20
checkbox input "true"
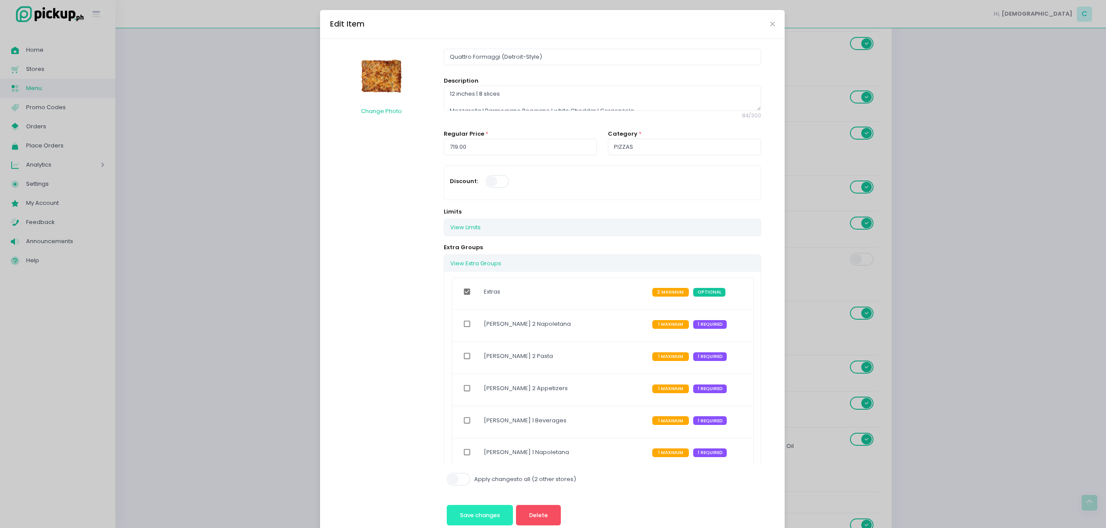
click at [465, 511] on button "Save changes" at bounding box center [480, 515] width 67 height 21
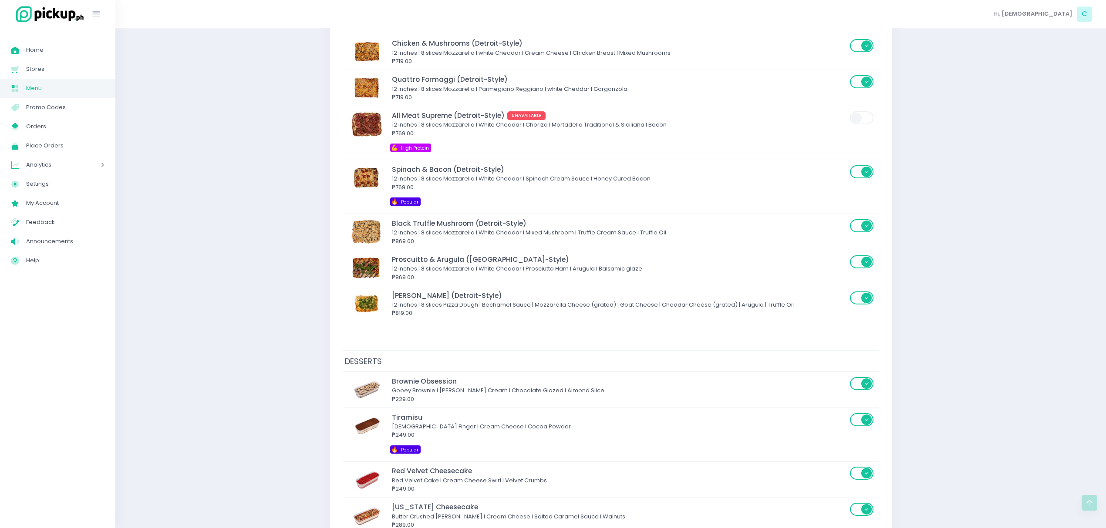
scroll to position [2649, 0]
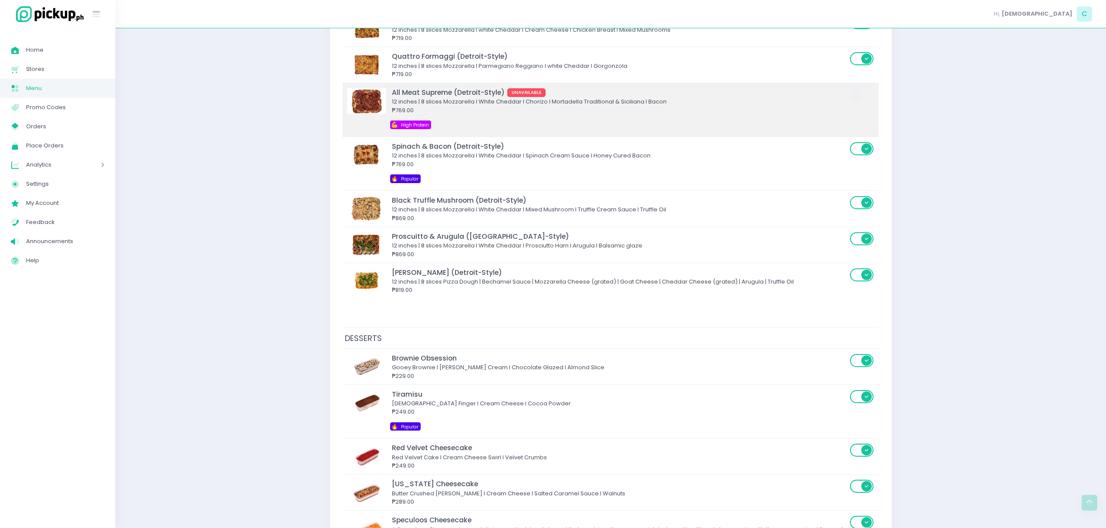
click at [481, 115] on div "₱769.00" at bounding box center [619, 110] width 455 height 9
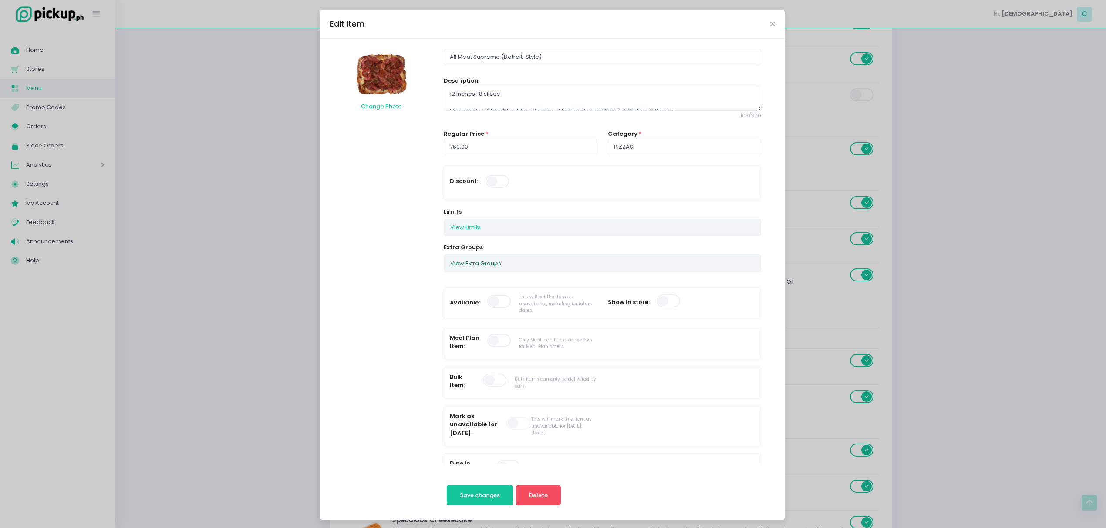
click at [471, 266] on button "View Extra Groups" at bounding box center [475, 263] width 63 height 17
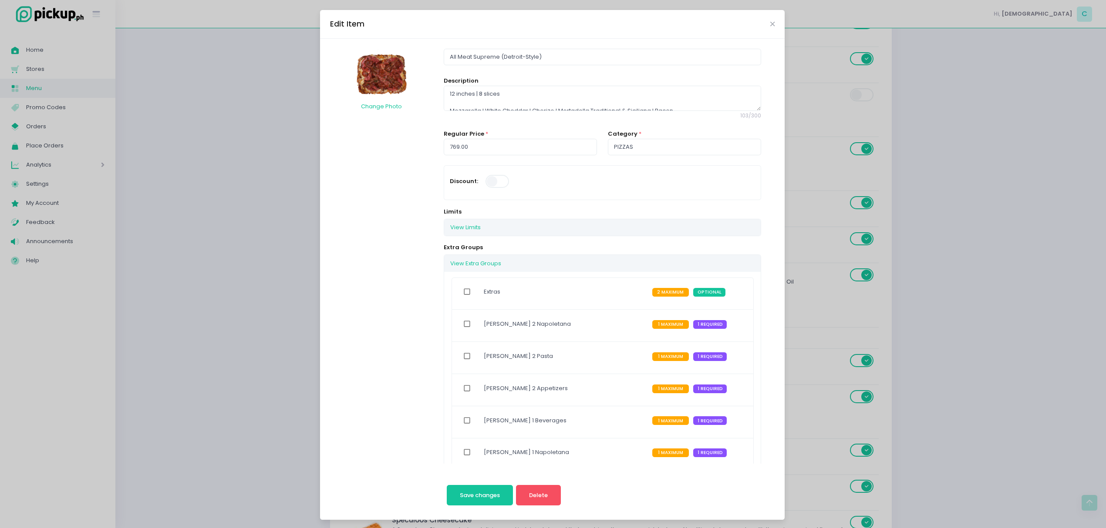
click at [459, 293] on input "checkbox" at bounding box center [467, 292] width 17 height 20
checkbox input "true"
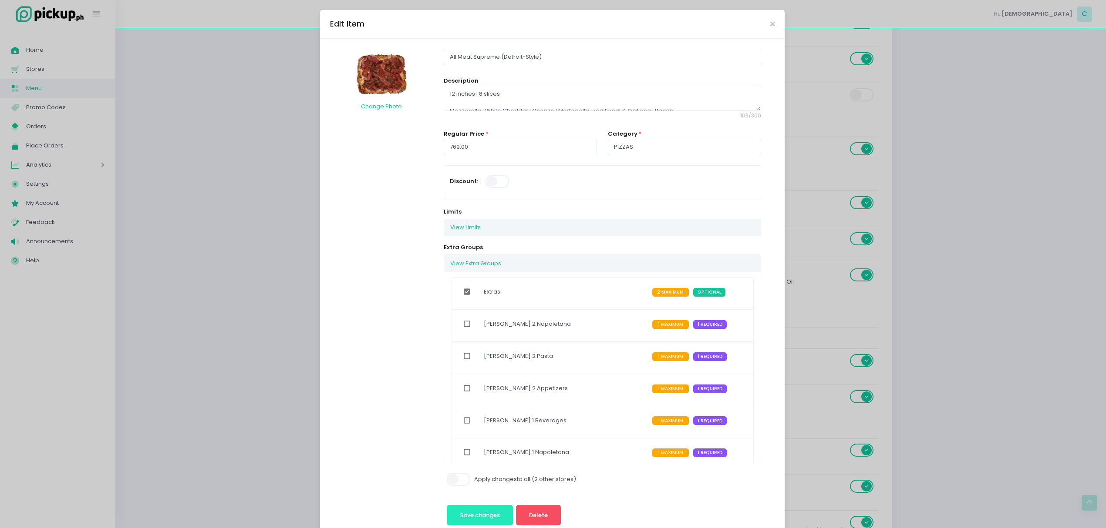
click at [477, 515] on span "Save changes" at bounding box center [480, 515] width 40 height 8
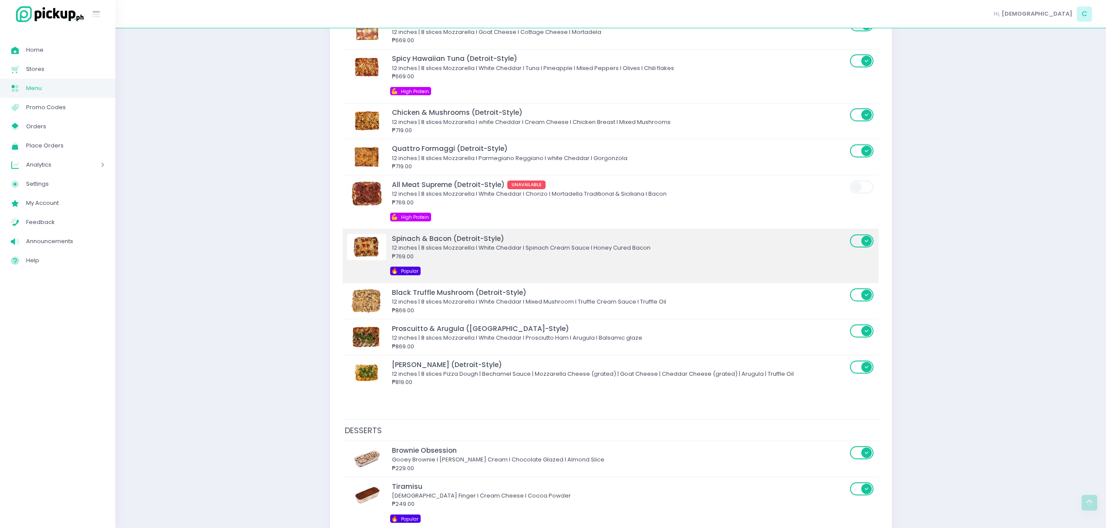
scroll to position [2558, 0]
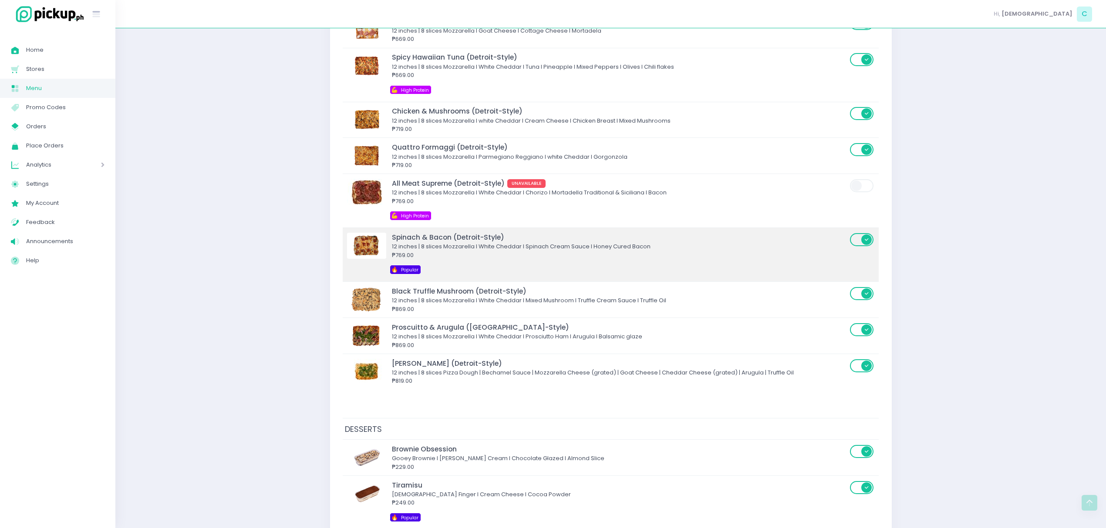
click at [434, 271] on div "Spinach & Bacon (Detroit-Style) 12 inches | 8 slices Mozzarella I White Cheddar…" at bounding box center [598, 254] width 503 height 45
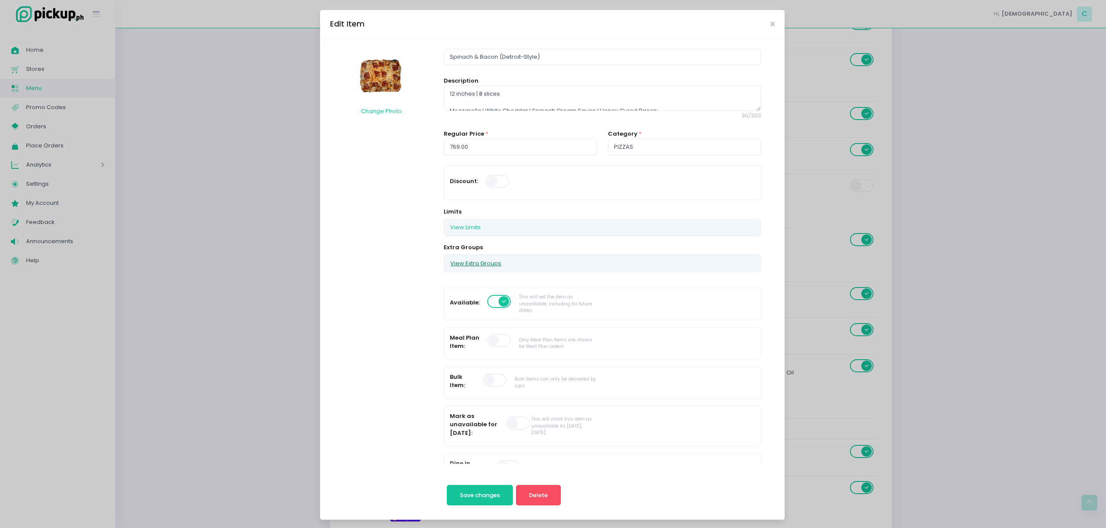
click at [462, 262] on button "View Extra Groups" at bounding box center [475, 263] width 63 height 17
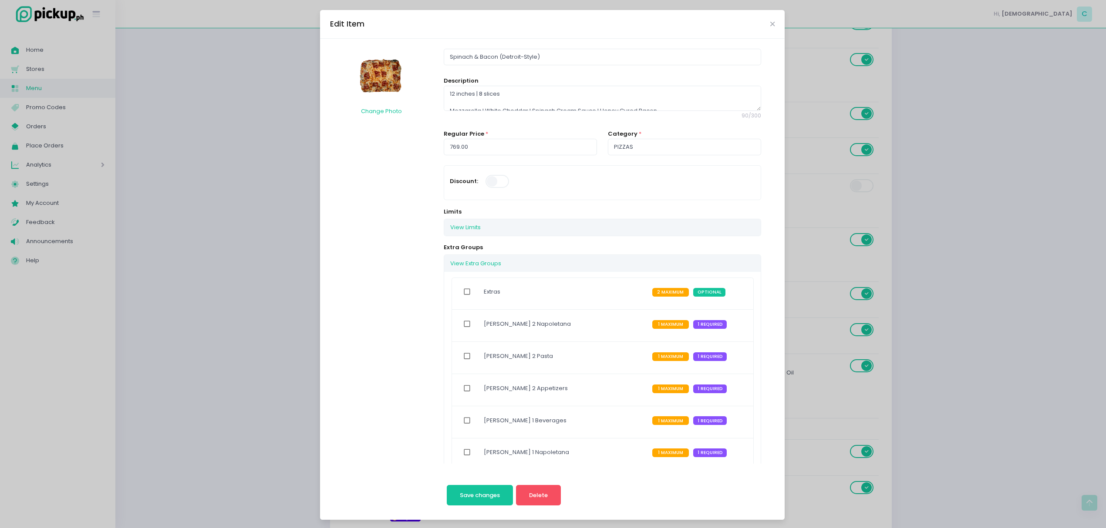
click at [462, 297] on input "checkbox" at bounding box center [467, 292] width 17 height 20
checkbox input "true"
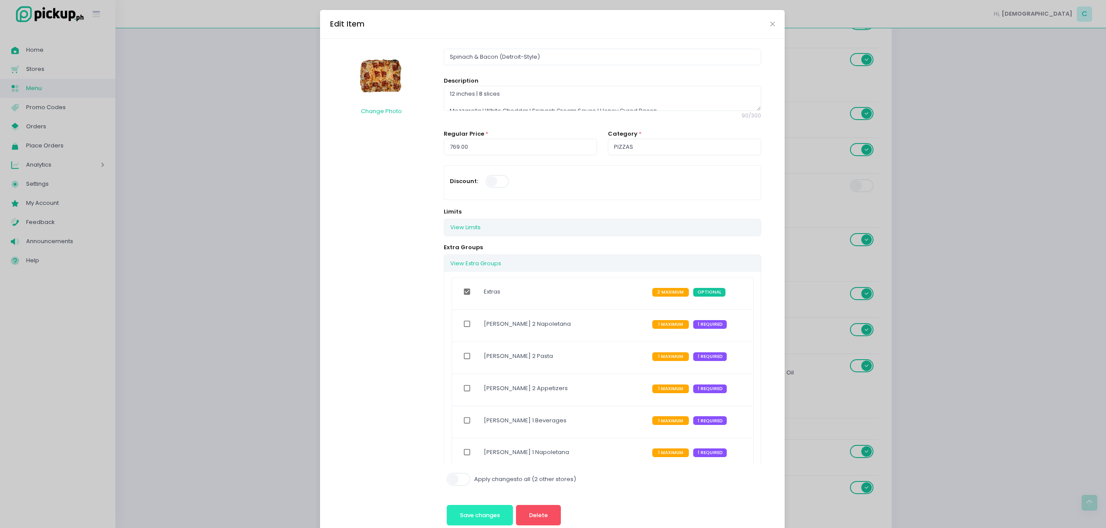
click at [474, 508] on button "Save changes" at bounding box center [480, 515] width 67 height 21
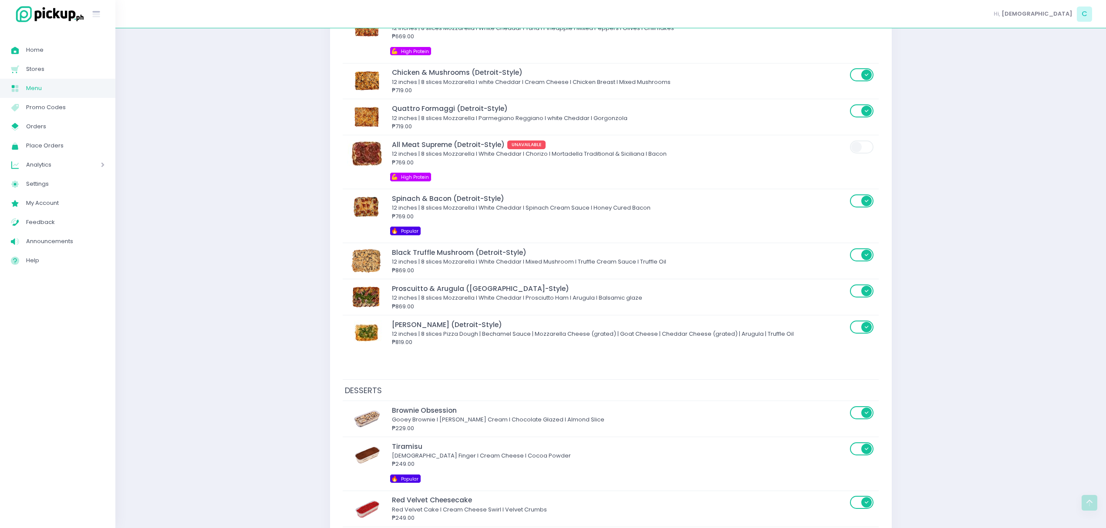
scroll to position [2596, 0]
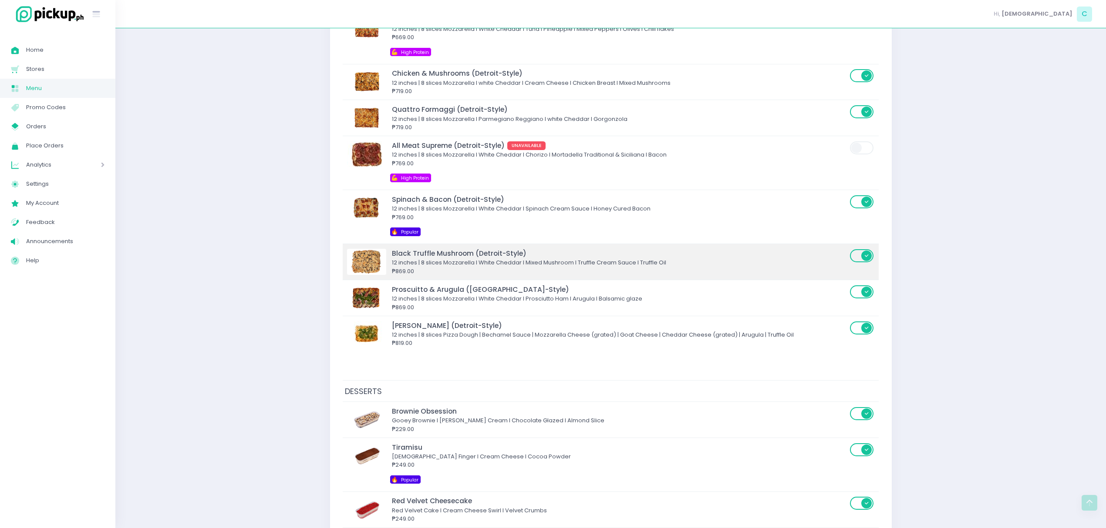
click at [463, 276] on div "₱869.00" at bounding box center [619, 271] width 455 height 9
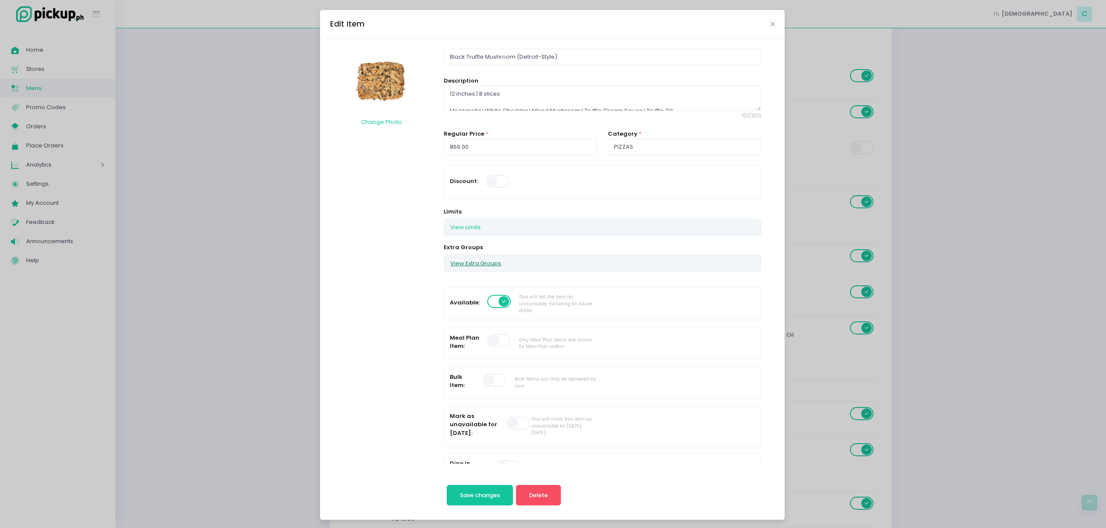
click at [468, 263] on button "View Extra Groups" at bounding box center [475, 263] width 63 height 17
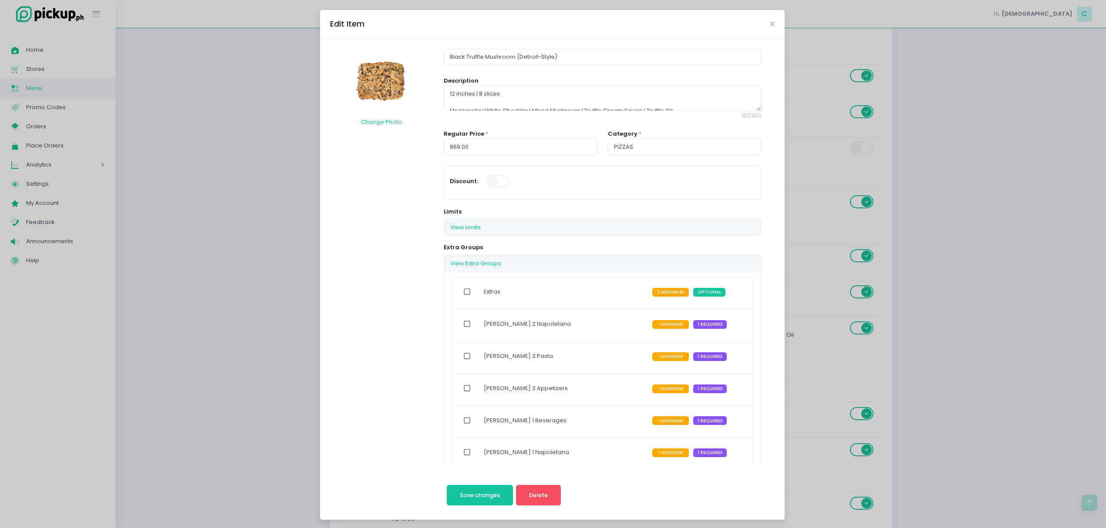
click at [461, 289] on input "checkbox" at bounding box center [467, 292] width 17 height 20
checkbox input "true"
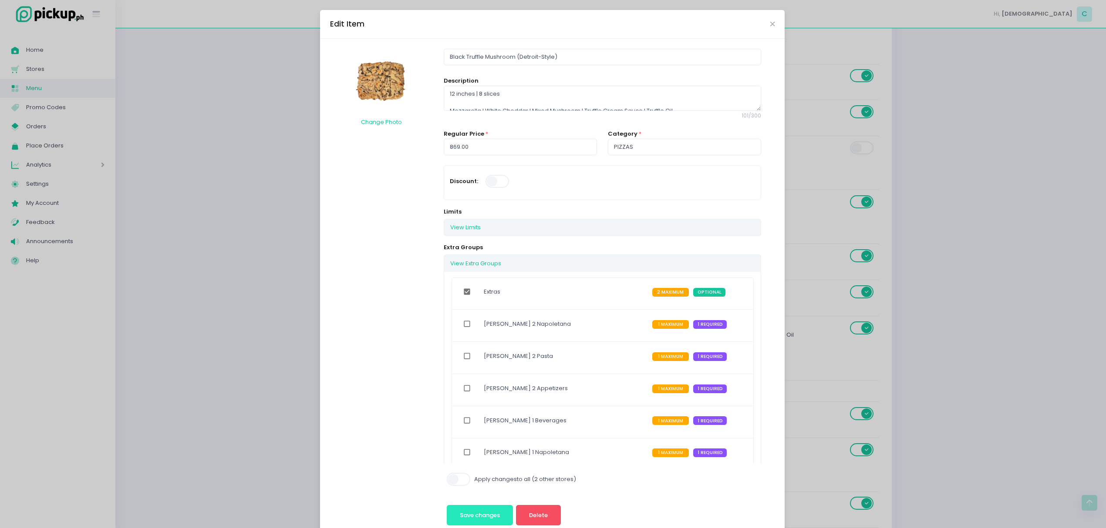
click at [473, 512] on span "Save changes" at bounding box center [480, 515] width 40 height 8
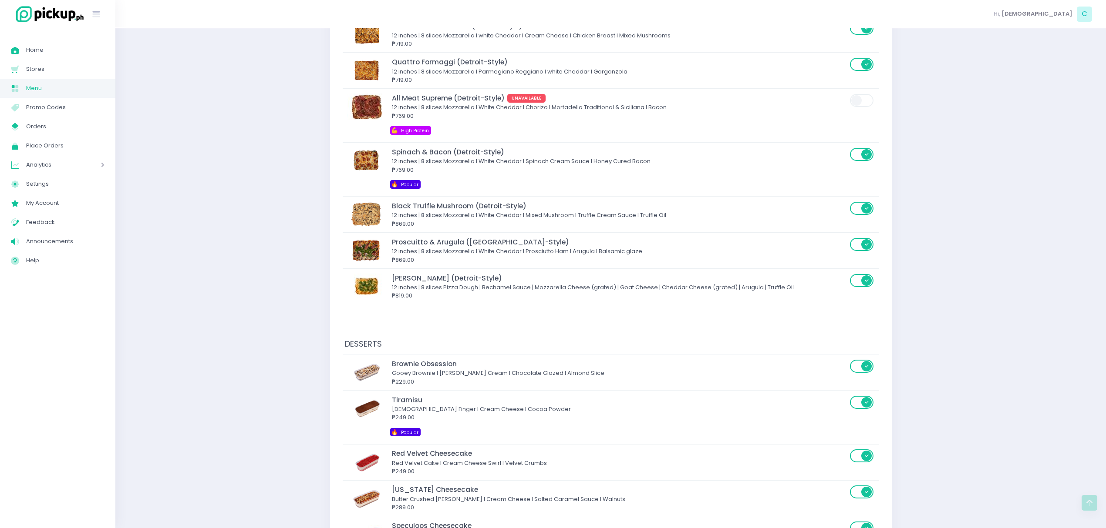
scroll to position [2644, 0]
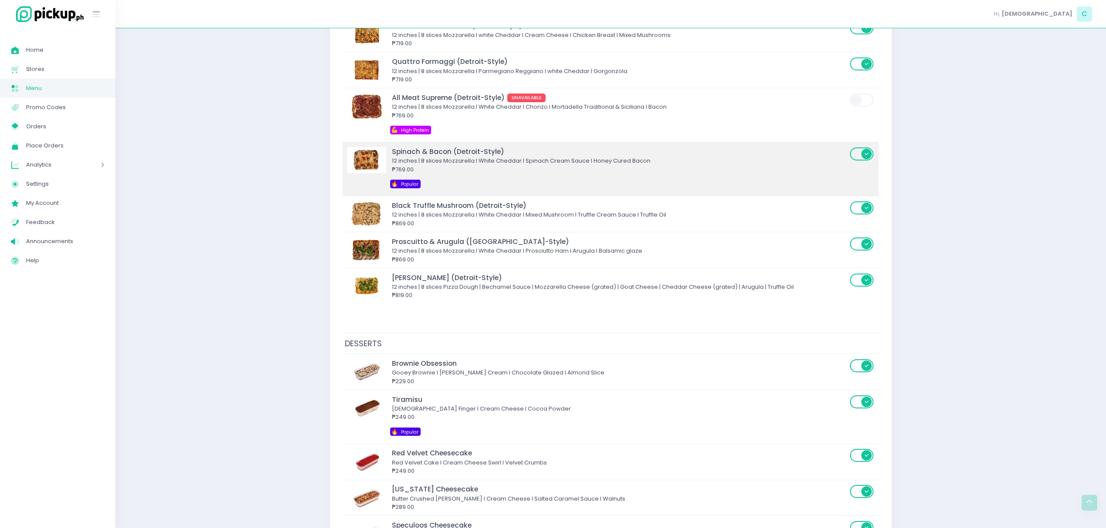
click at [454, 174] on div "₱769.00" at bounding box center [619, 169] width 455 height 9
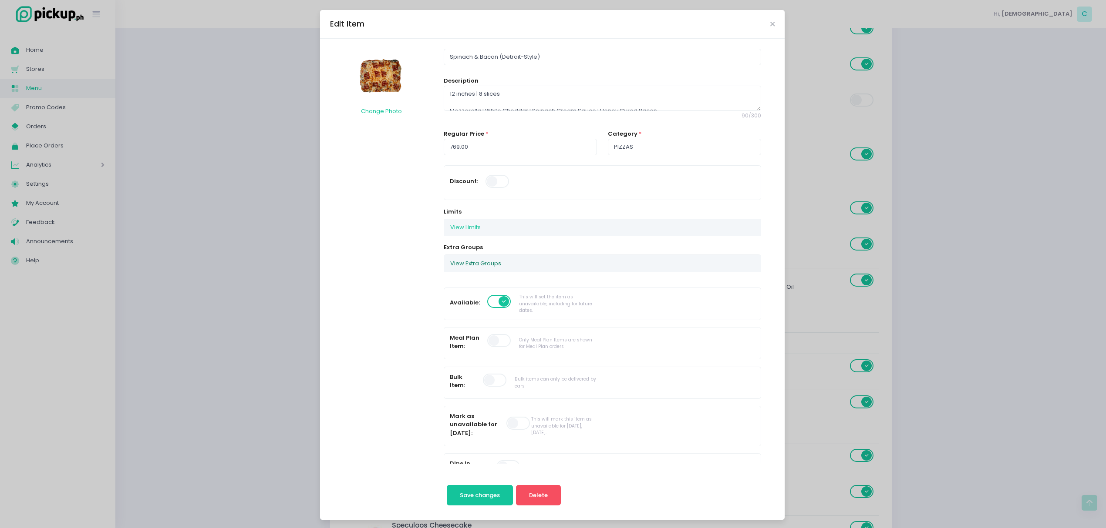
click at [458, 262] on button "View Extra Groups" at bounding box center [475, 263] width 63 height 17
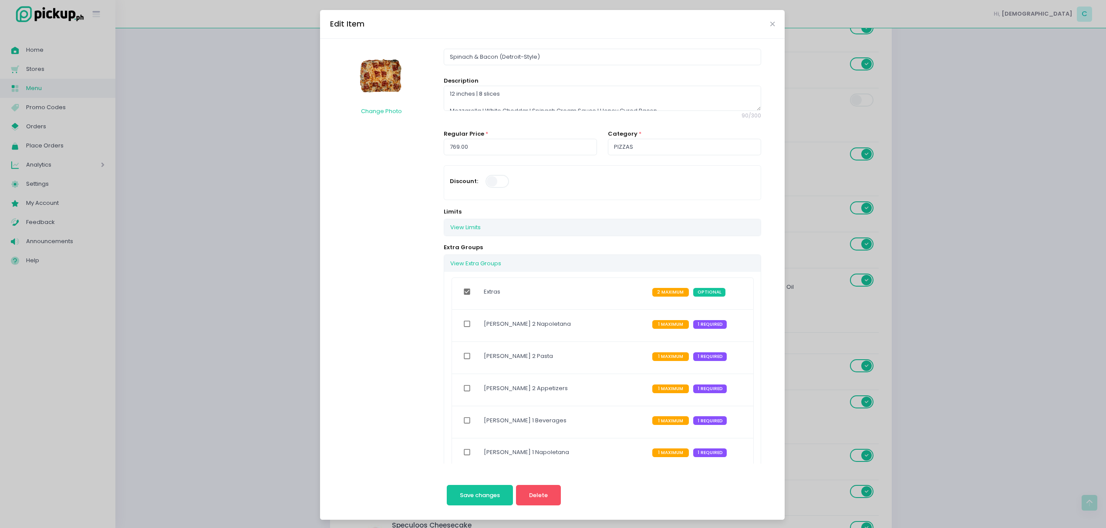
click at [244, 263] on div "Edit Item Change Photo Spinach & Bacon (Detroit-Style) Description 12 inches | …" at bounding box center [553, 264] width 1106 height 528
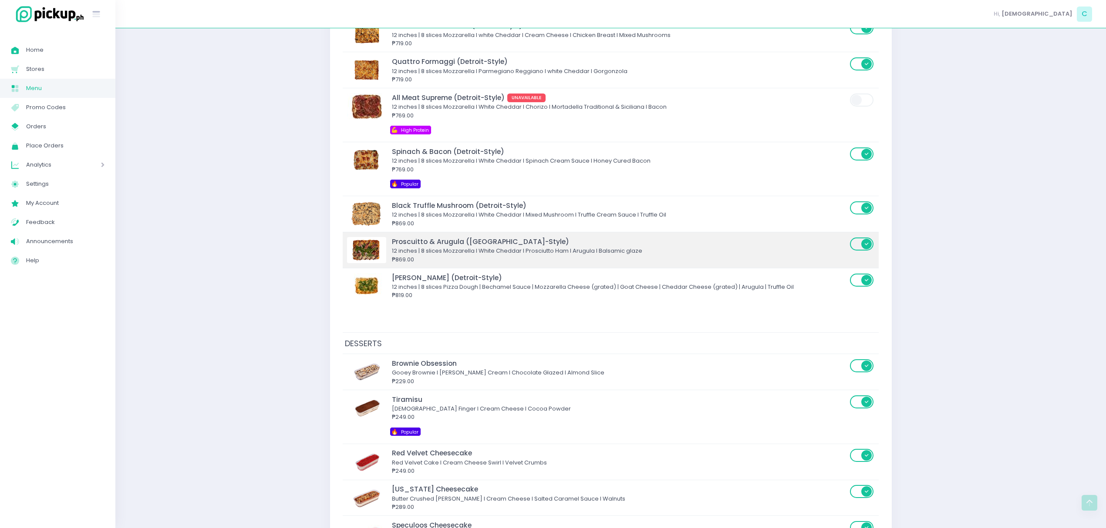
click at [433, 247] on div "Proscuitto & Arugula ([GEOGRAPHIC_DATA]-Style)" at bounding box center [619, 242] width 455 height 10
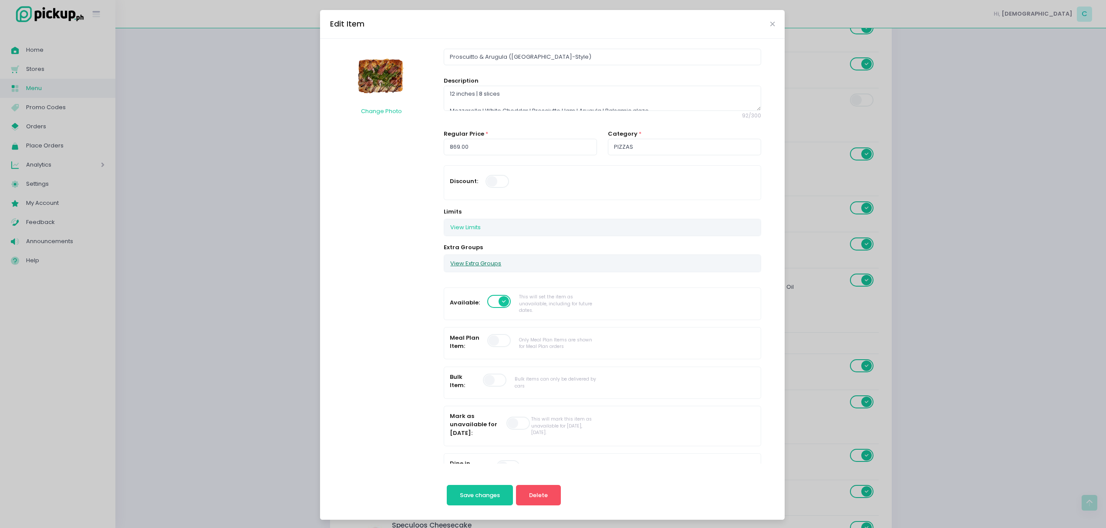
click at [475, 268] on button "View Extra Groups" at bounding box center [475, 263] width 63 height 17
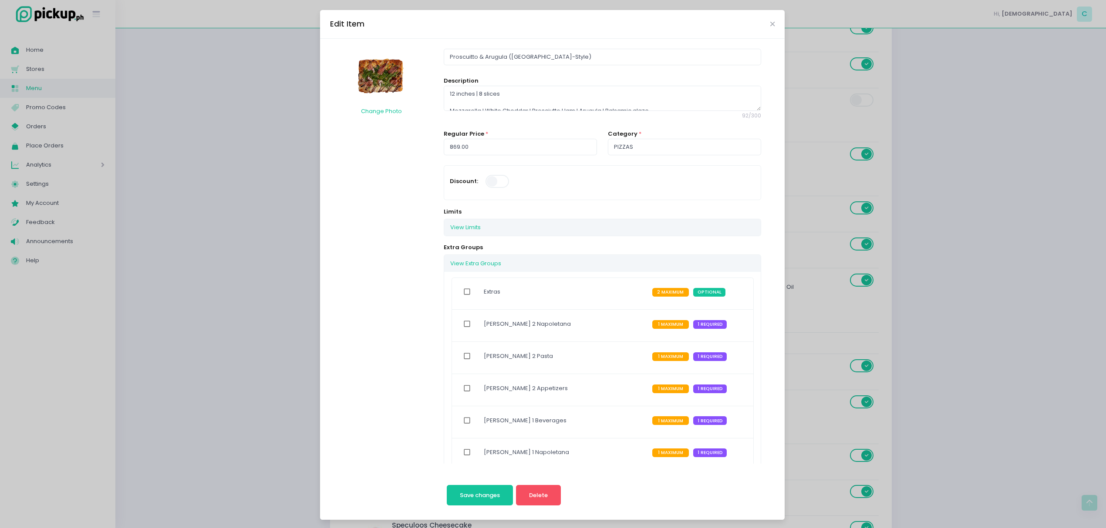
click at [462, 289] on input "checkbox" at bounding box center [467, 292] width 17 height 20
checkbox input "true"
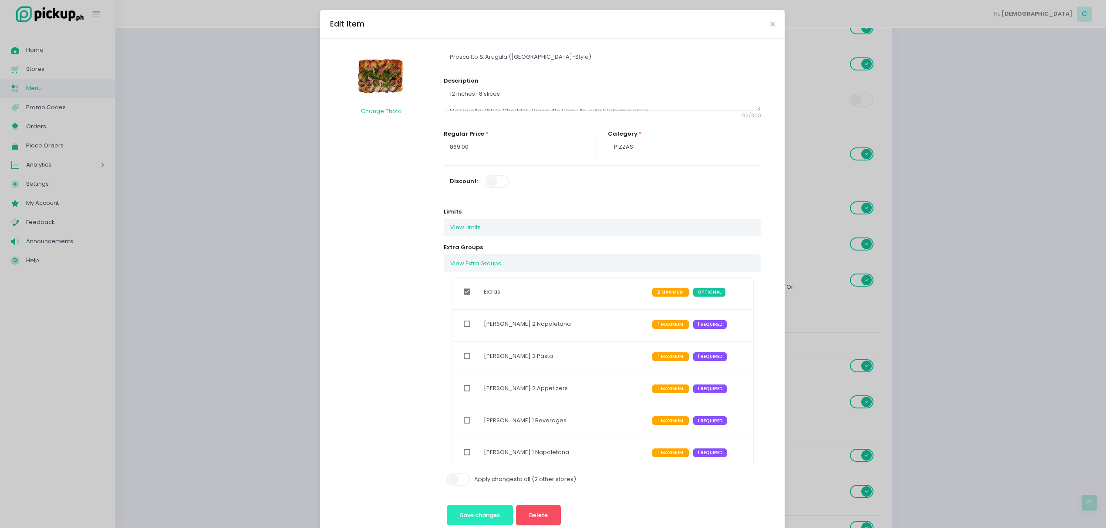
click at [483, 521] on button "Save changes" at bounding box center [480, 515] width 67 height 21
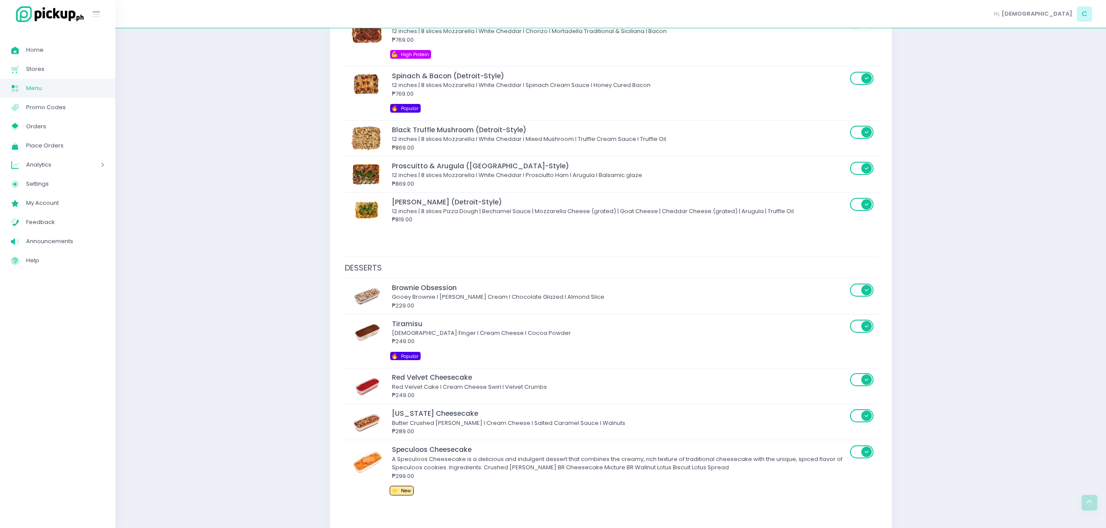
scroll to position [2721, 0]
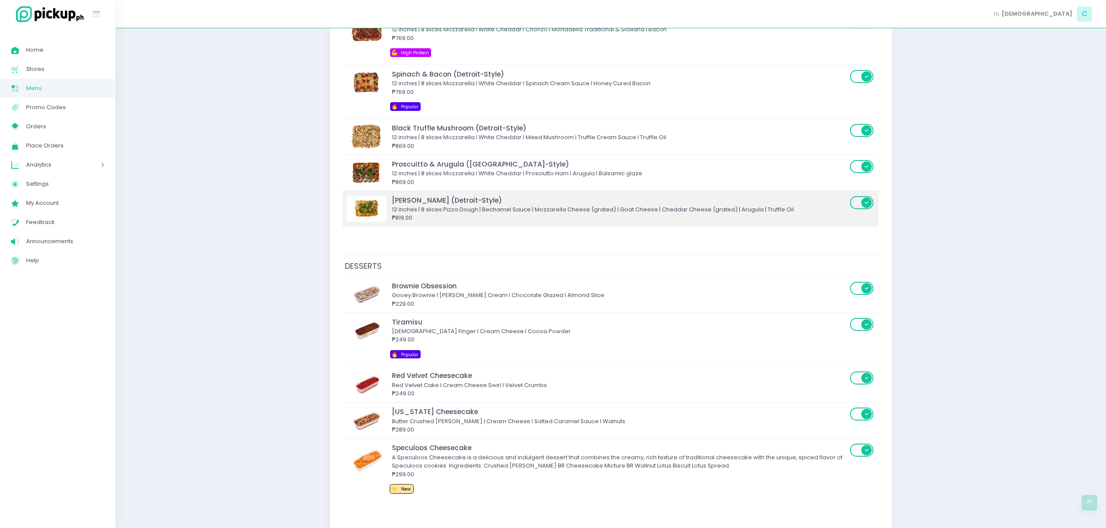
click at [447, 214] on div "12 inches | 8 slices Pizza Dough | Bechamel Sauce | Mozzarella Cheese (grated) …" at bounding box center [619, 209] width 455 height 9
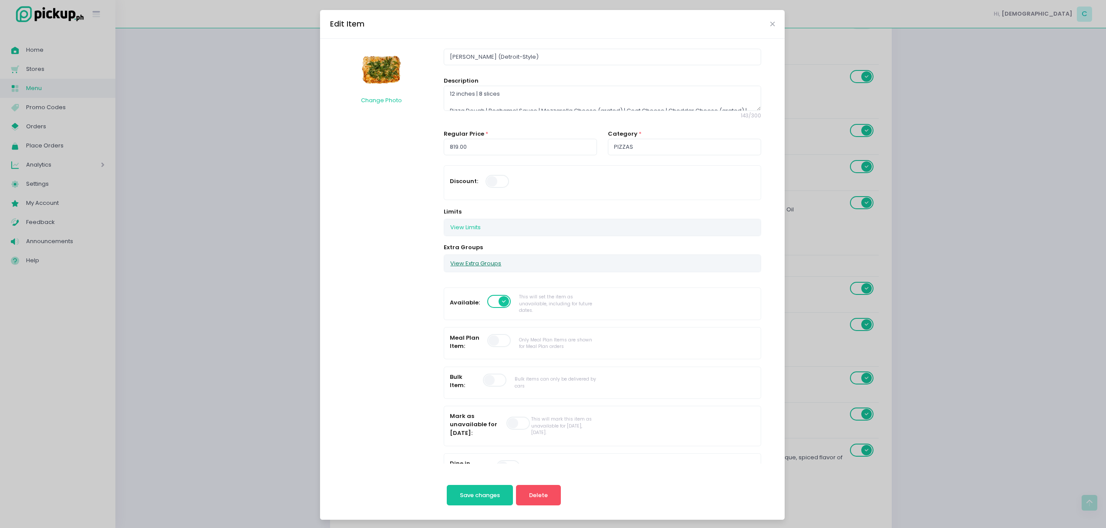
click at [477, 267] on button "View Extra Groups" at bounding box center [475, 263] width 63 height 17
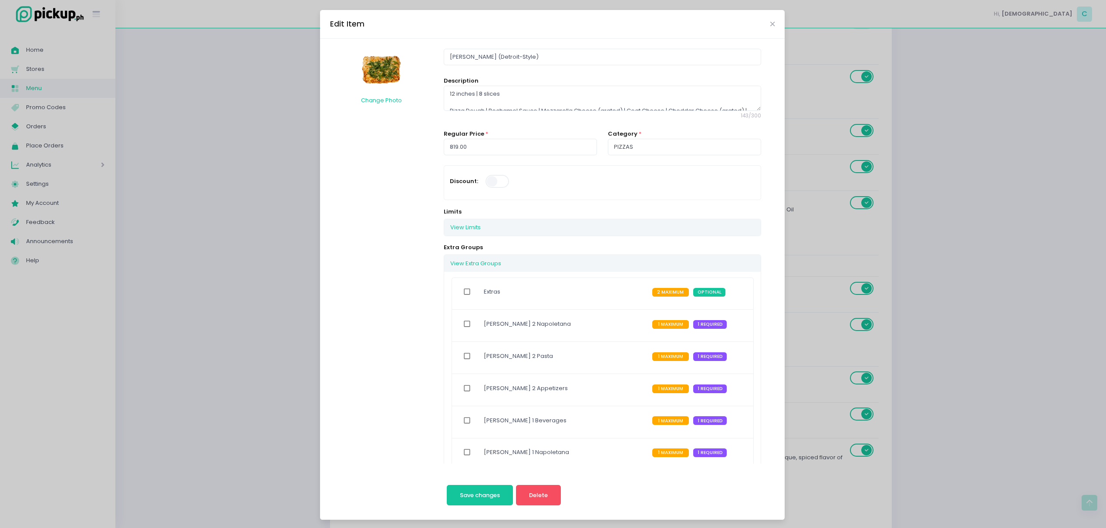
click at [459, 296] on input "checkbox" at bounding box center [467, 292] width 17 height 20
checkbox input "true"
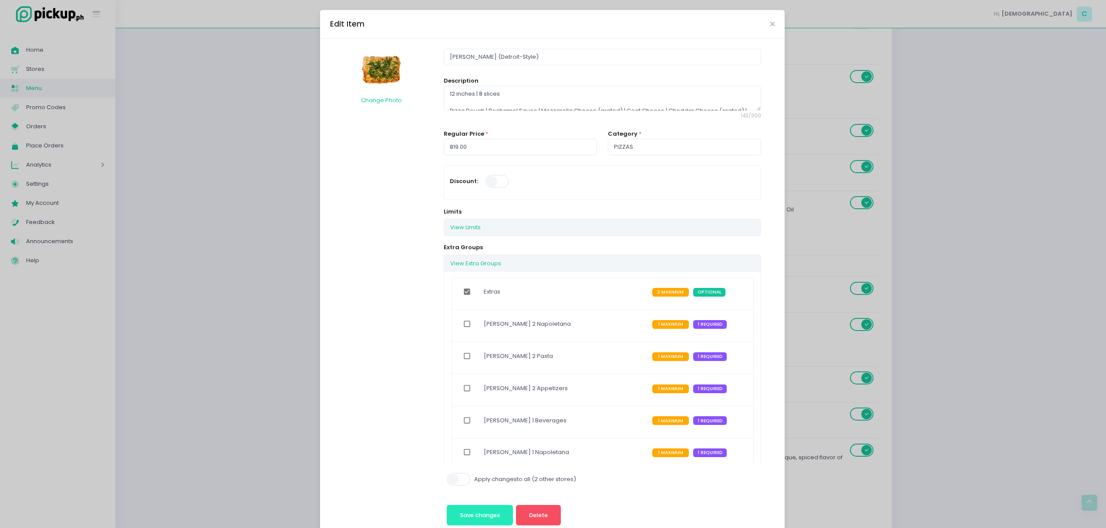
click at [467, 510] on button "Save changes" at bounding box center [480, 515] width 67 height 21
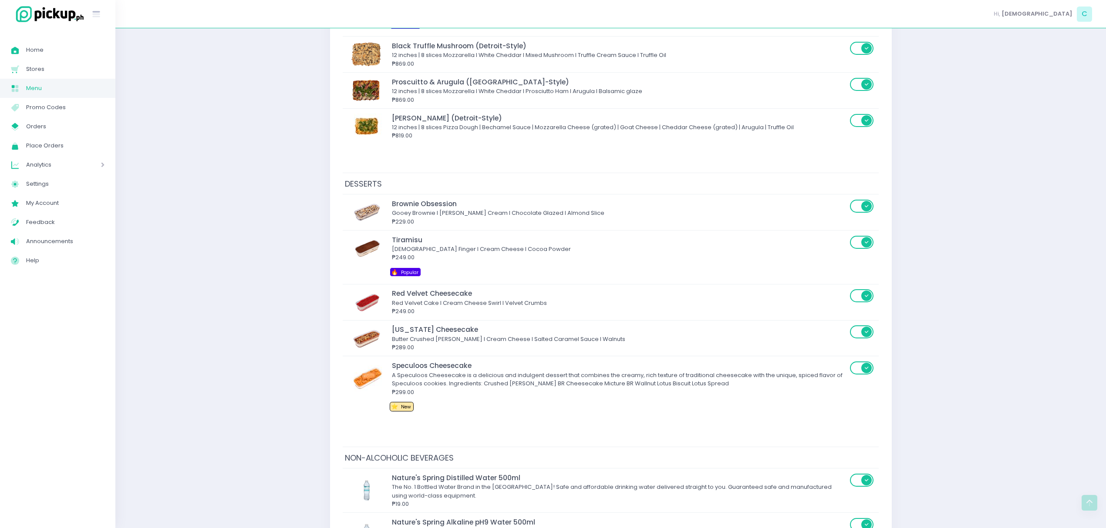
scroll to position [2804, 0]
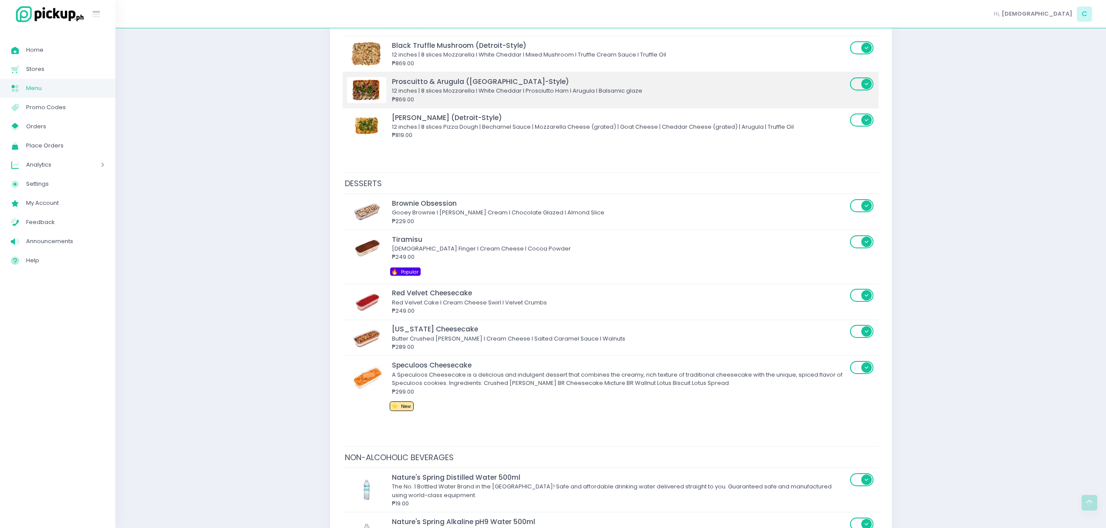
click at [432, 87] on div "Proscuitto & Arugula ([GEOGRAPHIC_DATA]-Style)" at bounding box center [619, 82] width 455 height 10
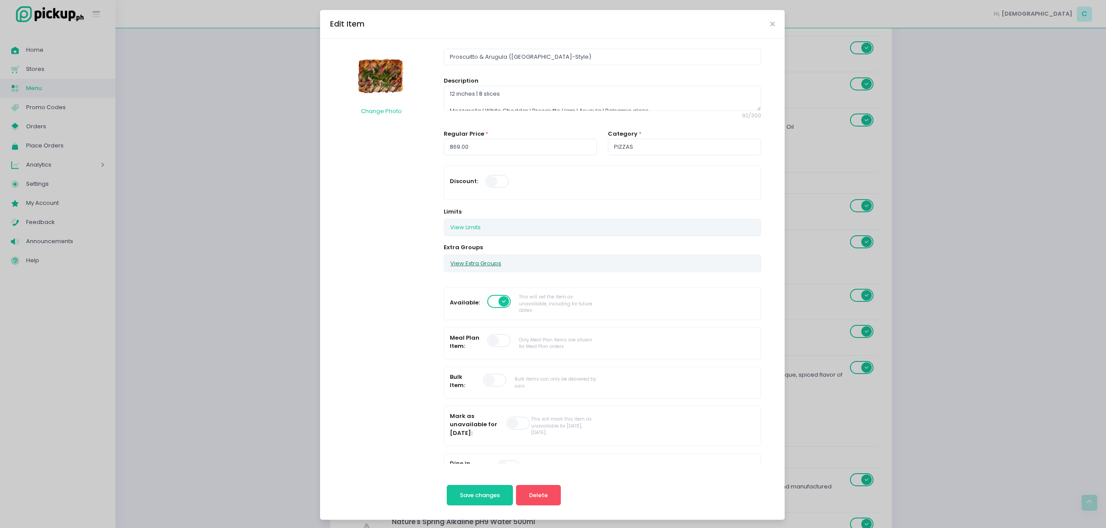
click at [472, 264] on button "View Extra Groups" at bounding box center [475, 263] width 63 height 17
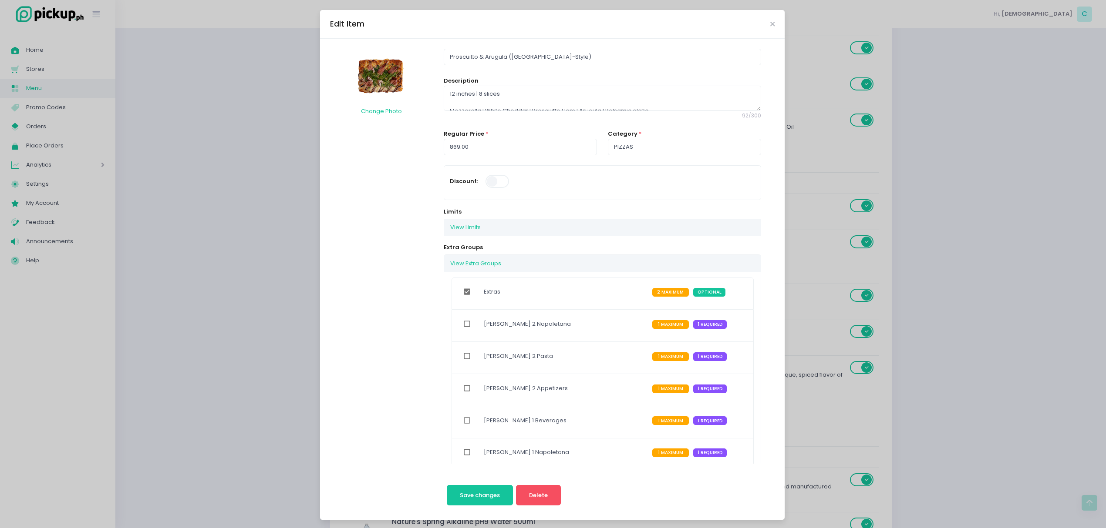
click at [303, 276] on div "Edit Item Change Photo Proscuitto & Arugula ([GEOGRAPHIC_DATA]-Style) Descripti…" at bounding box center [553, 264] width 1106 height 528
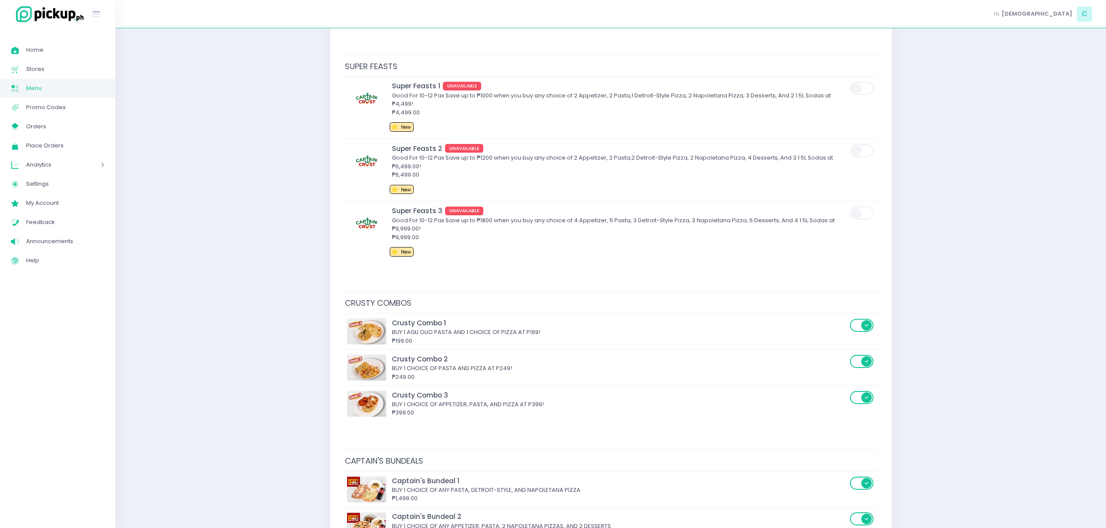
scroll to position [0, 0]
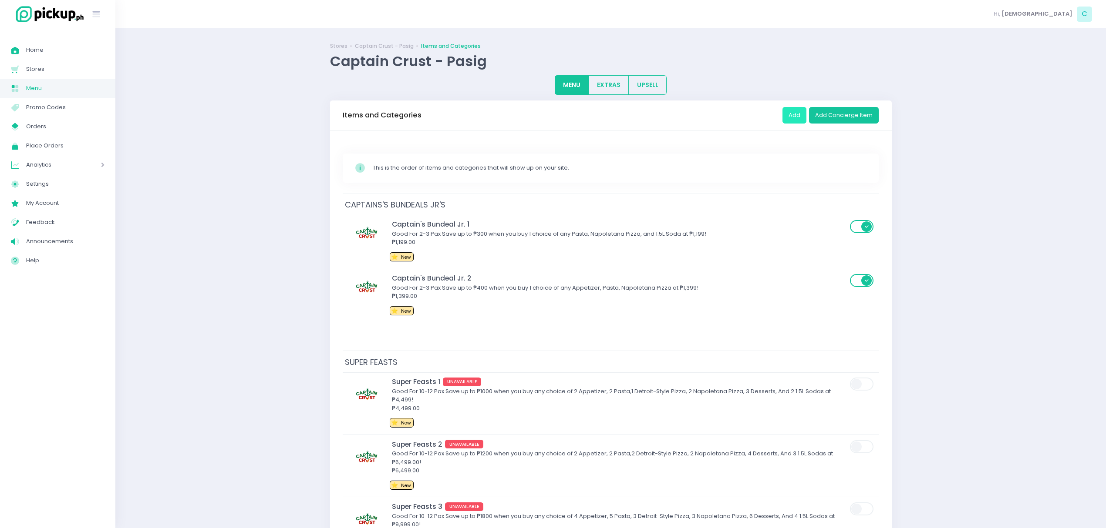
click at [791, 111] on button "Add" at bounding box center [794, 115] width 24 height 17
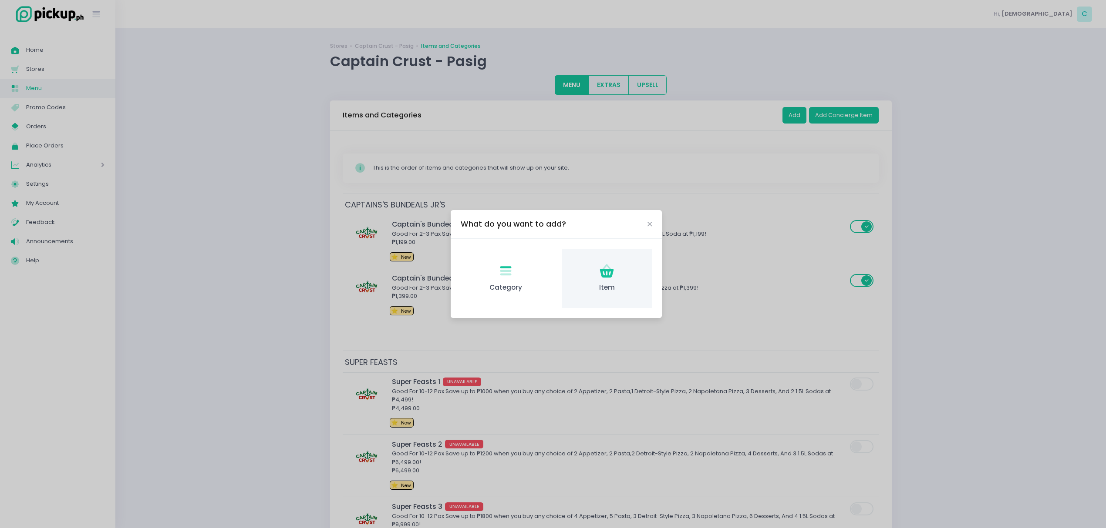
click at [588, 269] on div "Item Created with Sketch. Item" at bounding box center [607, 279] width 90 height 60
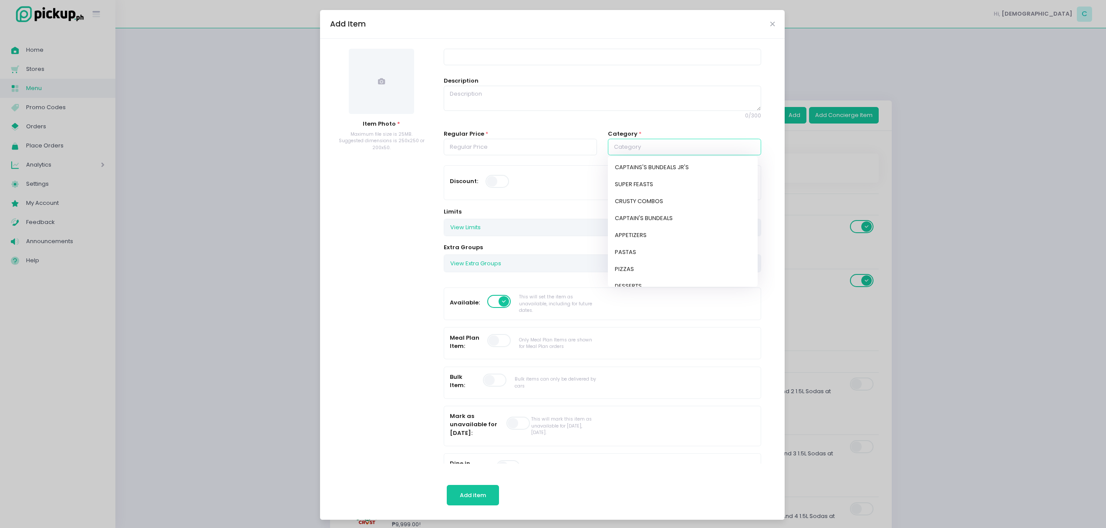
click at [620, 150] on input "text" at bounding box center [684, 147] width 153 height 17
click at [641, 259] on link "EXTRAS" at bounding box center [683, 258] width 150 height 17
type input "EXTRAS"
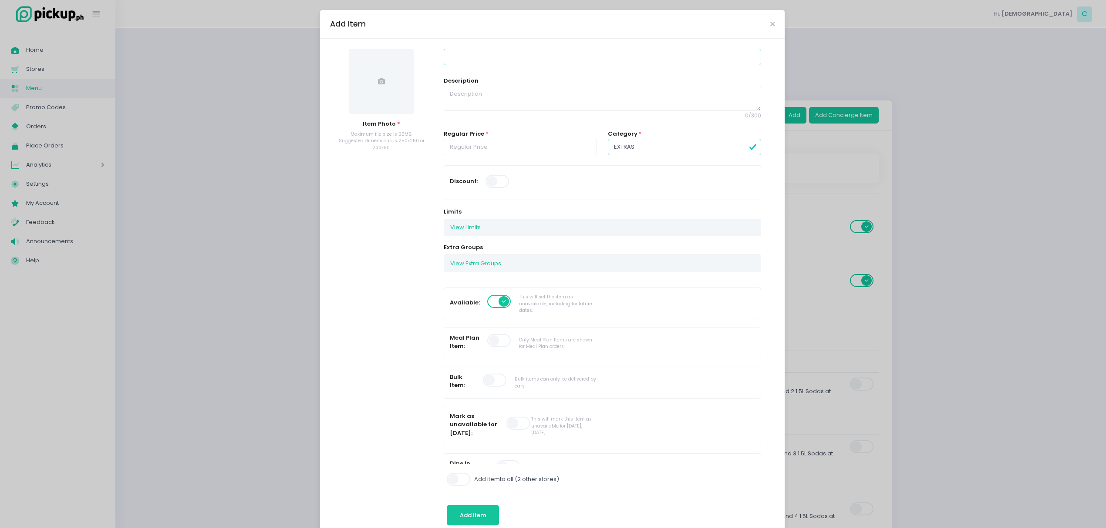
click at [531, 59] on input at bounding box center [602, 57] width 317 height 17
paste input "mozzarella"
type input "Mozzarella"
click at [527, 72] on div "Mozzarella Description 0 / 300 Regular Price * Category * EXTRAS Discount: Limi…" at bounding box center [602, 496] width 328 height 894
click at [500, 145] on input "number" at bounding box center [520, 147] width 153 height 17
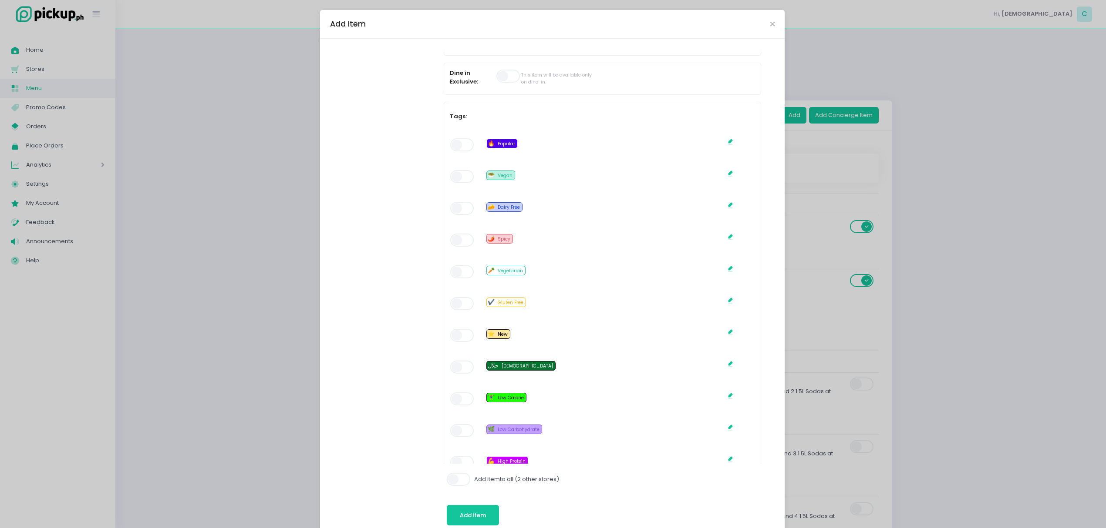
scroll to position [0, 0]
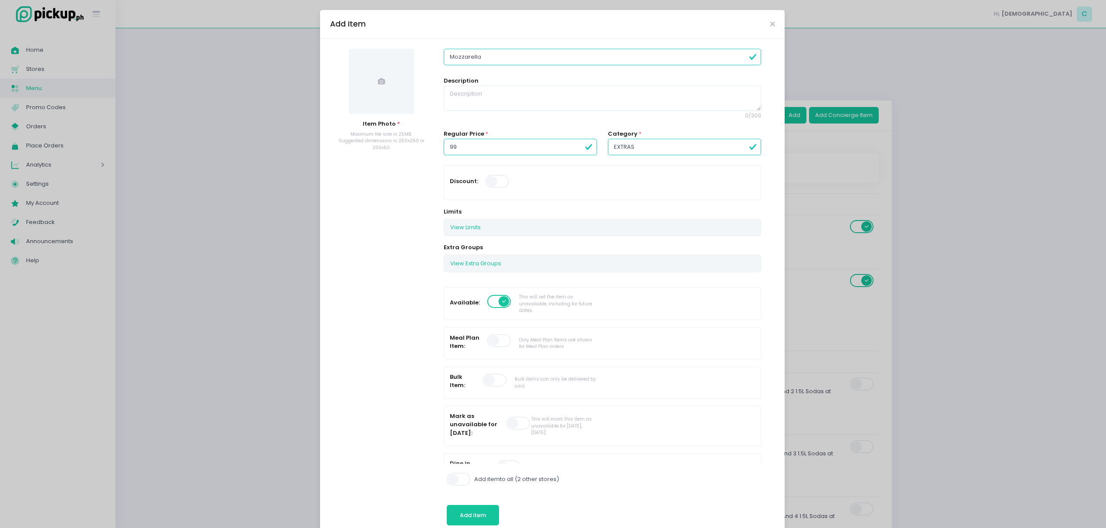
type input "99.00"
click at [373, 61] on span at bounding box center [381, 81] width 65 height 65
click at [477, 516] on span "Add item" at bounding box center [473, 515] width 26 height 8
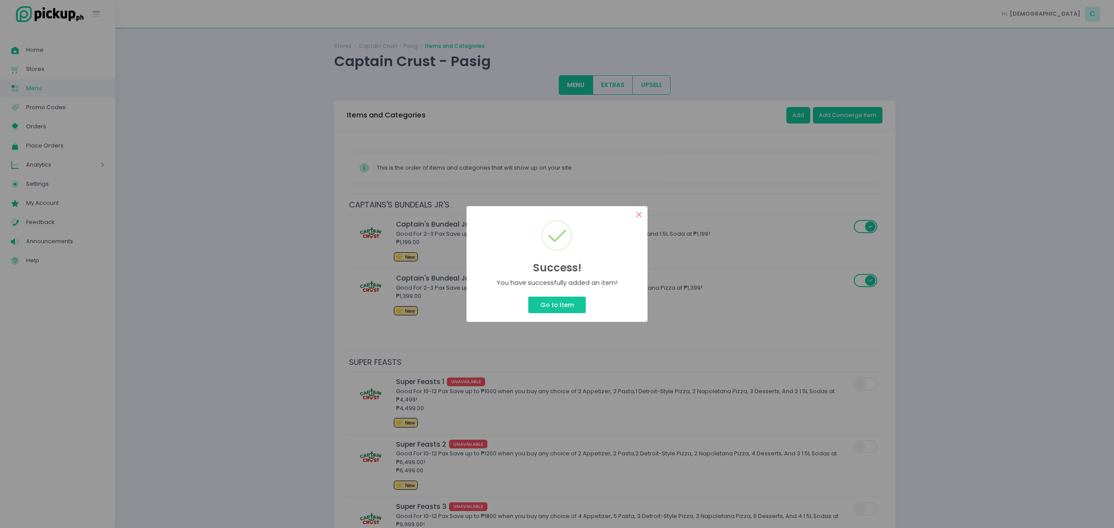
click at [641, 213] on button "×" at bounding box center [639, 214] width 17 height 17
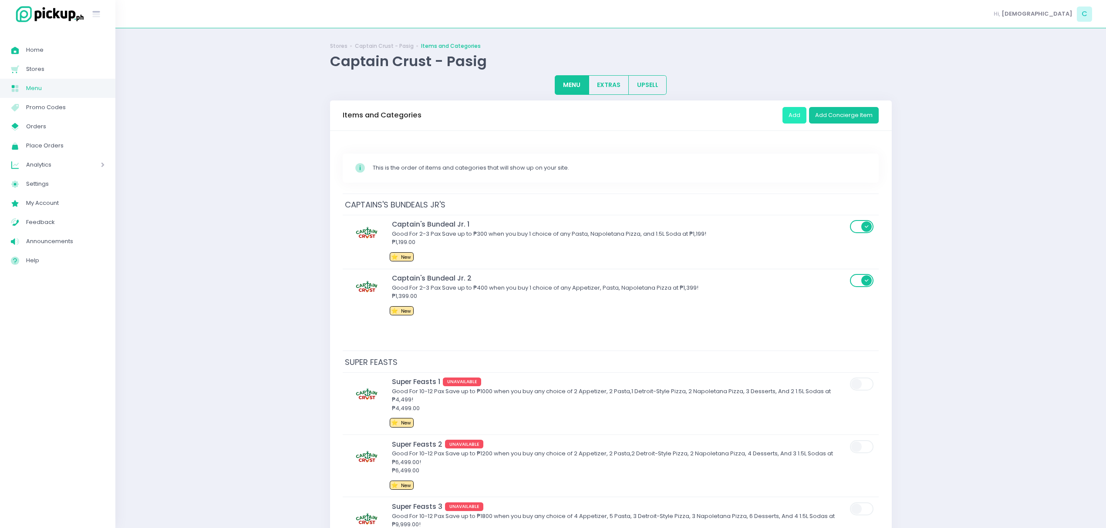
click at [802, 122] on button "Add" at bounding box center [794, 115] width 24 height 17
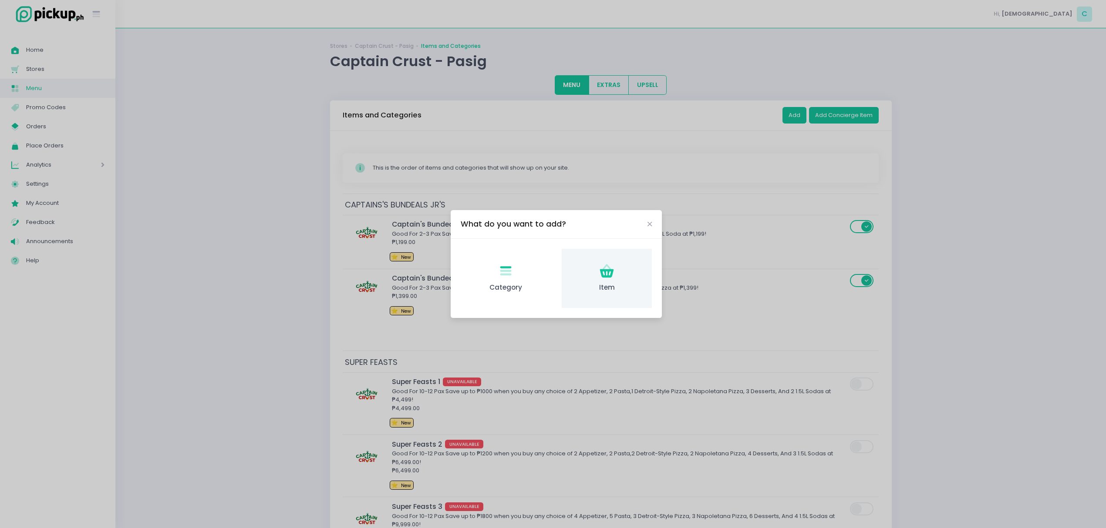
click at [596, 269] on div "Item Created with Sketch. Item" at bounding box center [607, 279] width 90 height 60
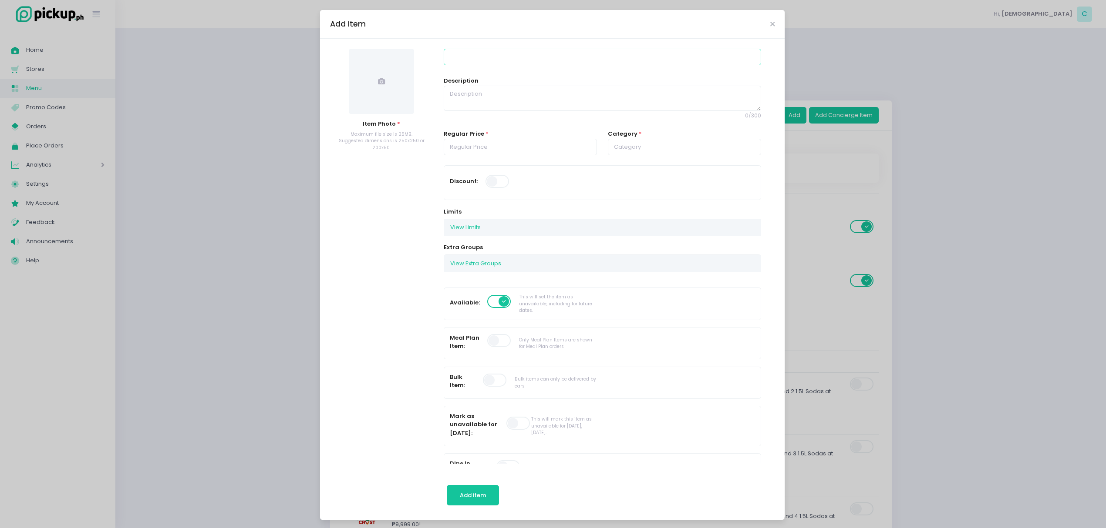
click at [488, 60] on input at bounding box center [602, 57] width 317 height 17
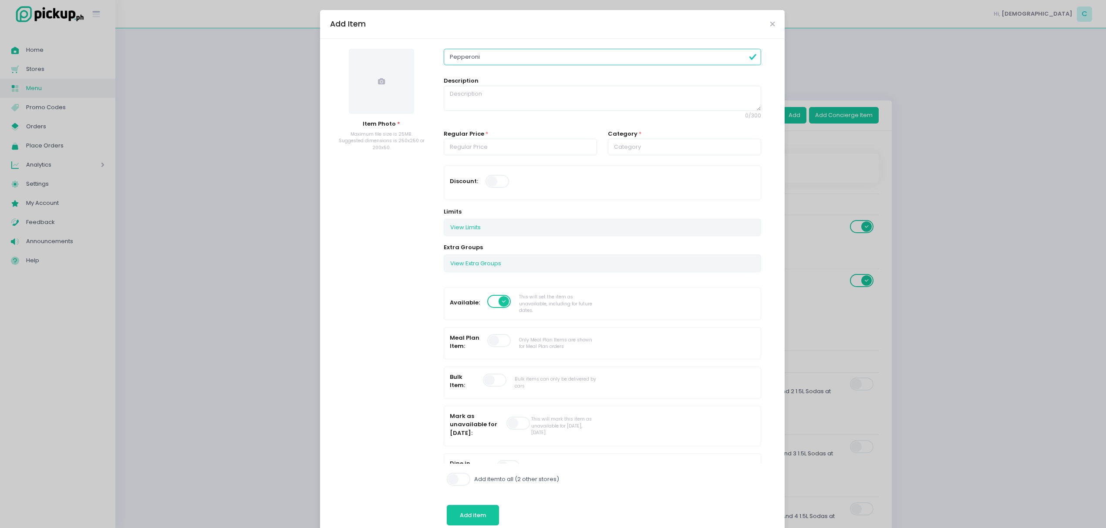
type input "Pepperoni"
click at [481, 79] on div "Description 0 / 300" at bounding box center [602, 98] width 317 height 43
click at [532, 141] on input "number" at bounding box center [520, 147] width 153 height 17
type input "99.00"
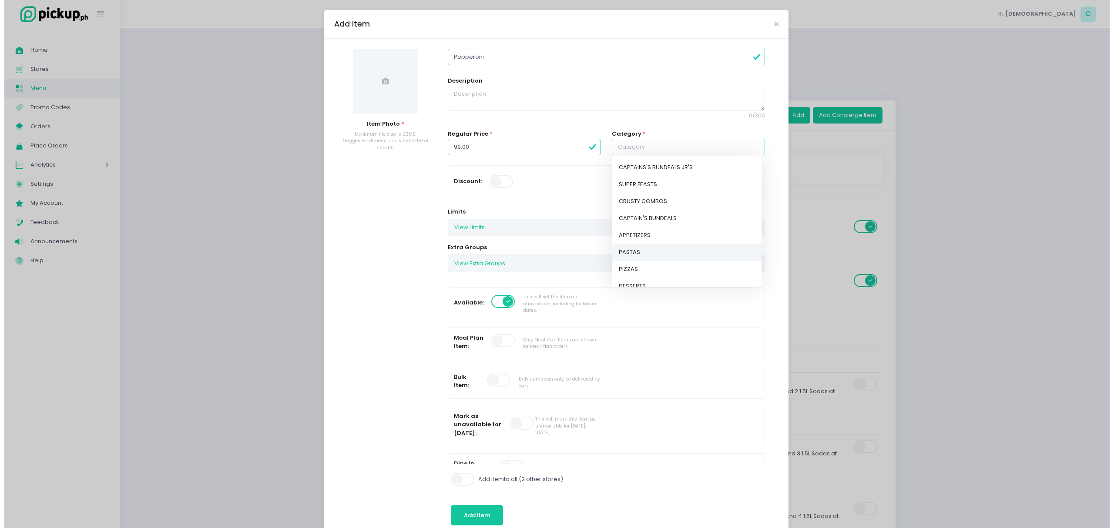
scroll to position [79, 0]
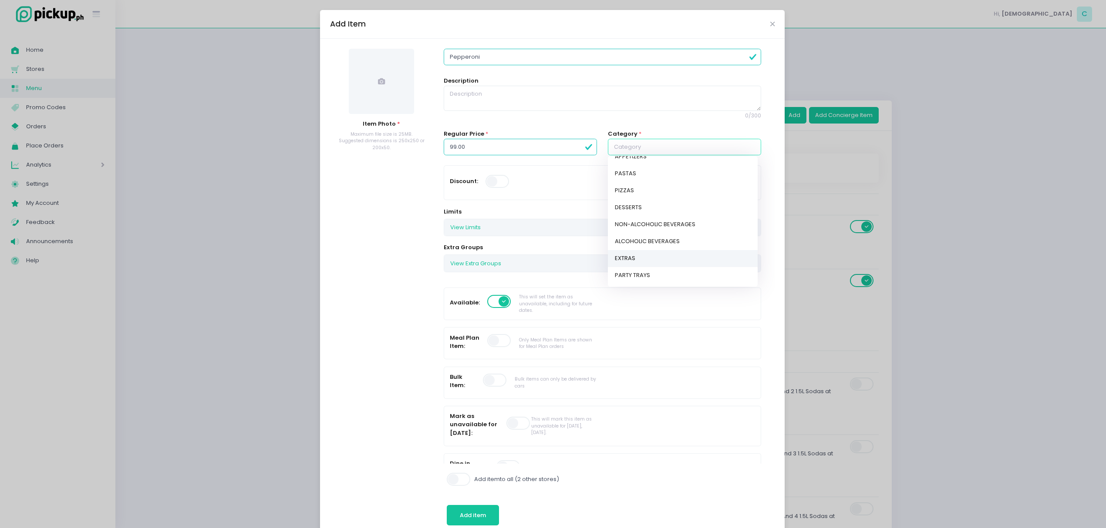
click at [676, 252] on link "EXTRAS" at bounding box center [683, 258] width 150 height 17
type input "EXTRAS"
click at [395, 70] on span at bounding box center [381, 81] width 65 height 65
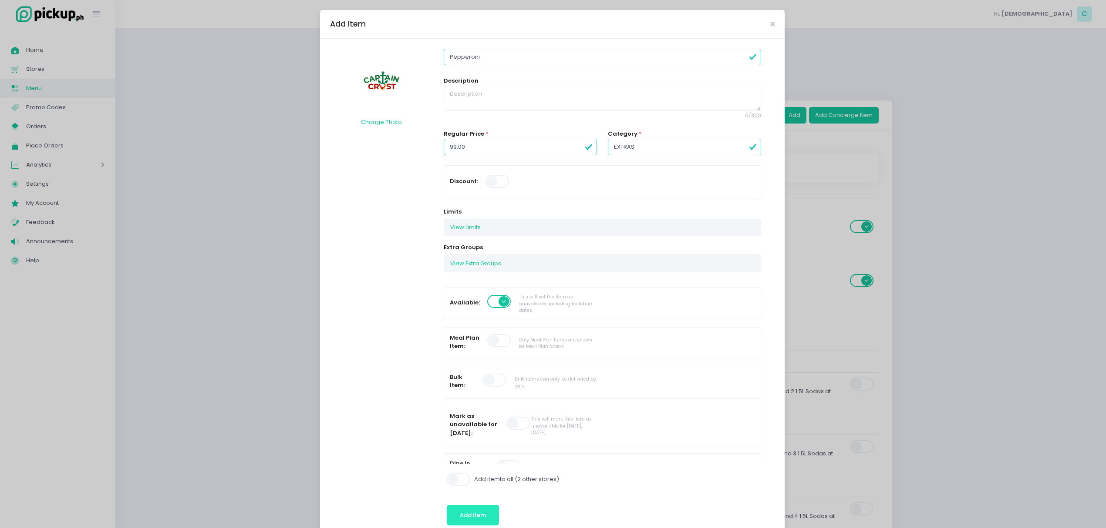
click at [467, 516] on span "Add item" at bounding box center [473, 515] width 26 height 8
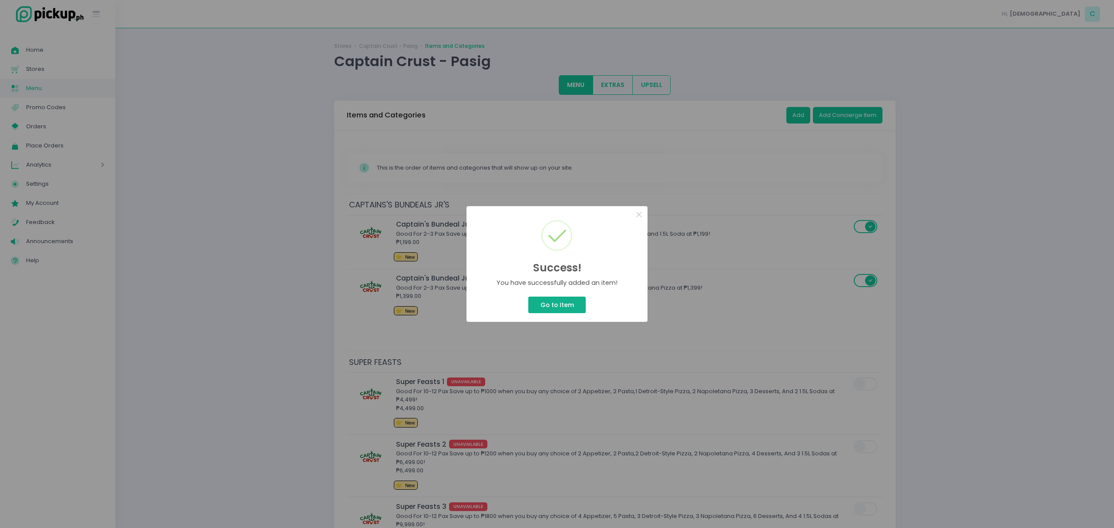
click at [562, 311] on button "Go to Item" at bounding box center [556, 305] width 57 height 17
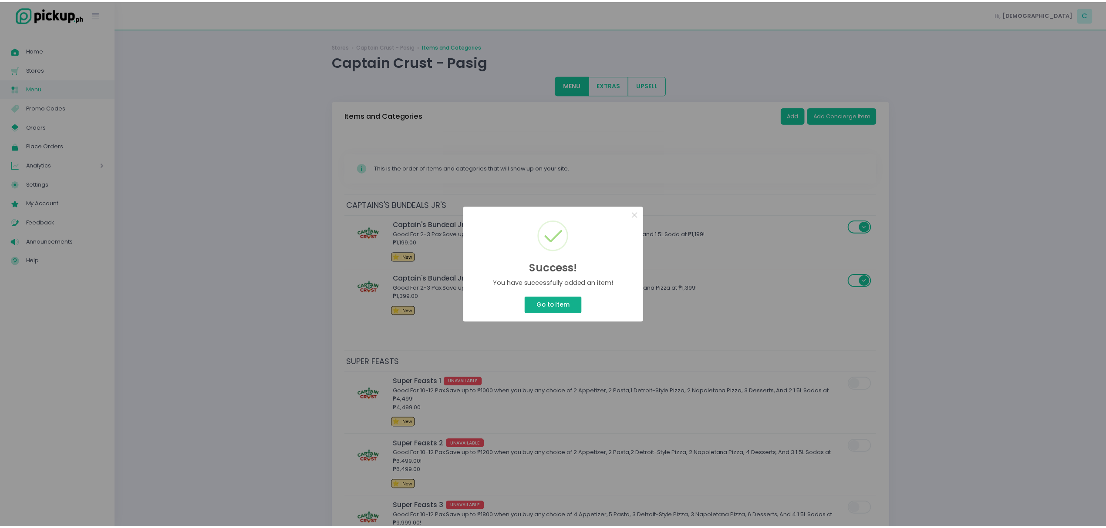
scroll to position [4733, 0]
